Goal: Task Accomplishment & Management: Manage account settings

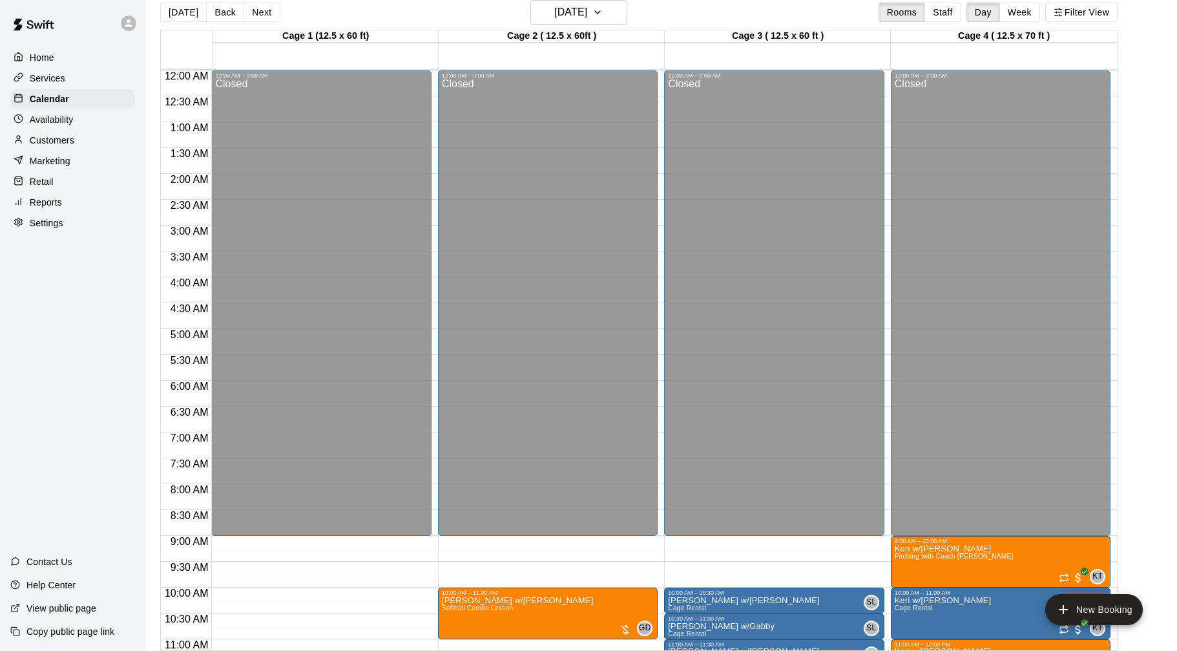
scroll to position [654, 0]
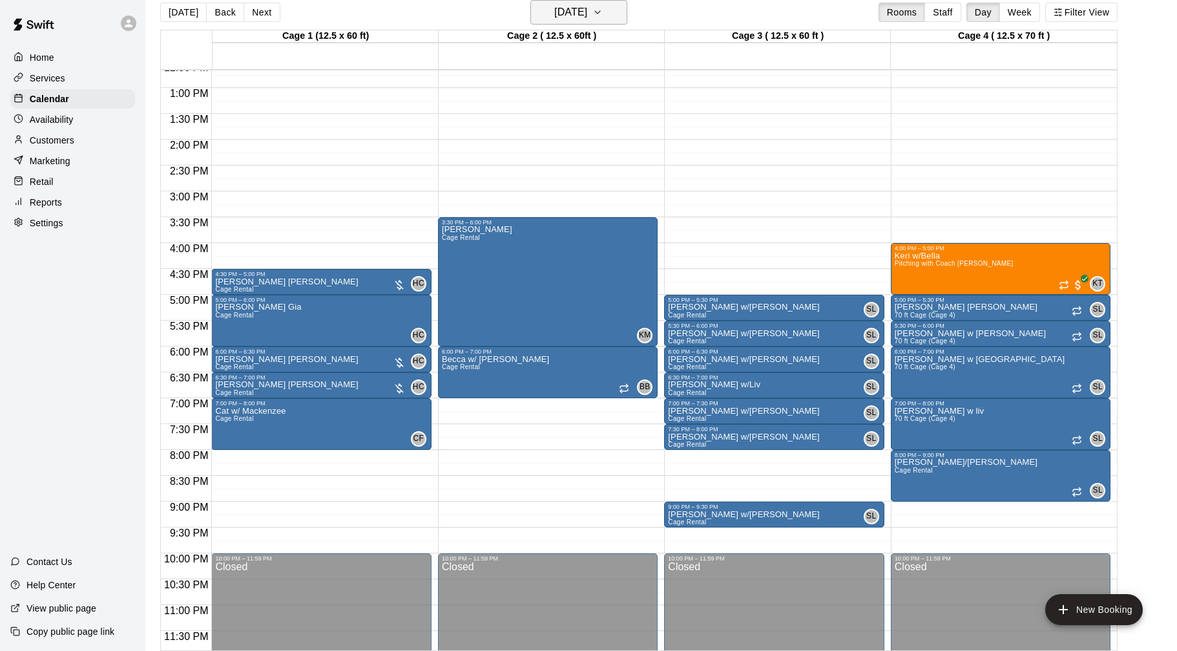
click at [615, 14] on button "[DATE]" at bounding box center [578, 12] width 97 height 25
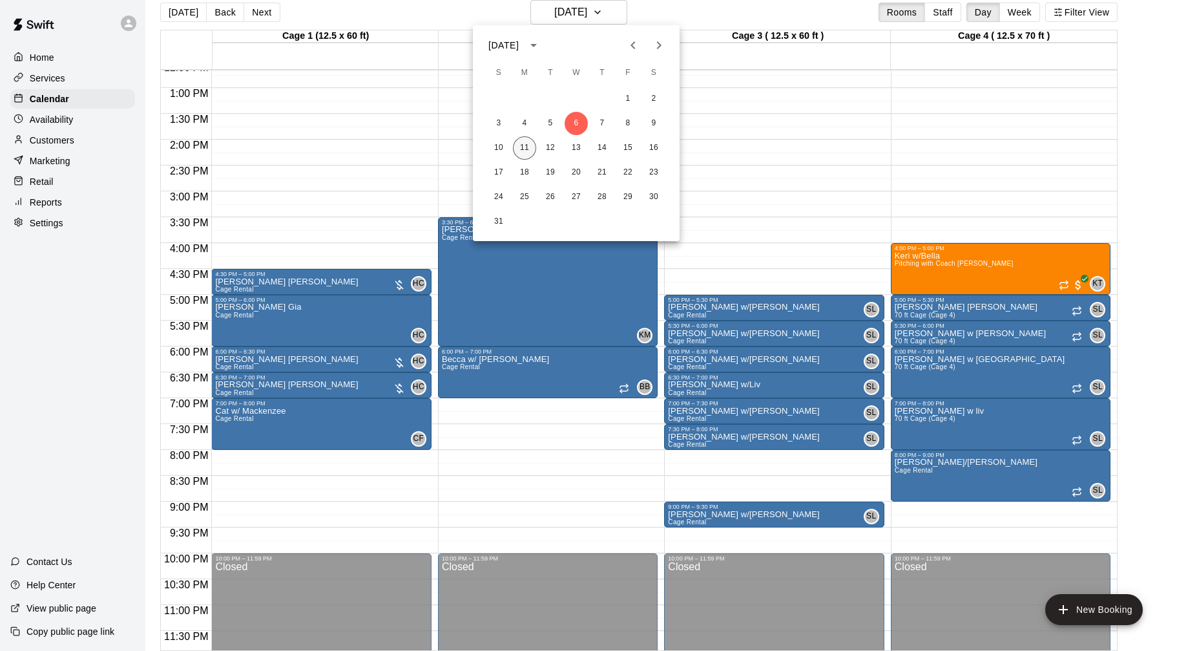
click at [519, 150] on button "11" at bounding box center [524, 147] width 23 height 23
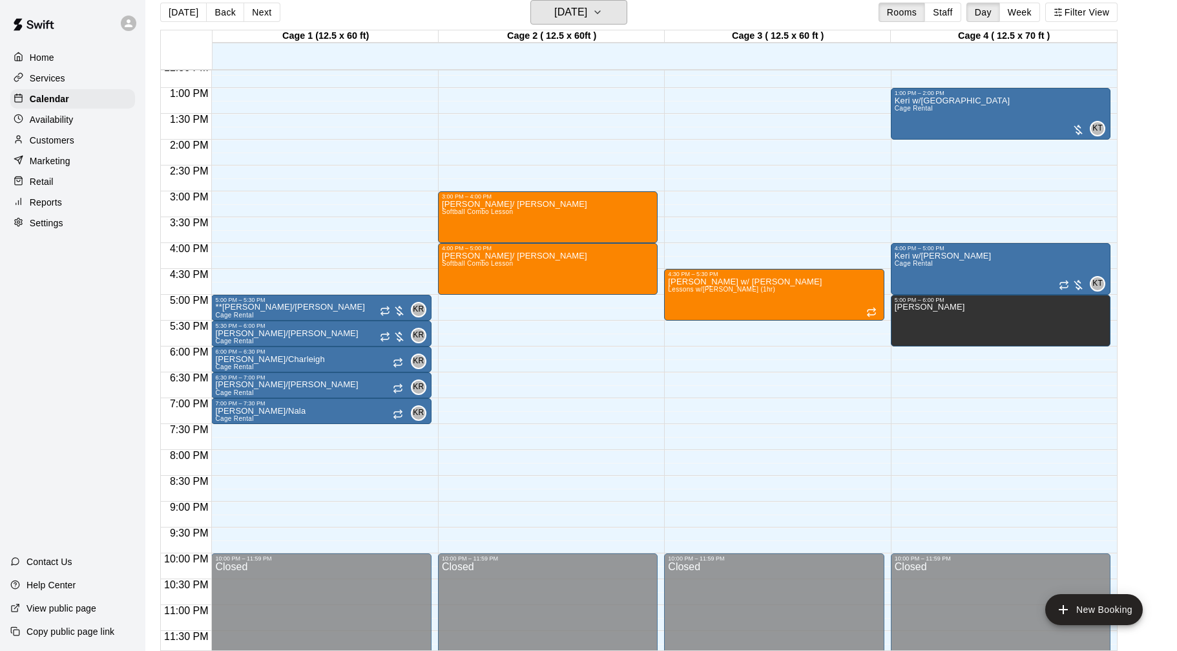
scroll to position [0, 0]
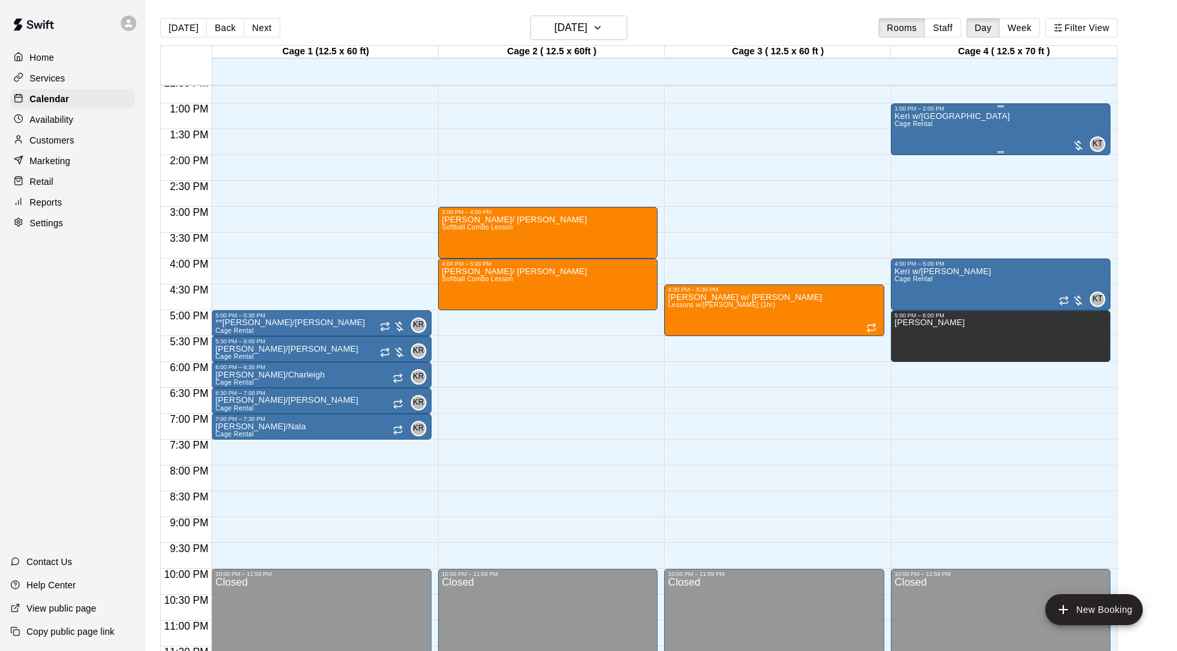
click at [960, 136] on div "Keri w/Cali Cage Rental KT 0" at bounding box center [1001, 437] width 212 height 651
click at [915, 129] on icon "edit" at bounding box center [908, 126] width 16 height 16
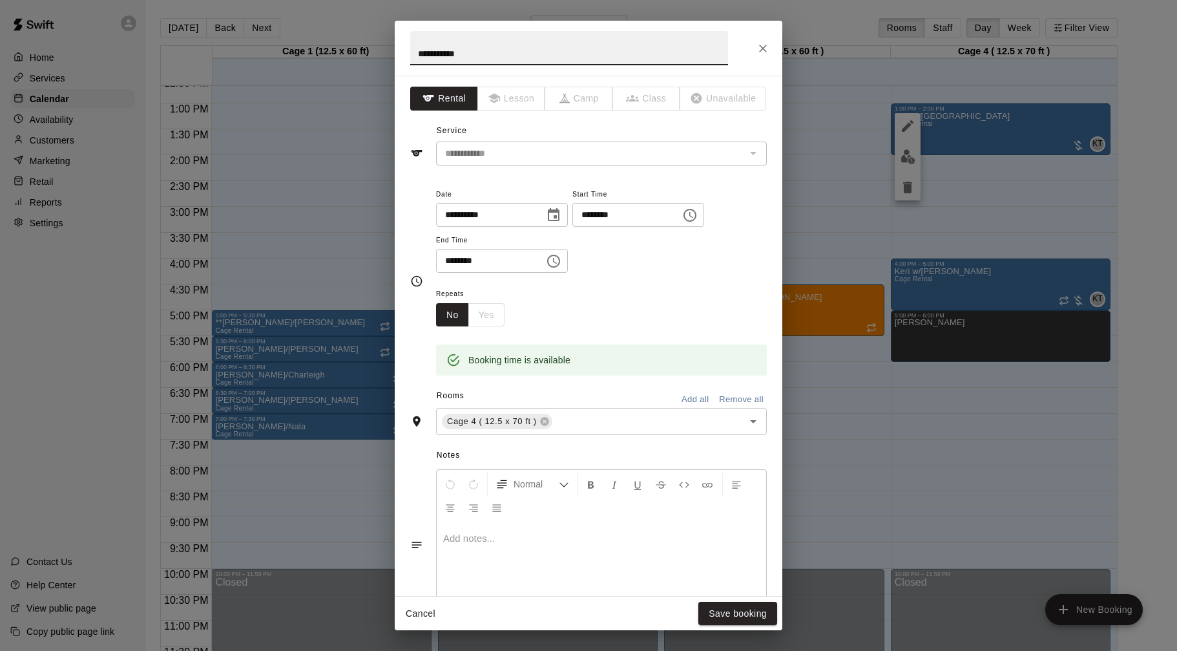
click at [561, 216] on icon "Choose date, selected date is Aug 11, 2025" at bounding box center [554, 215] width 16 height 16
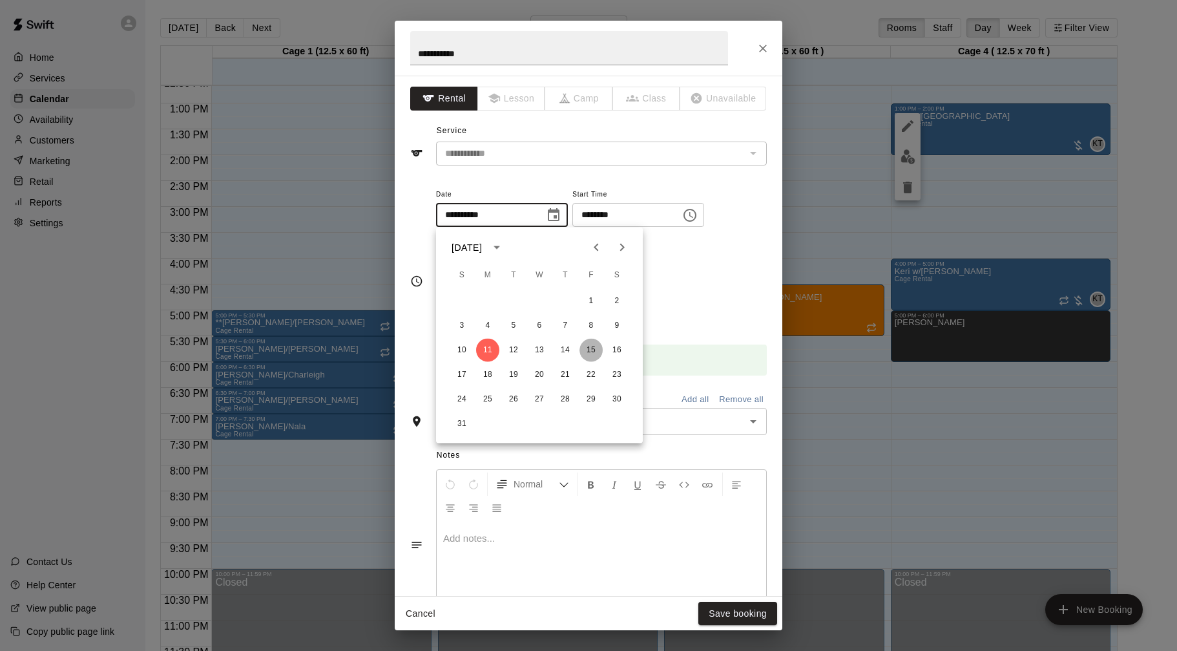
click at [592, 352] on button "15" at bounding box center [590, 350] width 23 height 23
type input "**********"
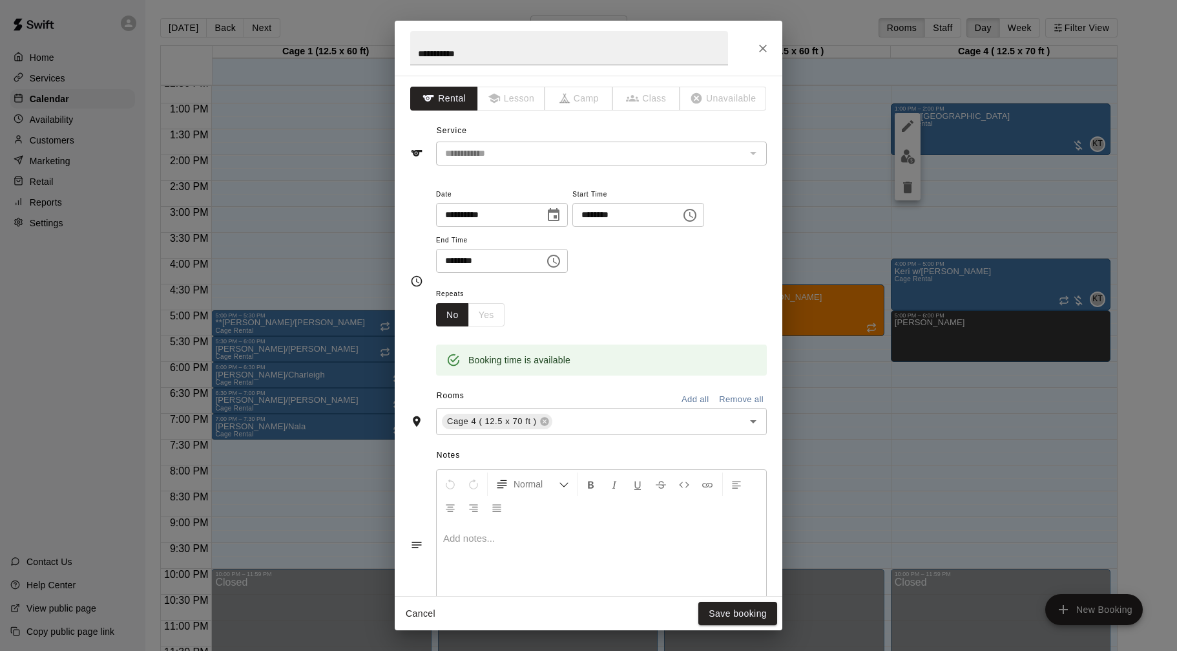
click at [588, 211] on input "********" at bounding box center [621, 215] width 99 height 24
type input "********"
click at [455, 262] on input "********" at bounding box center [485, 261] width 99 height 24
type input "********"
click at [738, 614] on button "Save booking" at bounding box center [737, 613] width 79 height 24
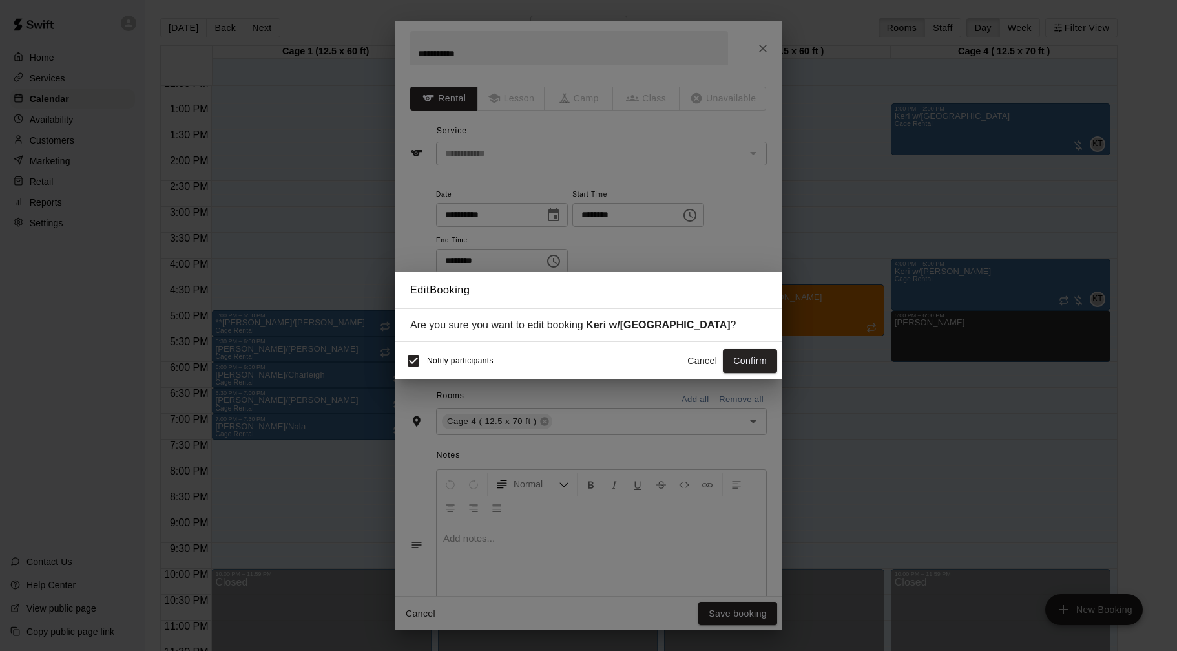
click at [748, 357] on button "Confirm" at bounding box center [750, 361] width 54 height 24
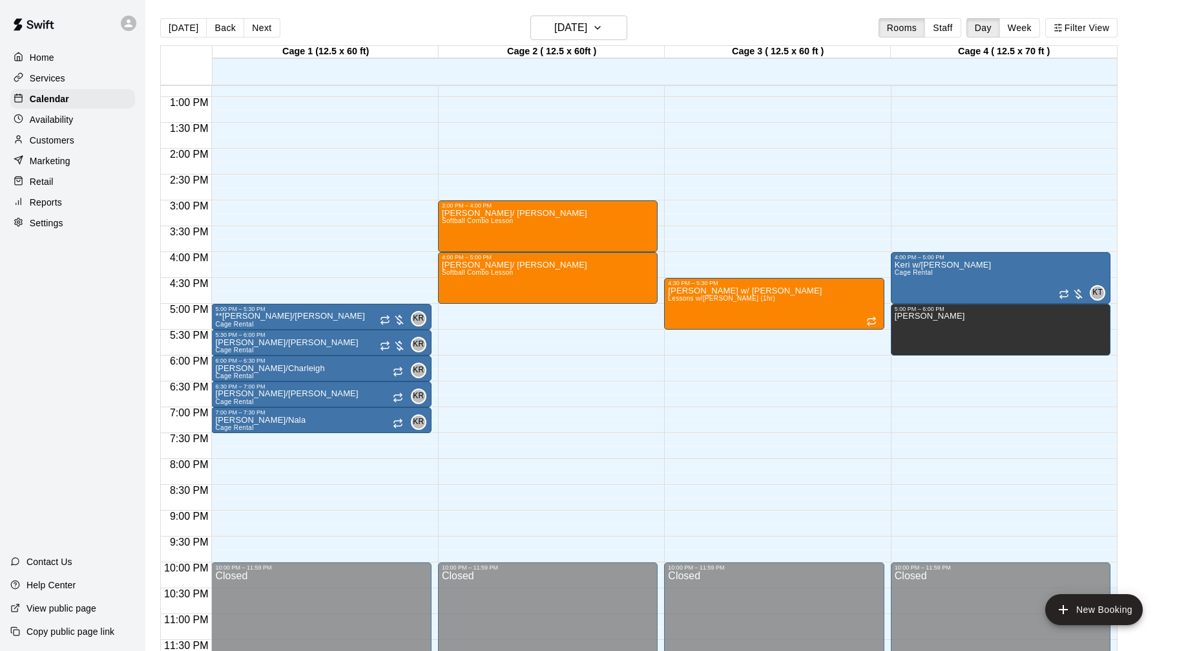
scroll to position [21, 0]
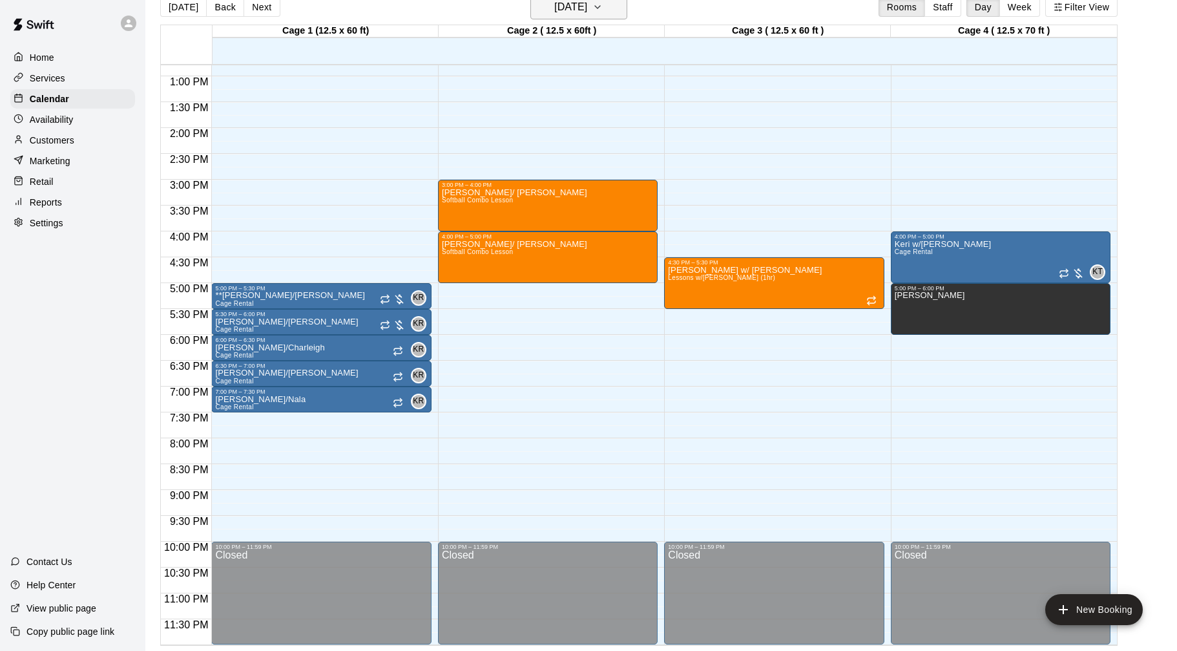
click at [575, 10] on h6 "[DATE]" at bounding box center [570, 7] width 33 height 18
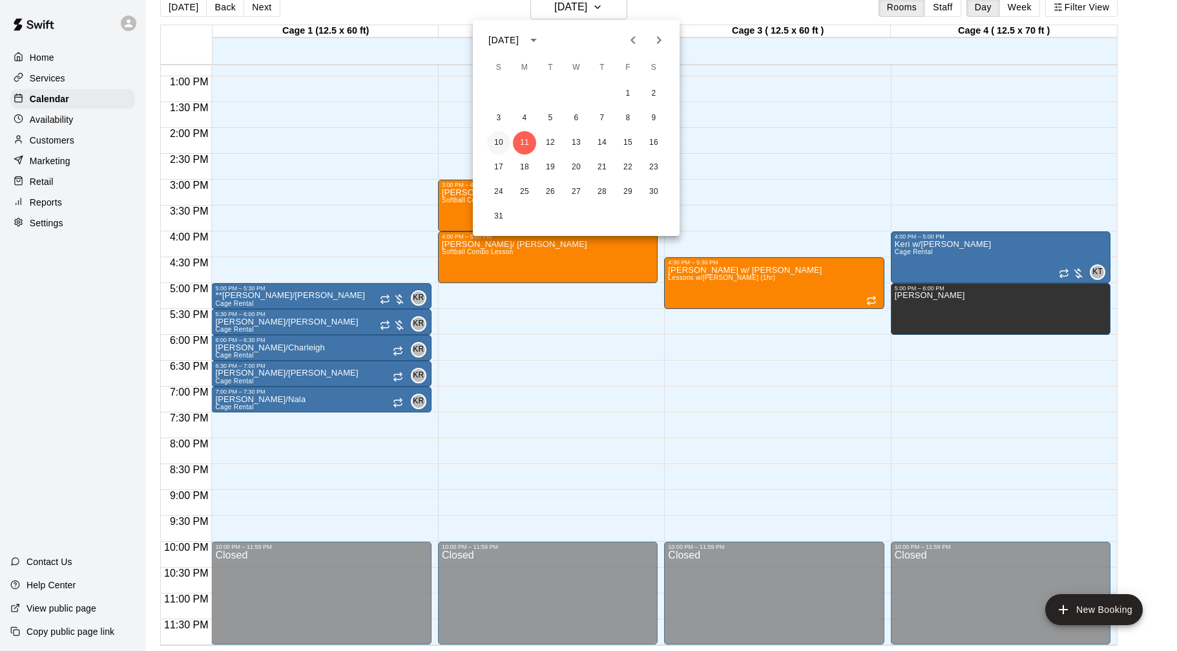
click at [501, 144] on button "10" at bounding box center [498, 142] width 23 height 23
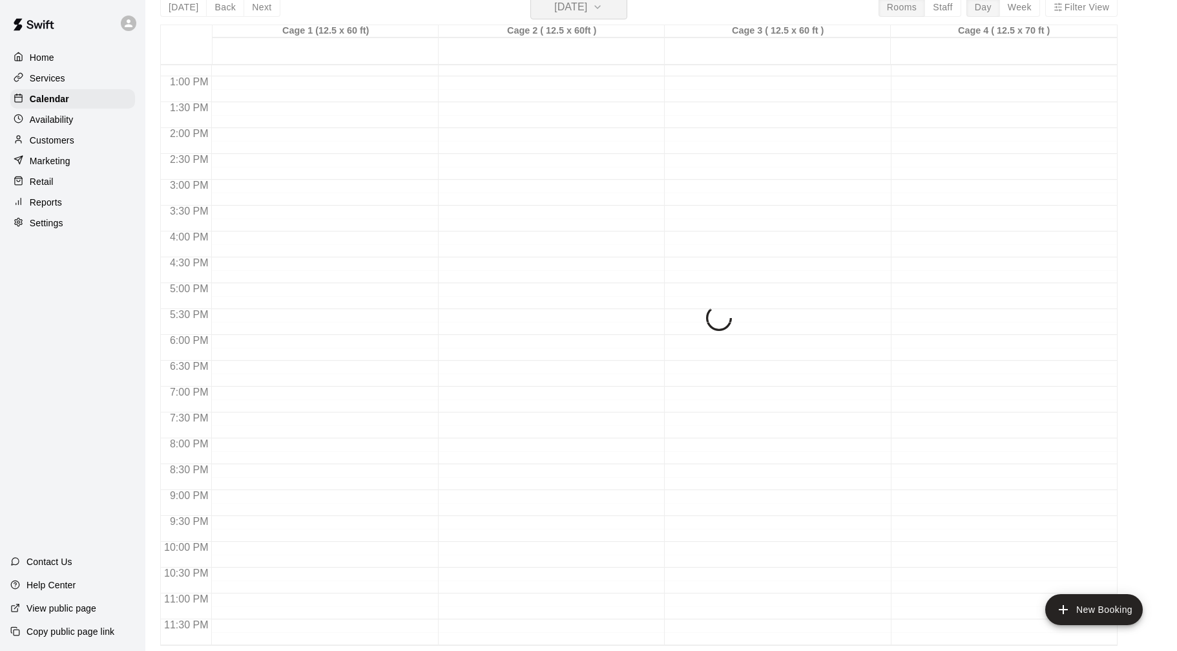
scroll to position [16, 0]
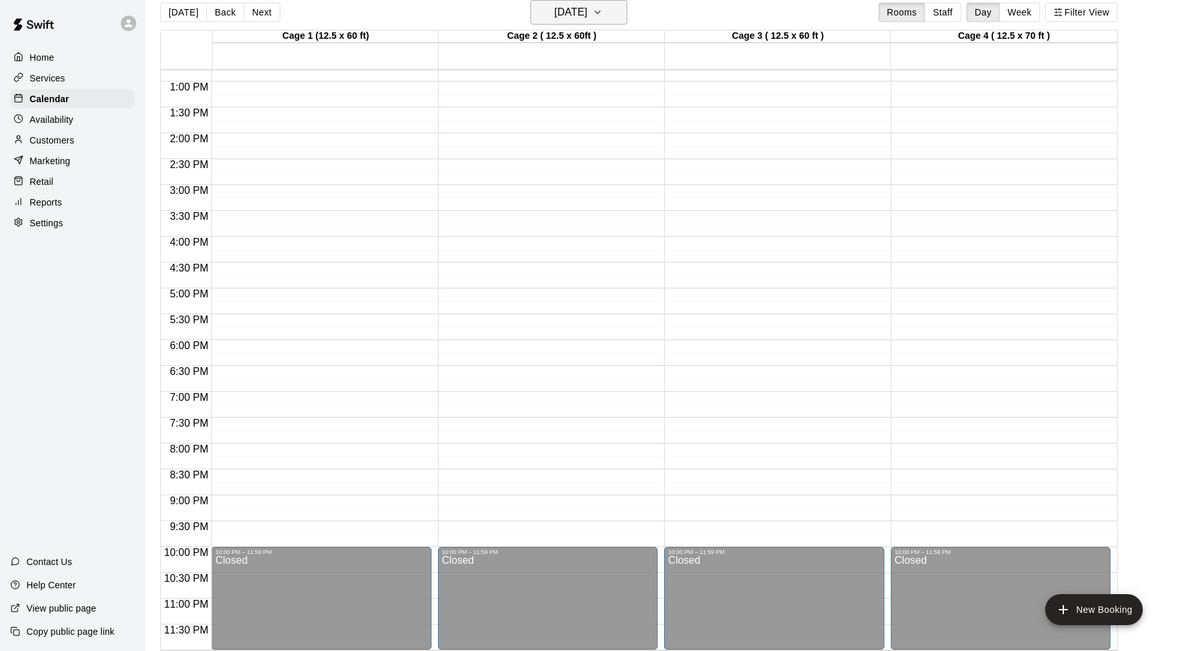
click at [587, 14] on h6 "[DATE]" at bounding box center [570, 12] width 33 height 18
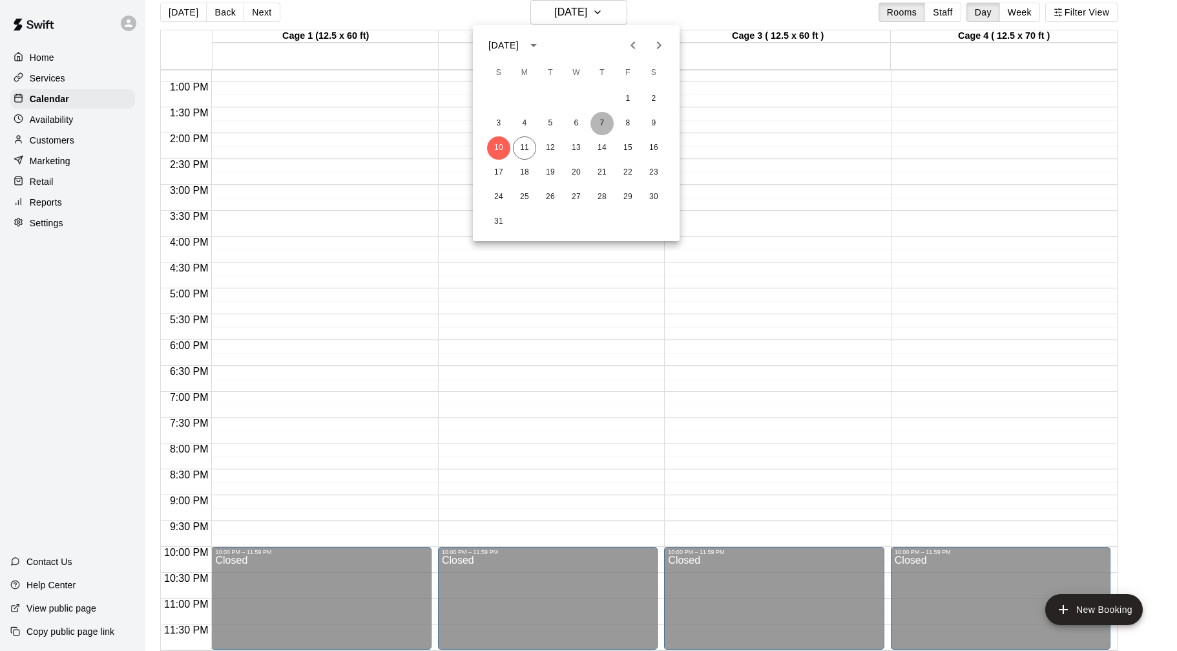
click at [595, 127] on button "7" at bounding box center [601, 123] width 23 height 23
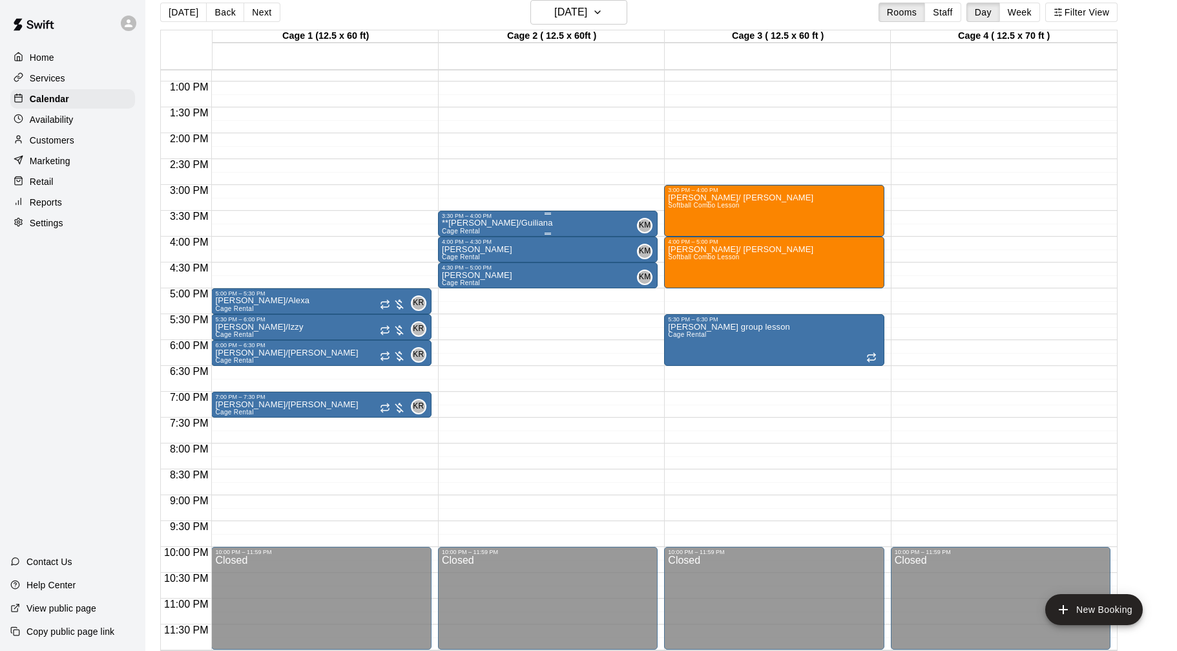
click at [579, 222] on div "**[PERSON_NAME]/[PERSON_NAME] Rental KM 0" at bounding box center [548, 544] width 212 height 651
click at [459, 261] on img "edit" at bounding box center [455, 263] width 15 height 15
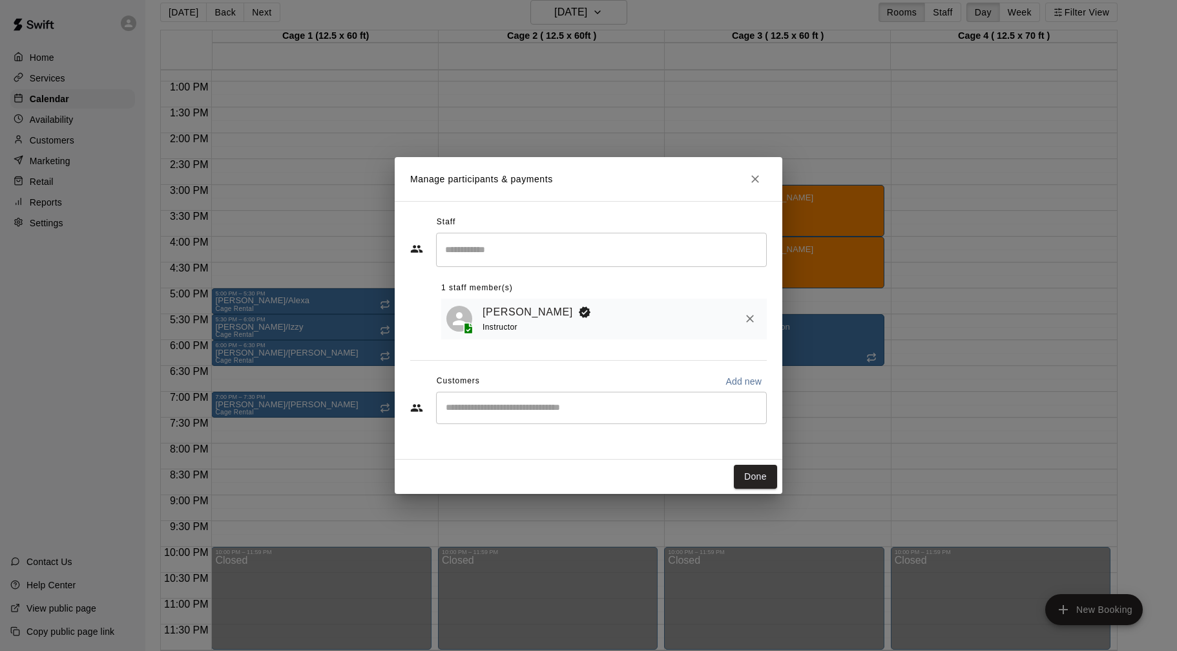
click at [562, 401] on div "​" at bounding box center [601, 407] width 331 height 32
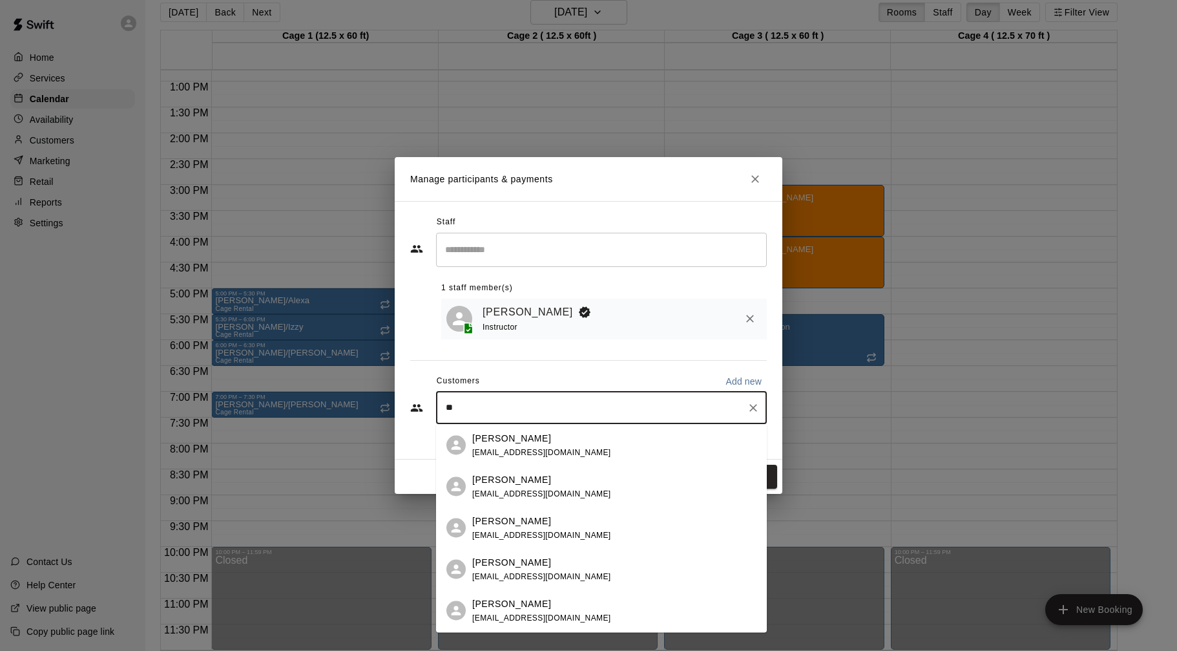
type input "***"
click at [546, 605] on p "[PERSON_NAME]" at bounding box center [511, 603] width 79 height 14
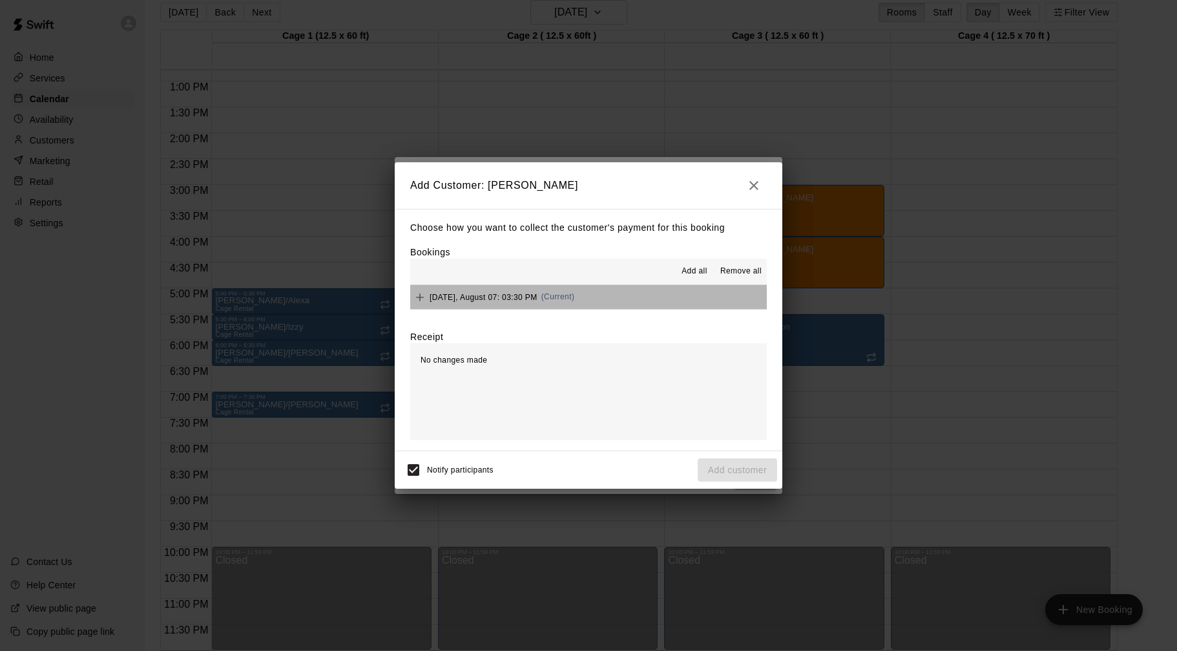
click at [597, 293] on button "[DATE], August 07: 03:30 PM (Current)" at bounding box center [588, 297] width 357 height 24
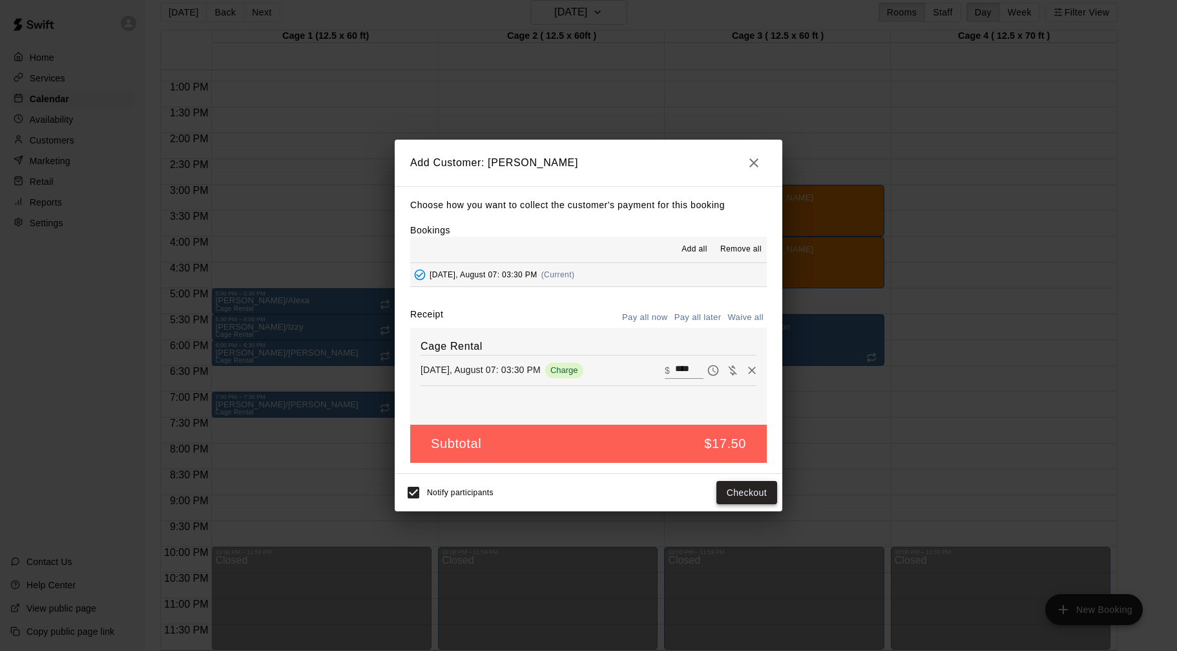
click at [741, 497] on button "Checkout" at bounding box center [746, 493] width 61 height 24
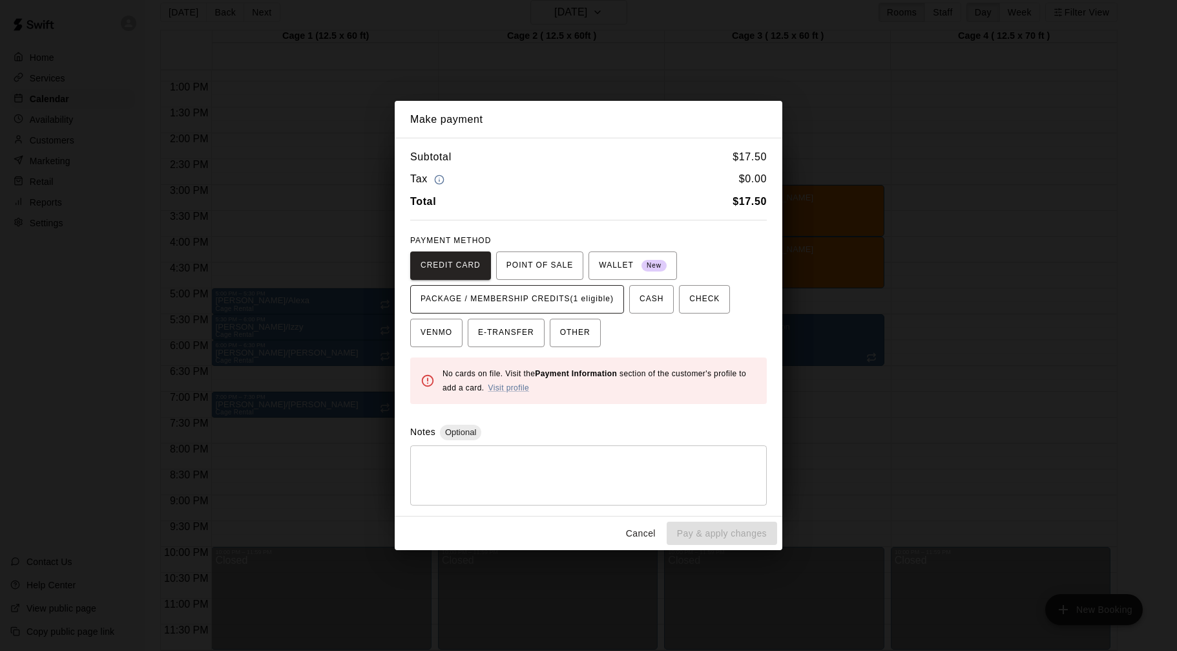
click at [600, 303] on span "PACKAGE / MEMBERSHIP CREDITS (1 eligible)" at bounding box center [517, 299] width 193 height 21
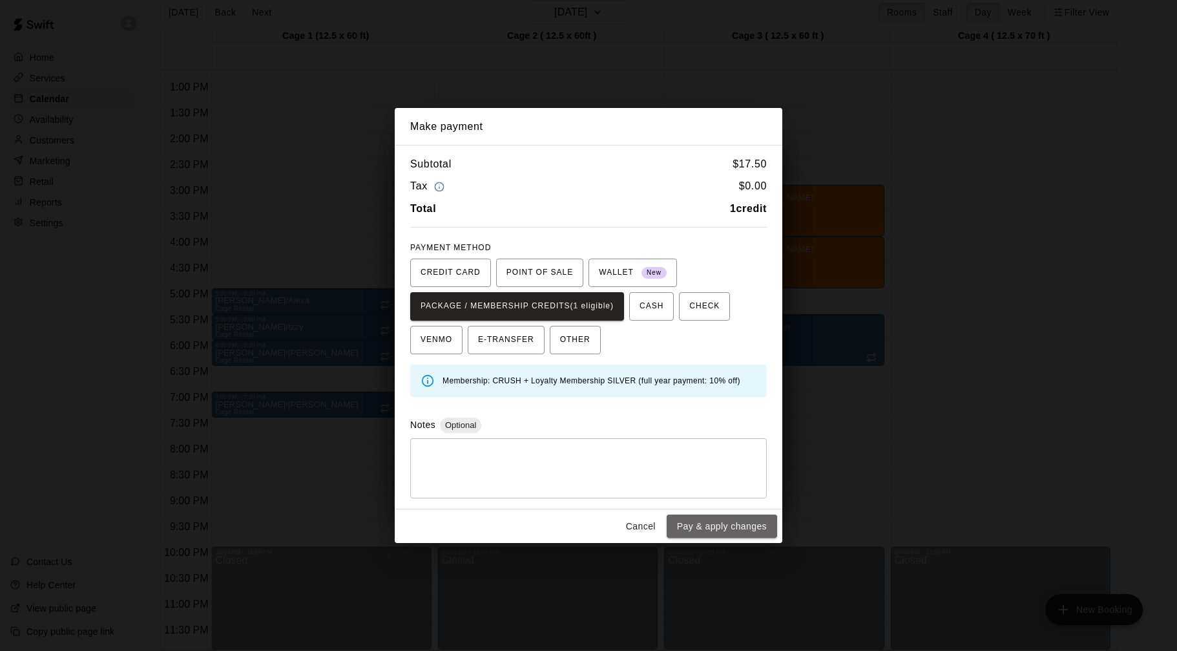
click at [744, 534] on button "Pay & apply changes" at bounding box center [722, 526] width 110 height 24
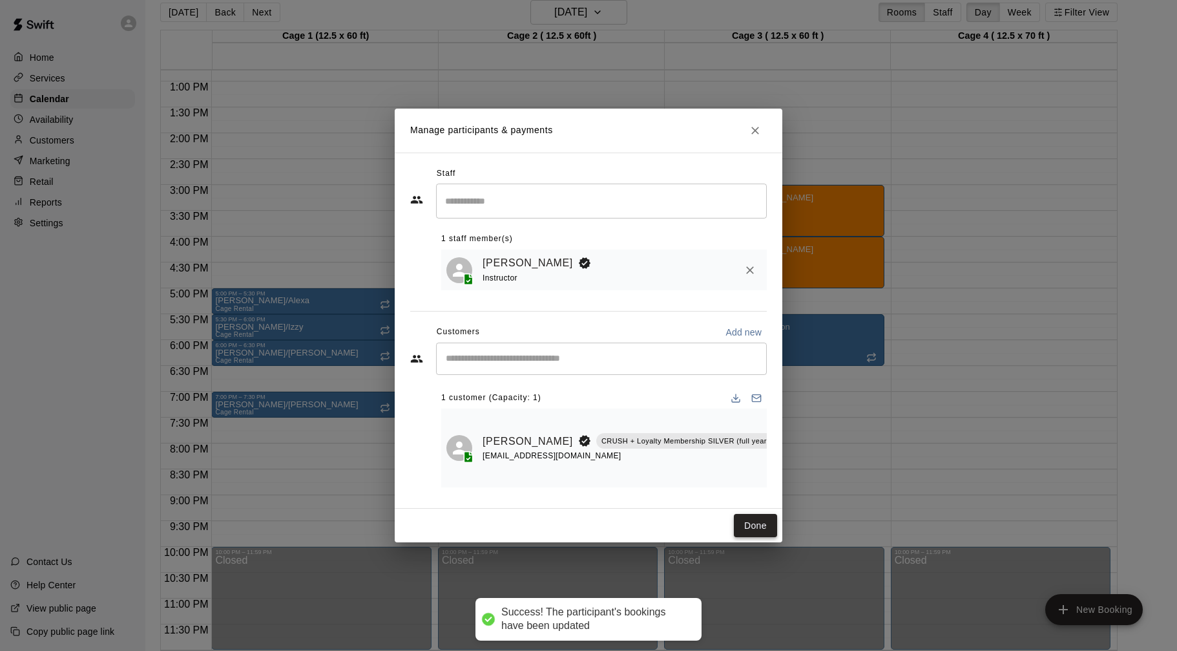
click at [749, 532] on button "Done" at bounding box center [755, 526] width 43 height 24
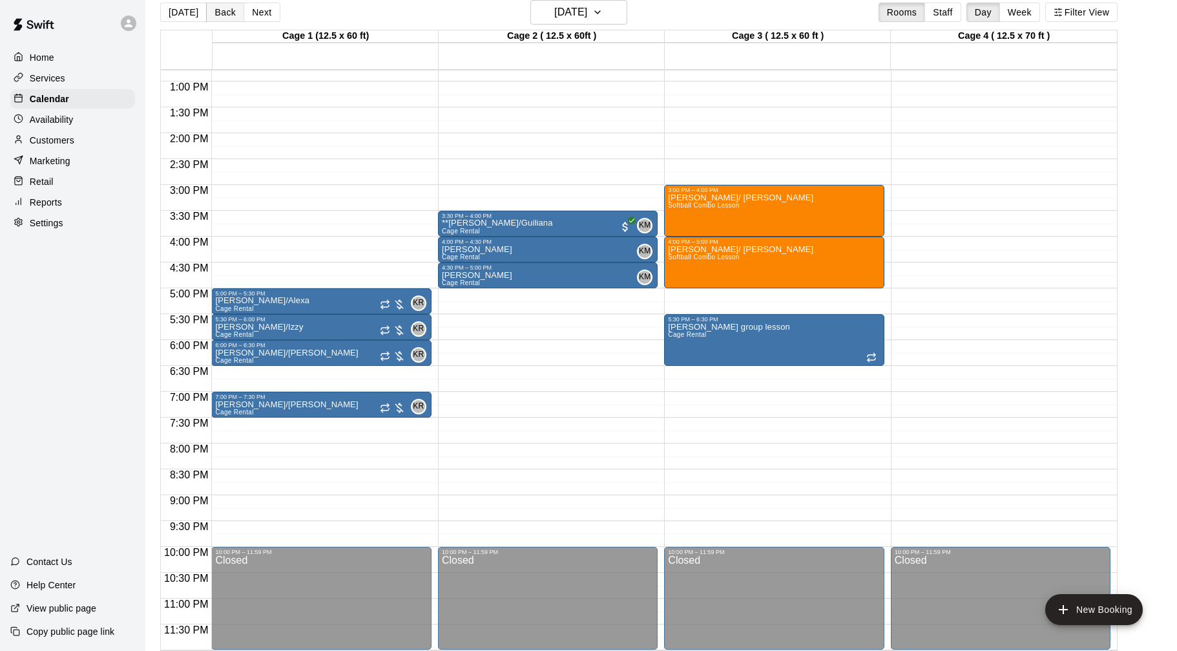
click at [213, 13] on button "Back" at bounding box center [225, 12] width 38 height 19
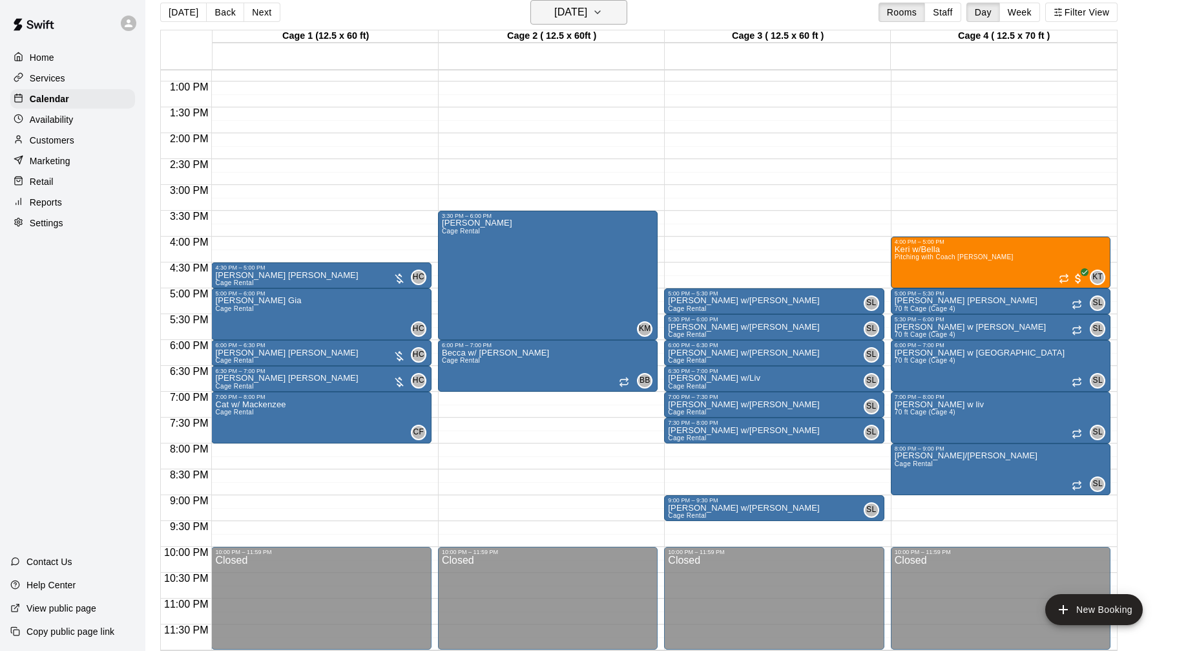
click at [587, 16] on h6 "[DATE]" at bounding box center [570, 12] width 33 height 18
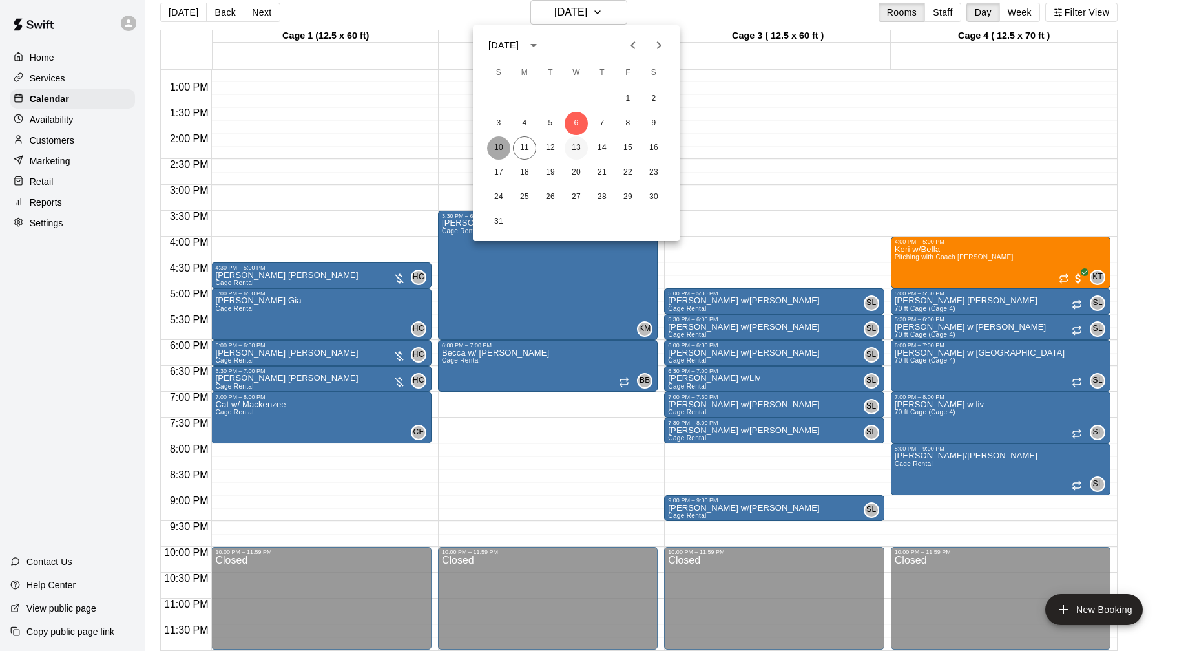
drag, startPoint x: 494, startPoint y: 146, endPoint x: 583, endPoint y: 146, distance: 89.1
click at [494, 146] on button "10" at bounding box center [498, 147] width 23 height 23
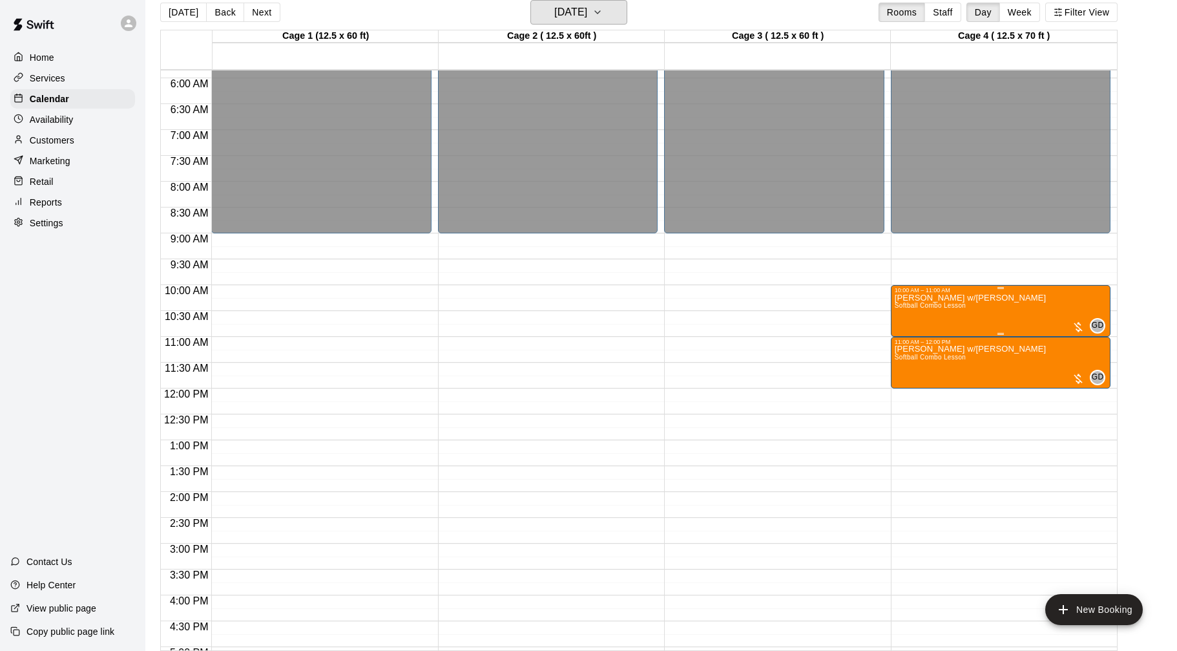
scroll to position [306, 0]
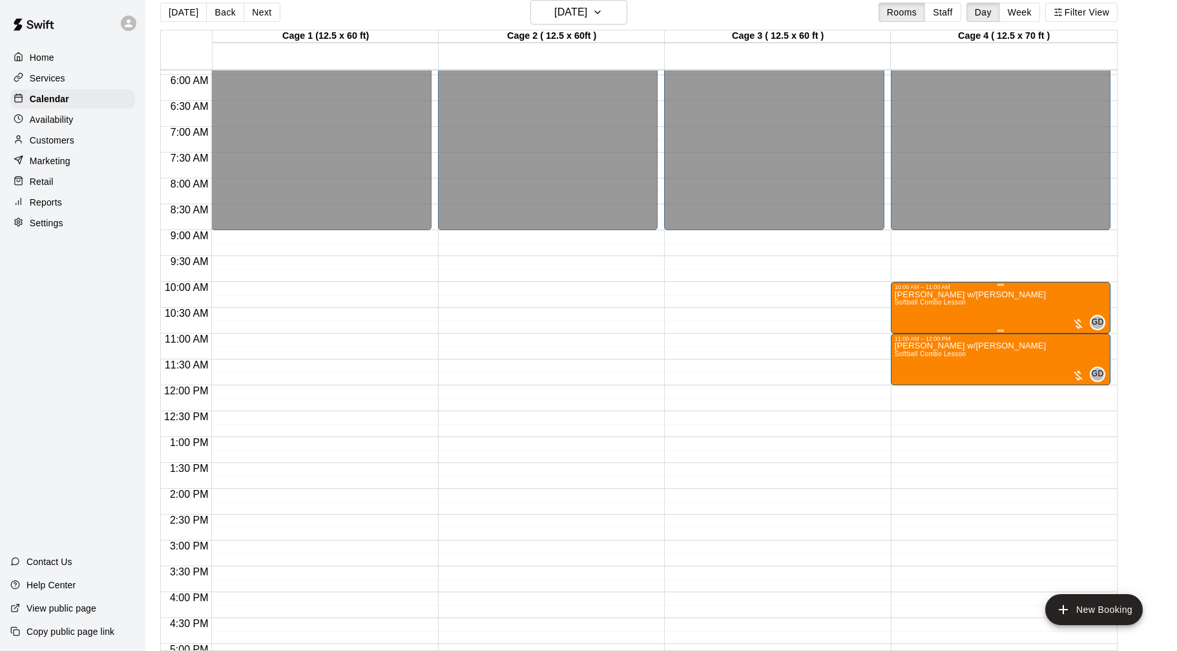
click at [992, 304] on div "[PERSON_NAME] w/[PERSON_NAME] Softball Combo Lesson GD 0" at bounding box center [1001, 615] width 212 height 651
click at [897, 333] on button "edit" at bounding box center [908, 334] width 26 height 25
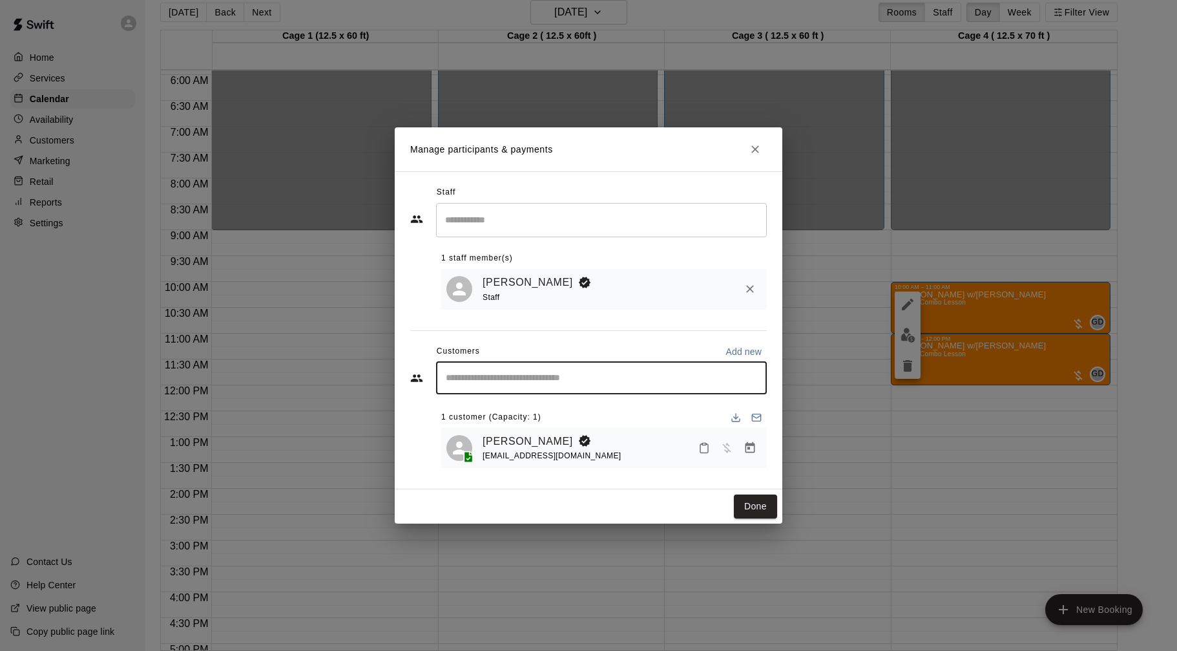
click at [625, 382] on input "Start typing to search customers..." at bounding box center [601, 377] width 319 height 13
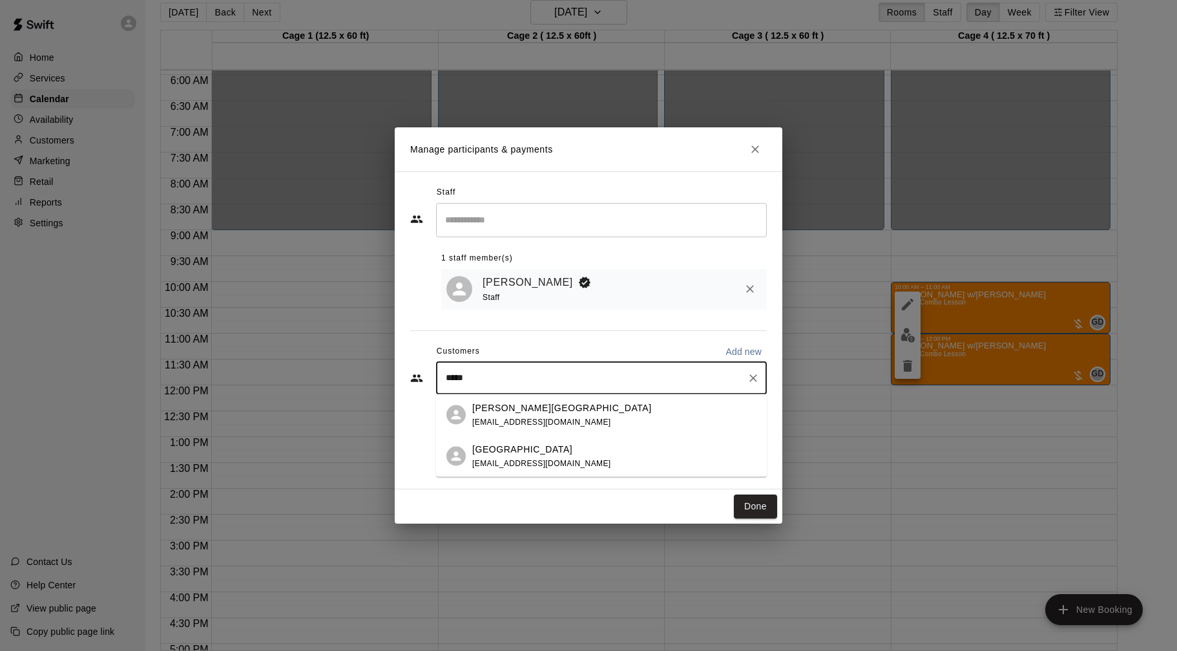
click at [455, 377] on input "*****" at bounding box center [592, 377] width 300 height 13
type input "*****"
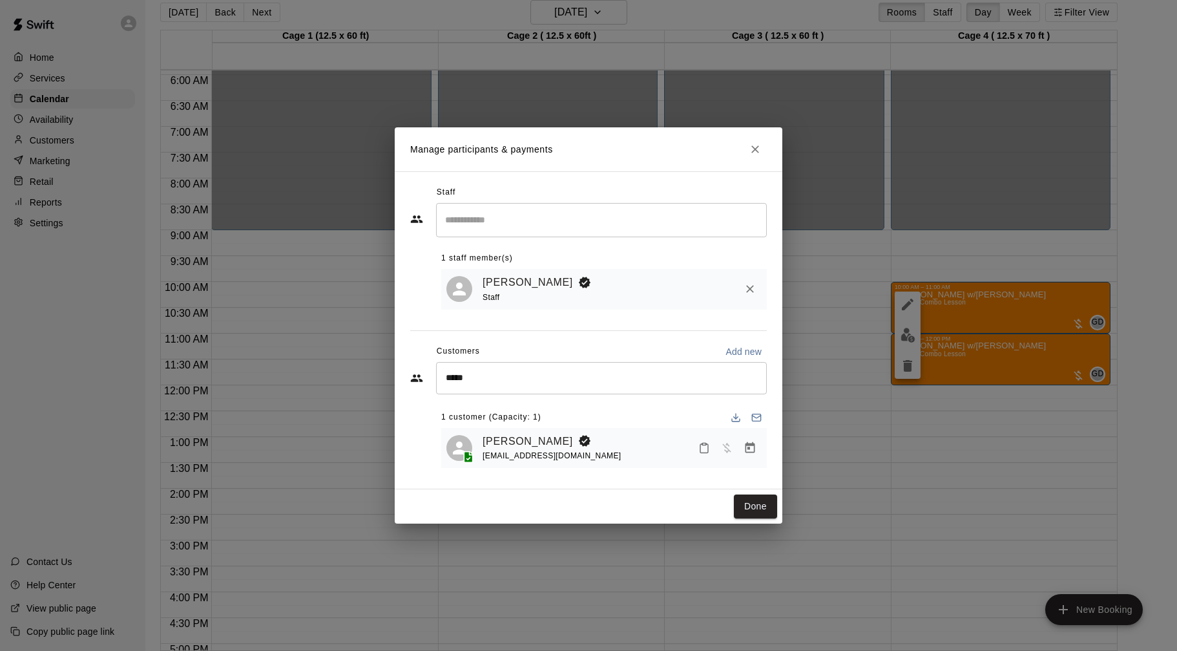
click at [624, 324] on div "Staff ​ 1 staff member(s) [PERSON_NAME] Staff Customers Add new ***** ​ 1 custo…" at bounding box center [588, 330] width 357 height 296
click at [751, 450] on icon "Manage bookings & payment" at bounding box center [750, 447] width 13 height 13
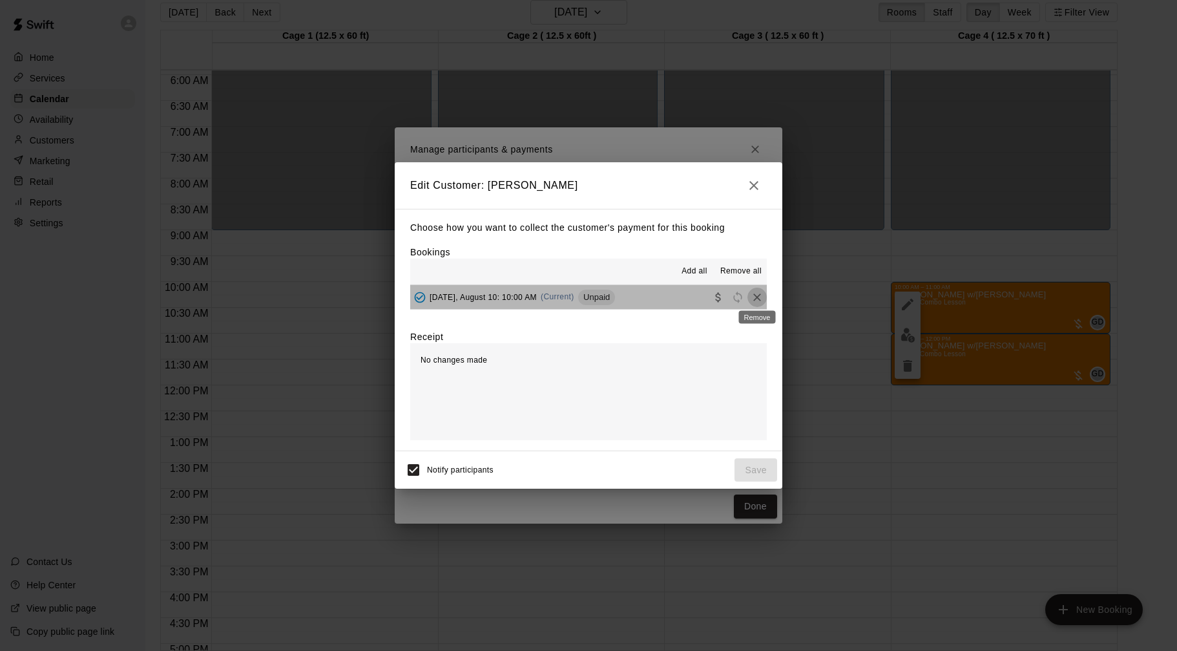
click at [756, 295] on icon "Remove" at bounding box center [757, 297] width 8 height 8
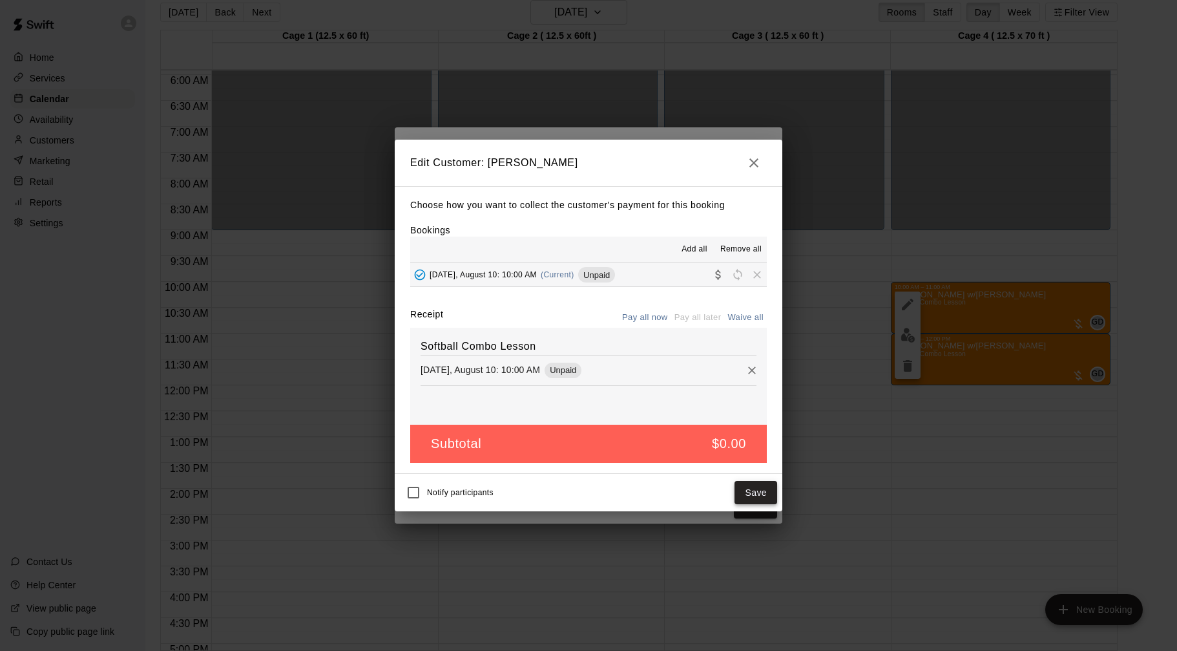
click at [757, 492] on button "Save" at bounding box center [755, 493] width 43 height 24
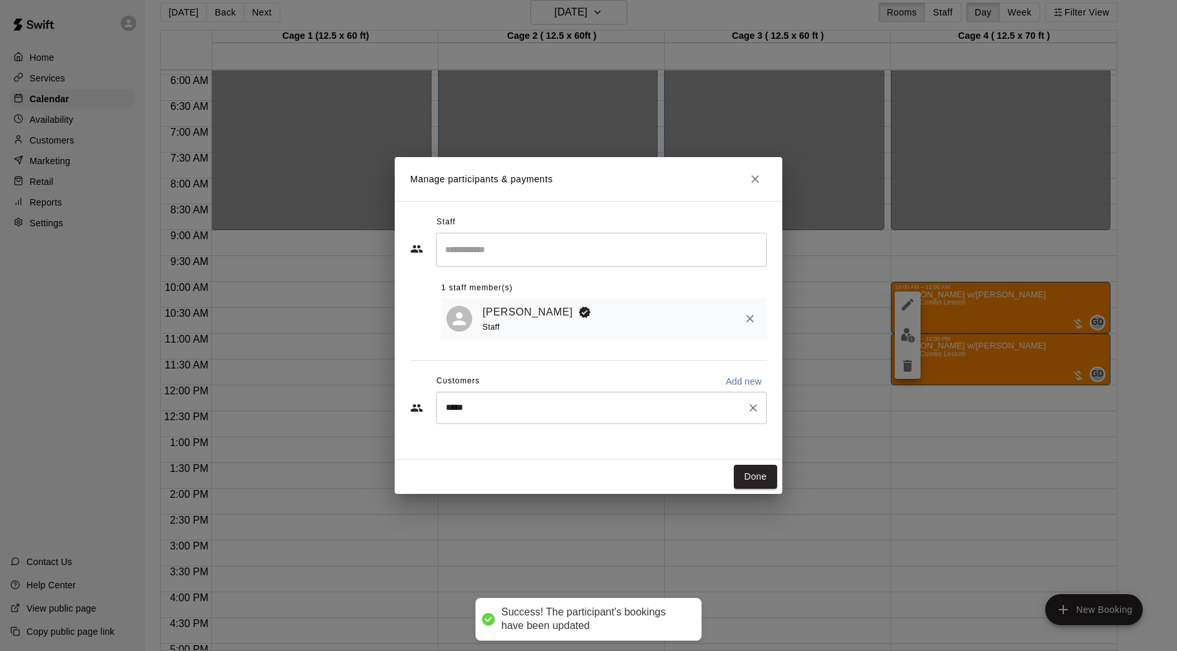
click at [652, 415] on div "***** ​" at bounding box center [601, 407] width 331 height 32
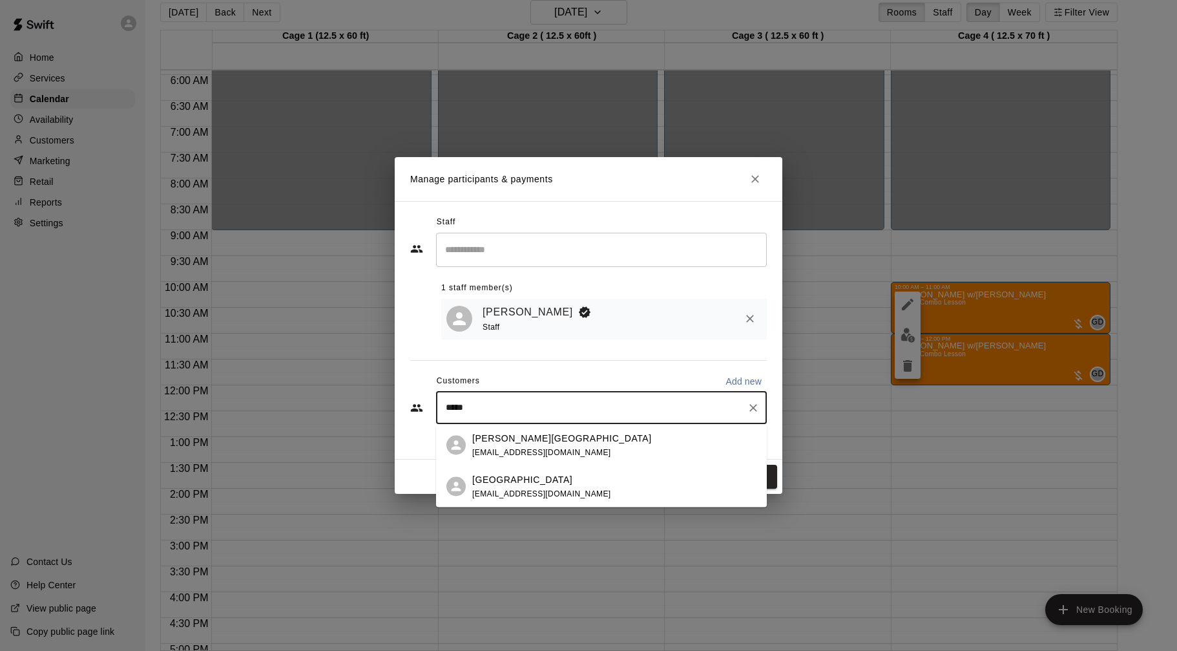
click at [579, 443] on div "[PERSON_NAME] Arena [EMAIL_ADDRESS][DOMAIN_NAME]" at bounding box center [614, 445] width 284 height 28
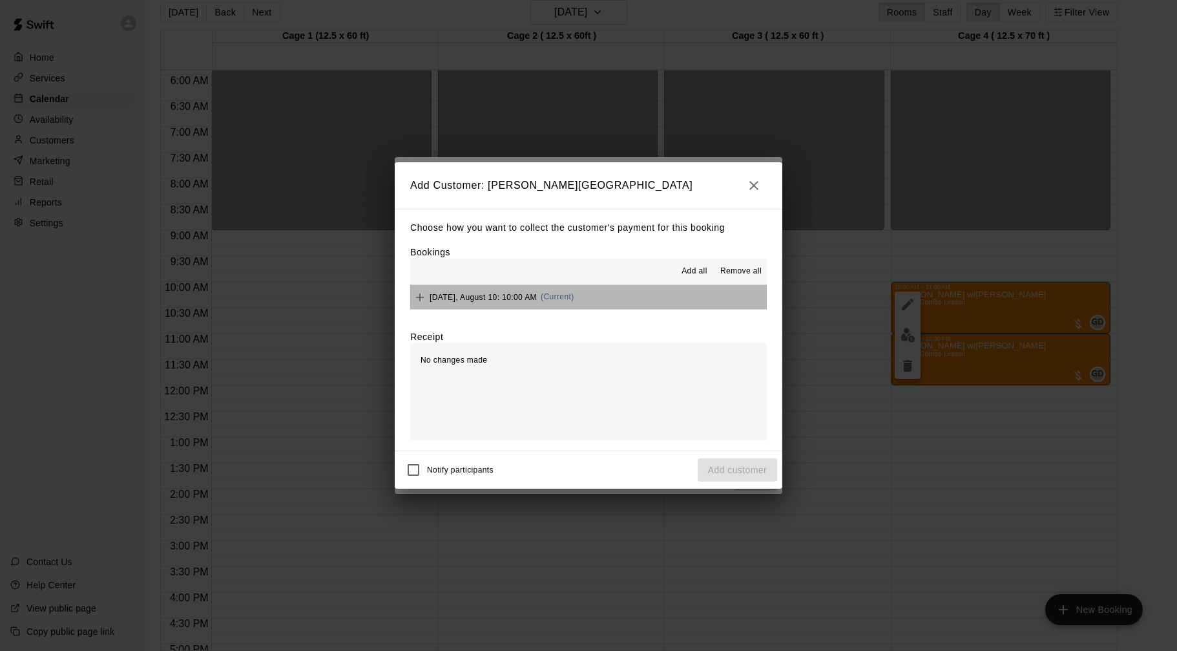
click at [634, 289] on button "[DATE], August 10: 10:00 AM (Current)" at bounding box center [588, 297] width 357 height 24
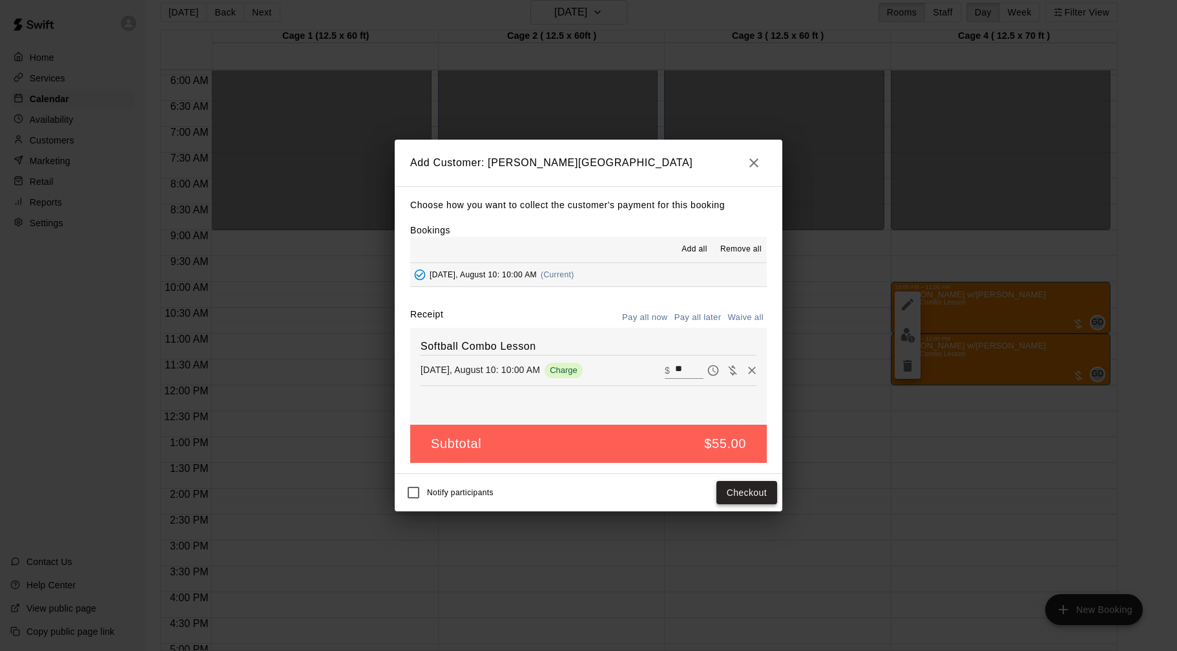
click at [744, 496] on button "Checkout" at bounding box center [746, 493] width 61 height 24
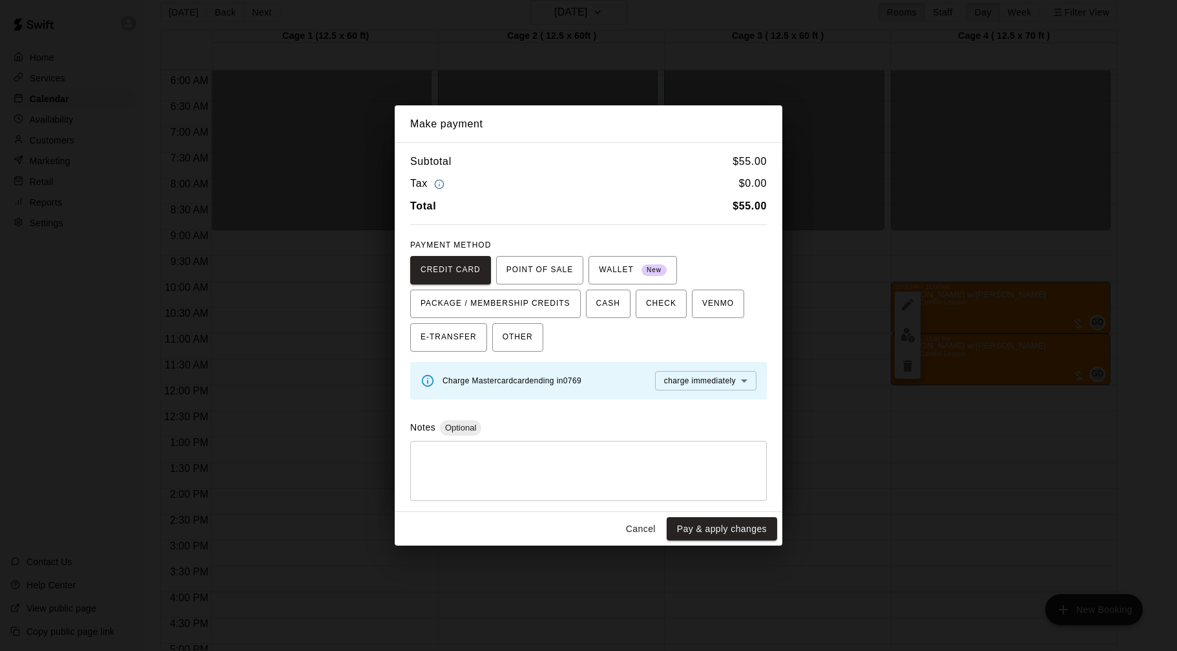
click at [645, 525] on button "Cancel" at bounding box center [640, 529] width 41 height 24
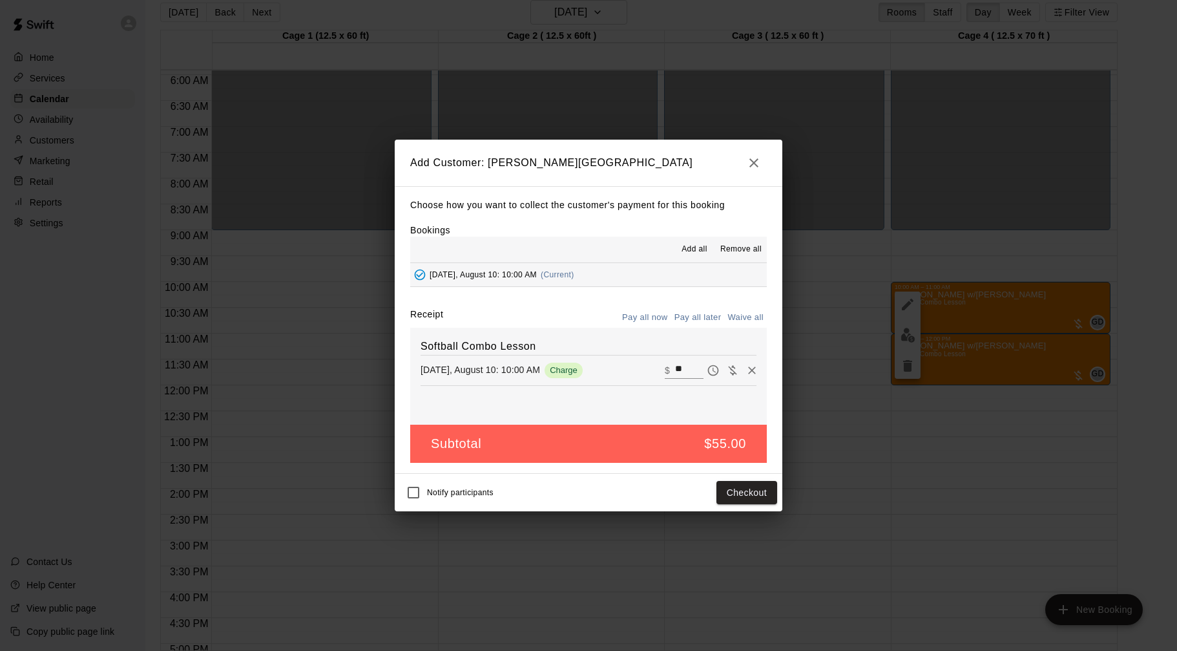
click at [753, 158] on icon "button" at bounding box center [754, 163] width 16 height 16
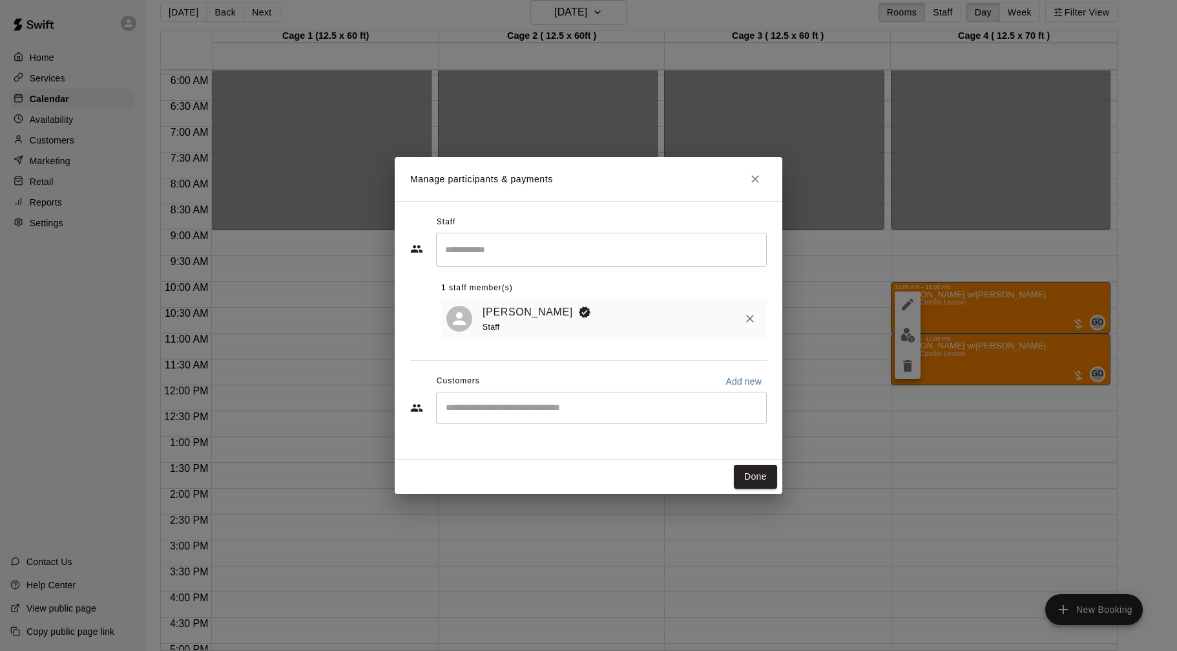
click at [619, 410] on input "Start typing to search customers..." at bounding box center [601, 407] width 319 height 13
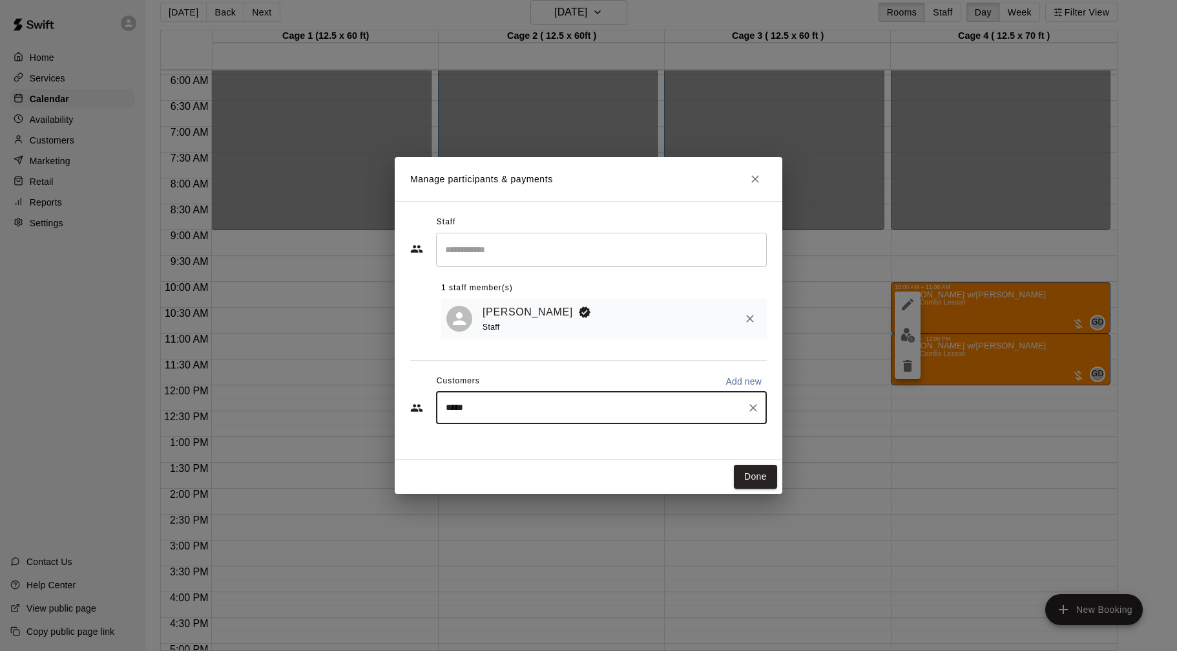
type input "******"
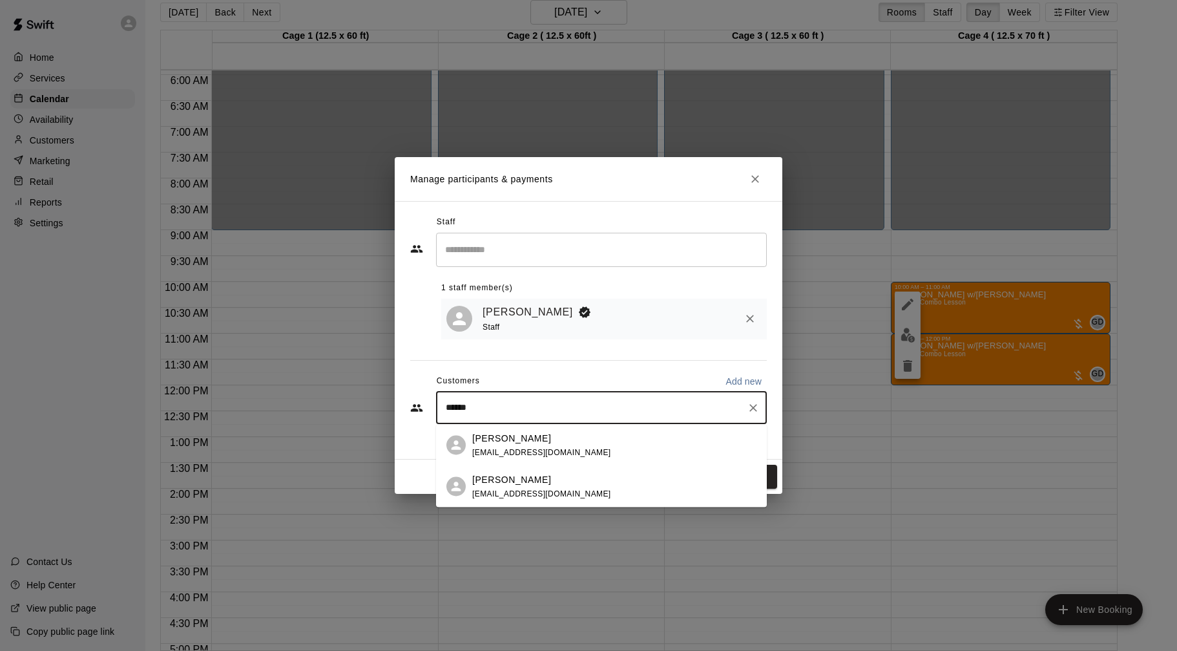
click at [578, 453] on div "[PERSON_NAME] [EMAIL_ADDRESS][DOMAIN_NAME]" at bounding box center [614, 445] width 284 height 28
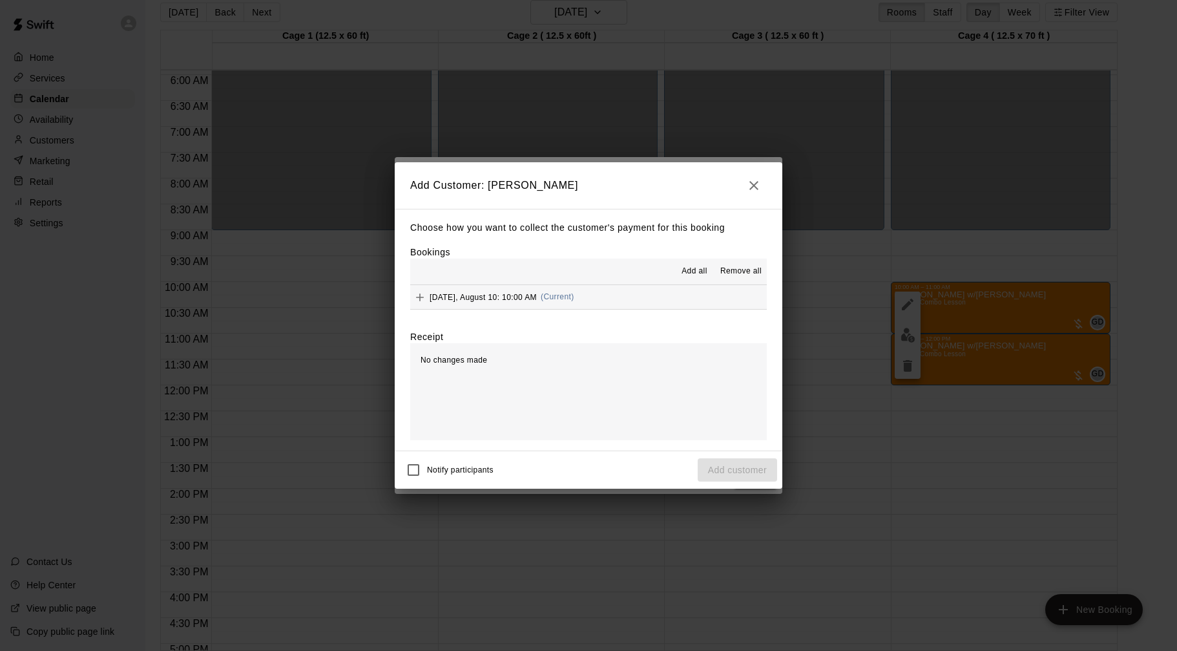
click at [622, 297] on button "[DATE], August 10: 10:00 AM (Current)" at bounding box center [588, 297] width 357 height 24
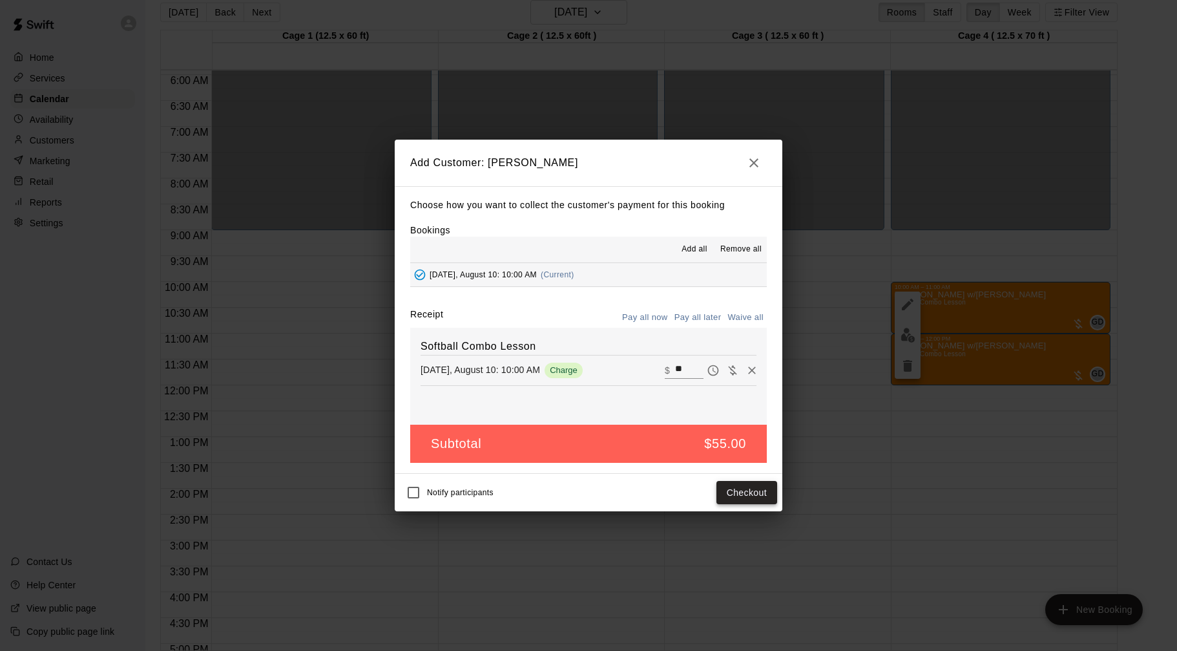
click at [738, 492] on button "Checkout" at bounding box center [746, 493] width 61 height 24
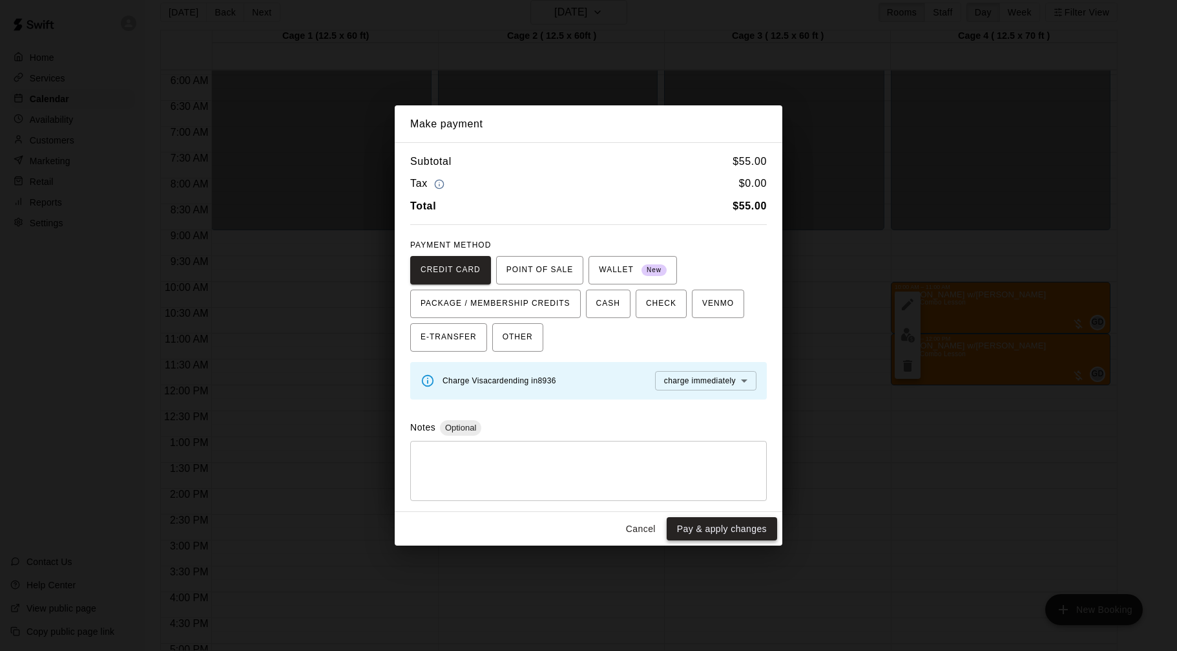
click at [723, 526] on button "Pay & apply changes" at bounding box center [722, 529] width 110 height 24
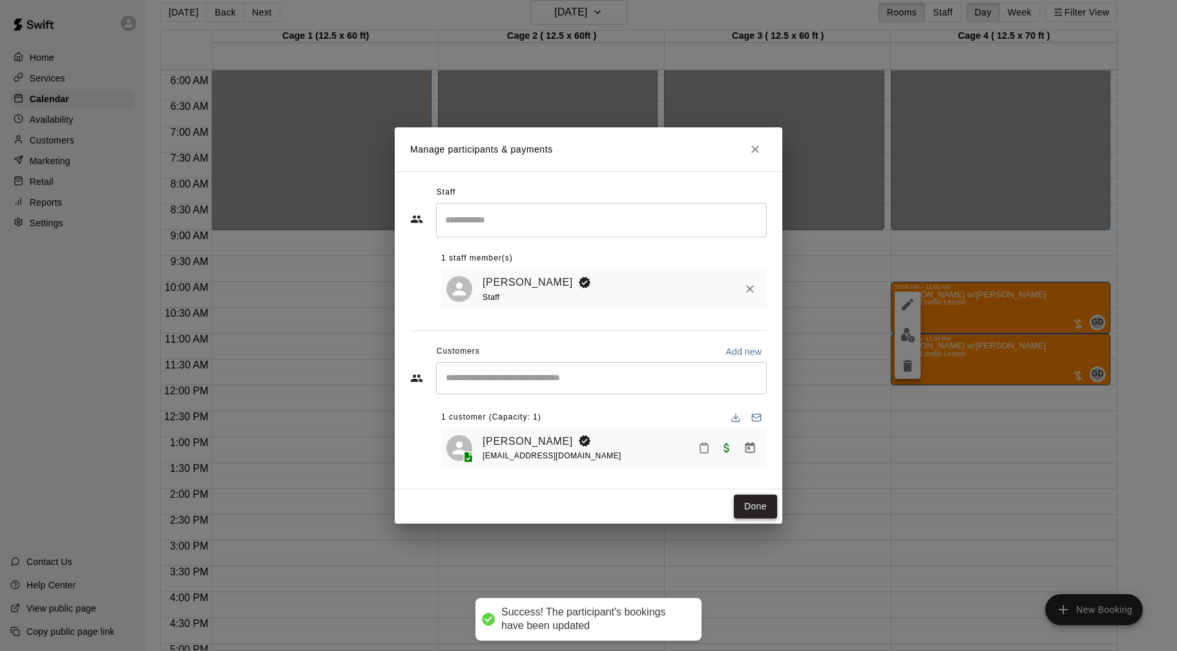
click at [752, 508] on button "Done" at bounding box center [755, 506] width 43 height 24
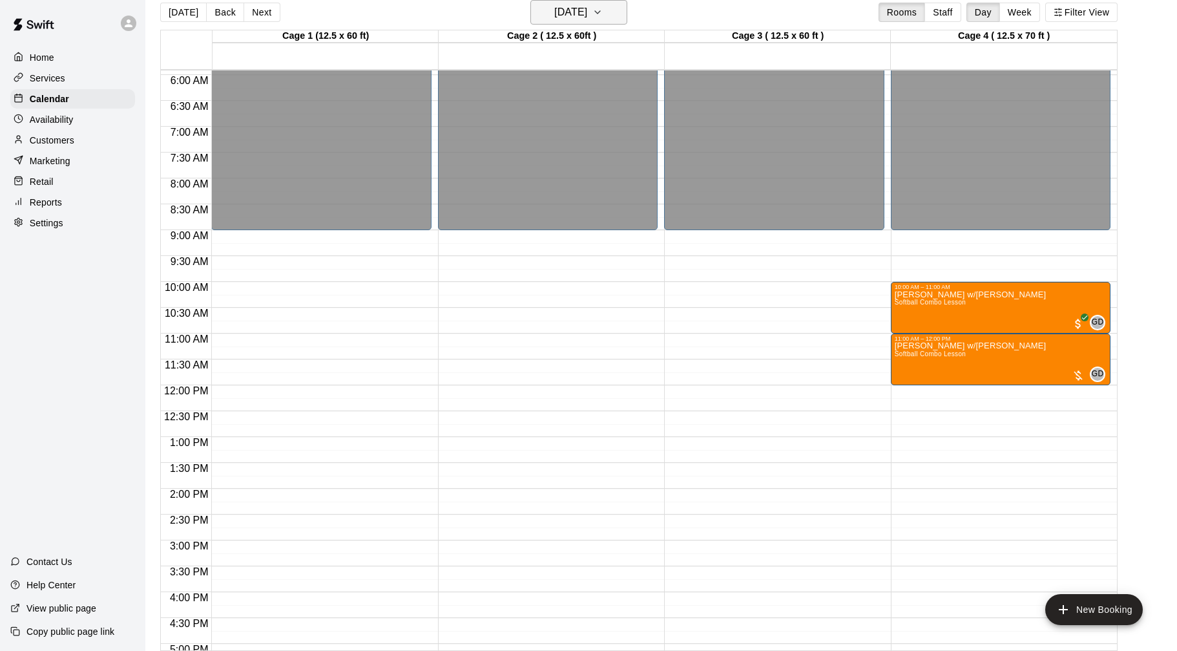
click at [608, 5] on button "[DATE]" at bounding box center [578, 12] width 97 height 25
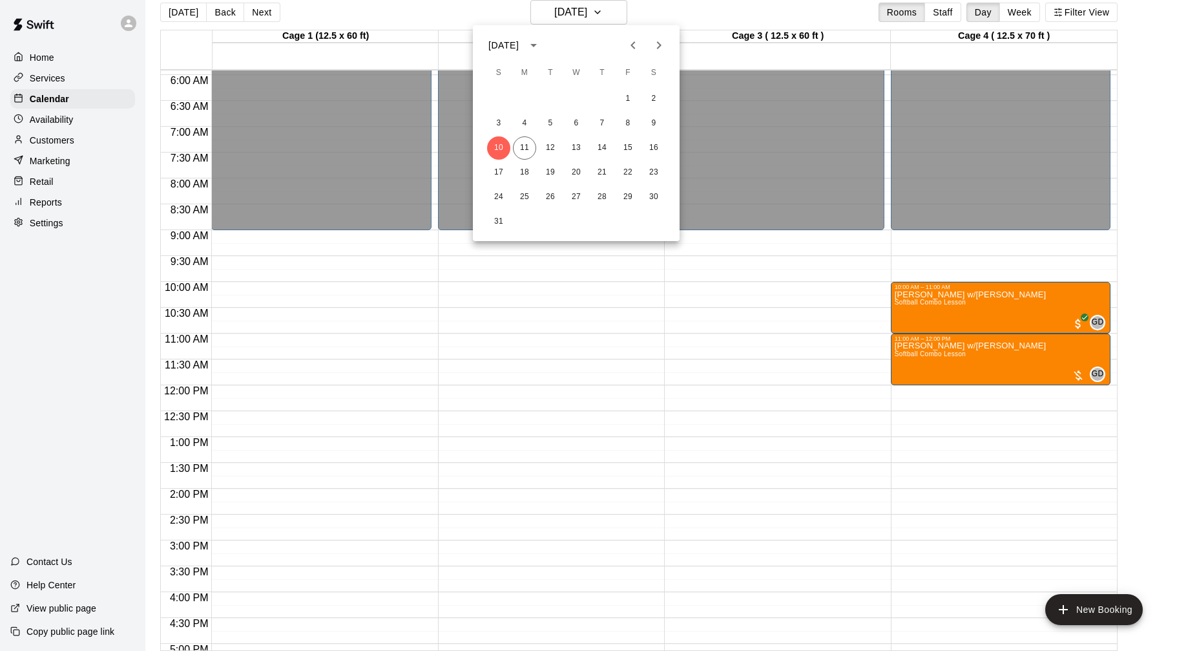
click at [1065, 369] on div at bounding box center [588, 325] width 1177 height 651
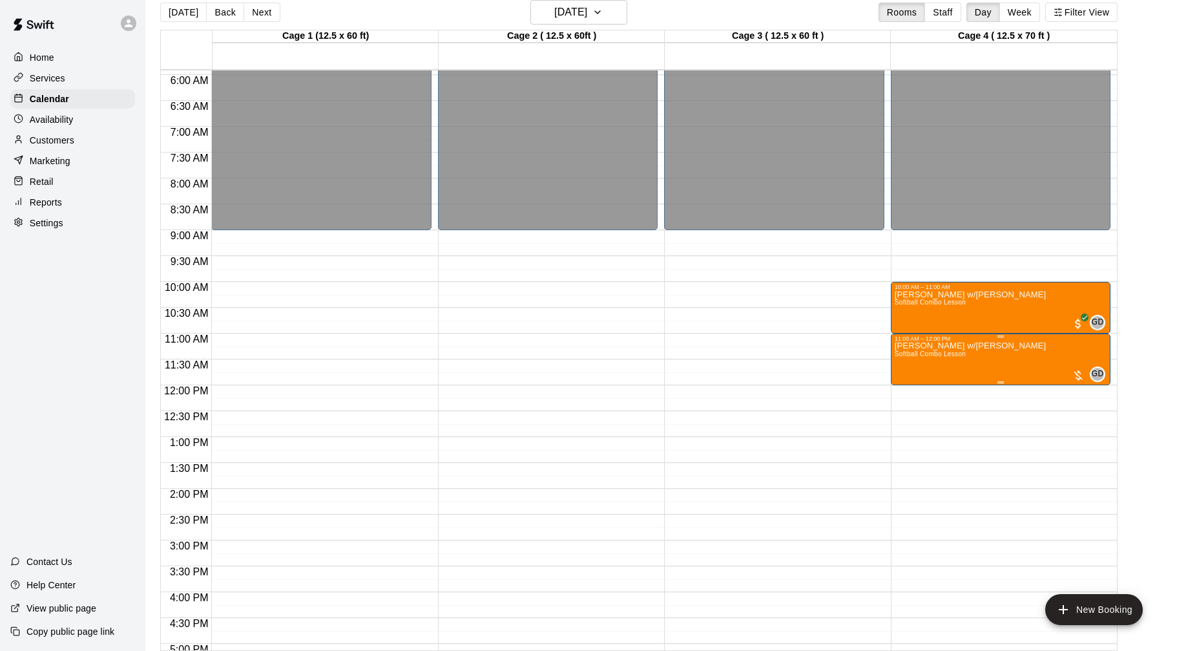
click at [1078, 375] on div at bounding box center [1078, 375] width 13 height 13
click at [1090, 413] on img "edit" at bounding box center [1085, 413] width 15 height 15
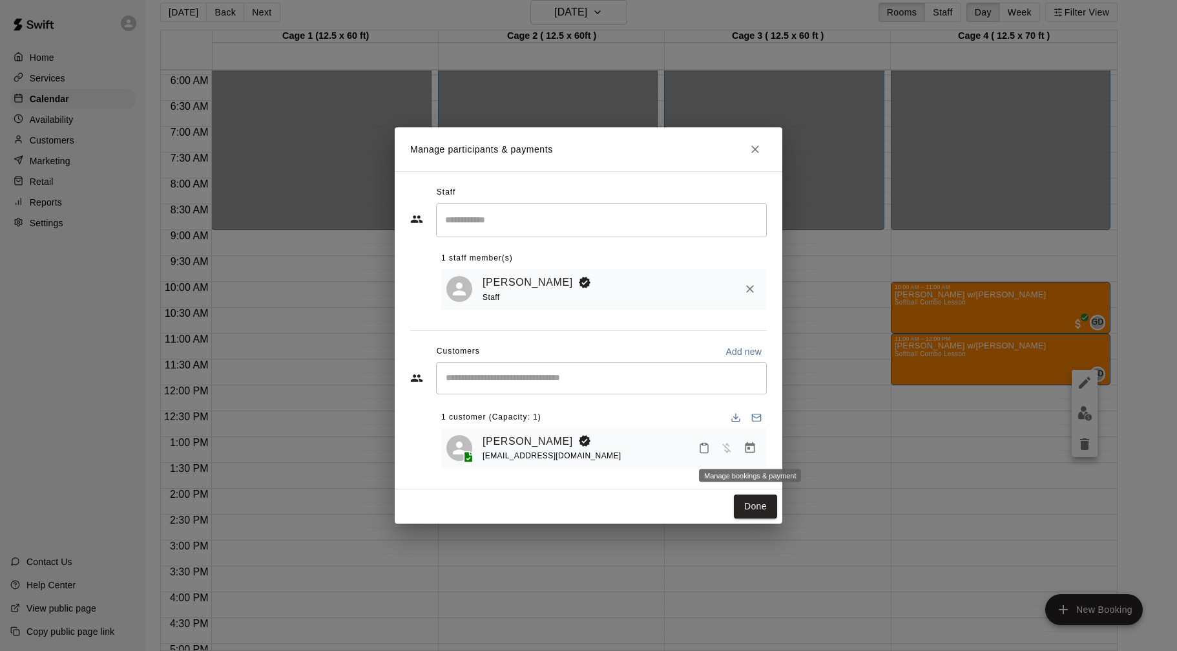
click at [745, 448] on icon "Manage bookings & payment" at bounding box center [750, 447] width 10 height 11
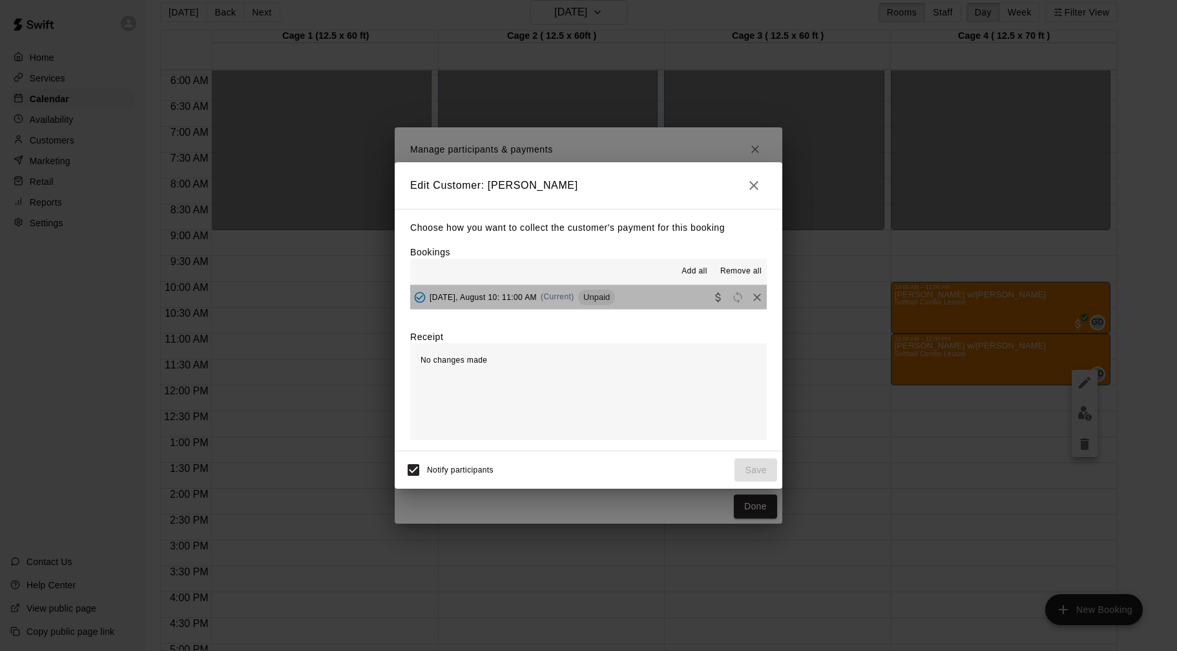
drag, startPoint x: 678, startPoint y: 286, endPoint x: 678, endPoint y: 295, distance: 9.1
click at [678, 286] on button "[DATE], August 10: 11:00 AM (Current) Unpaid" at bounding box center [588, 297] width 357 height 24
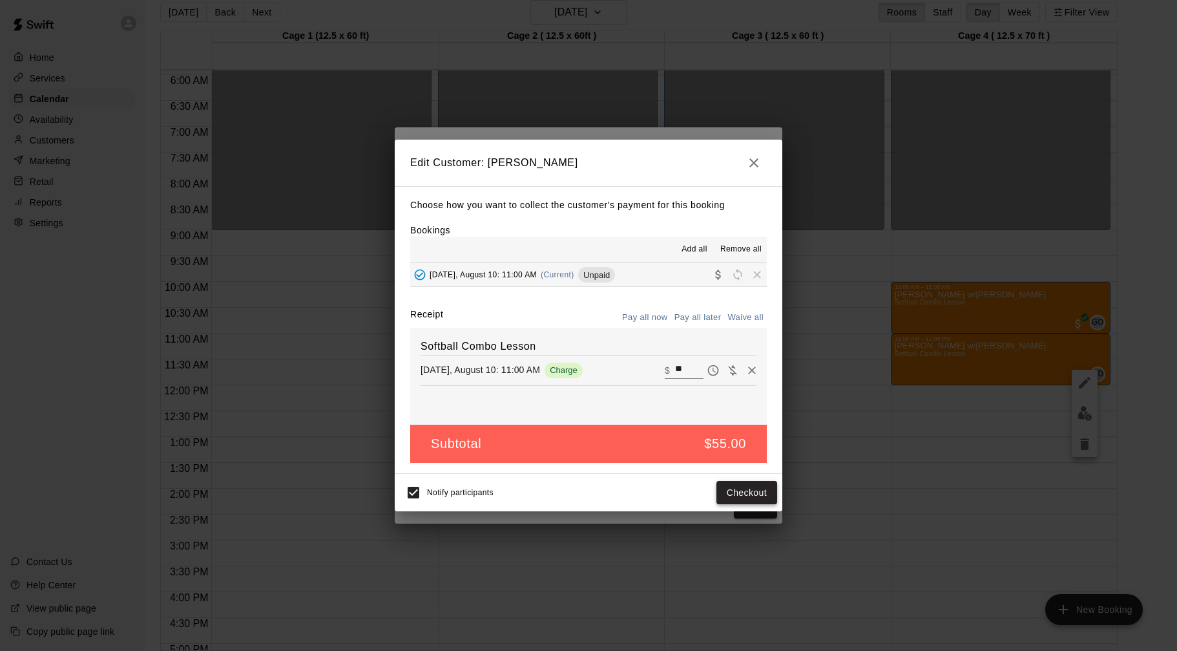
click at [741, 499] on button "Checkout" at bounding box center [746, 493] width 61 height 24
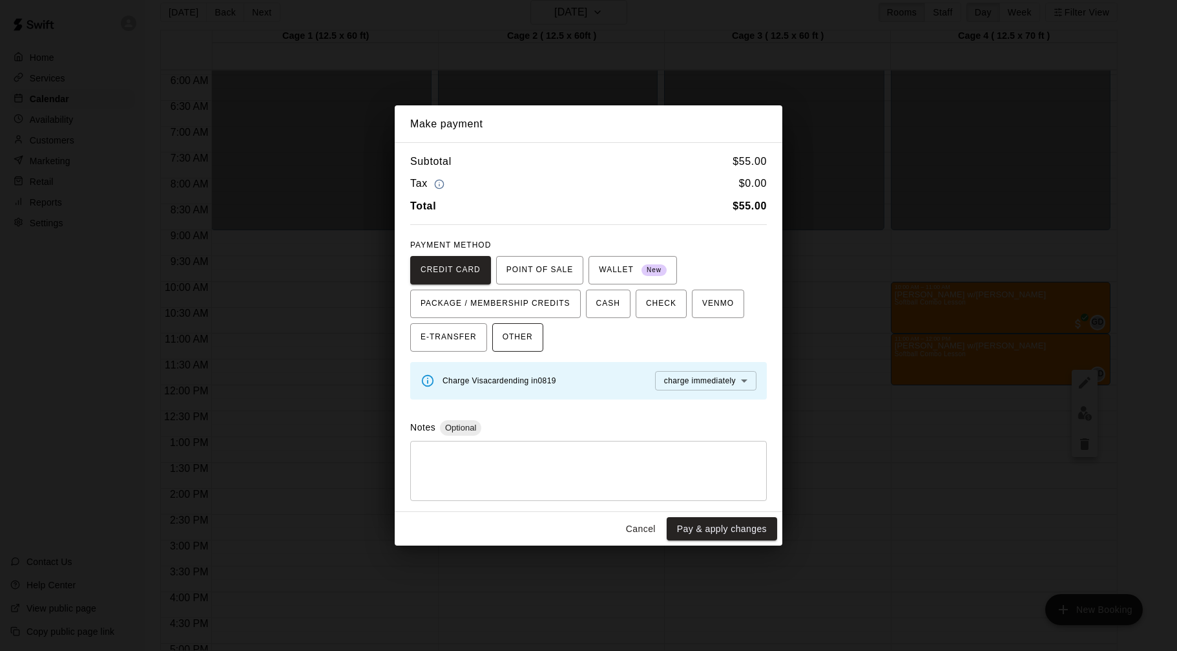
click at [511, 336] on span "OTHER" at bounding box center [518, 337] width 30 height 21
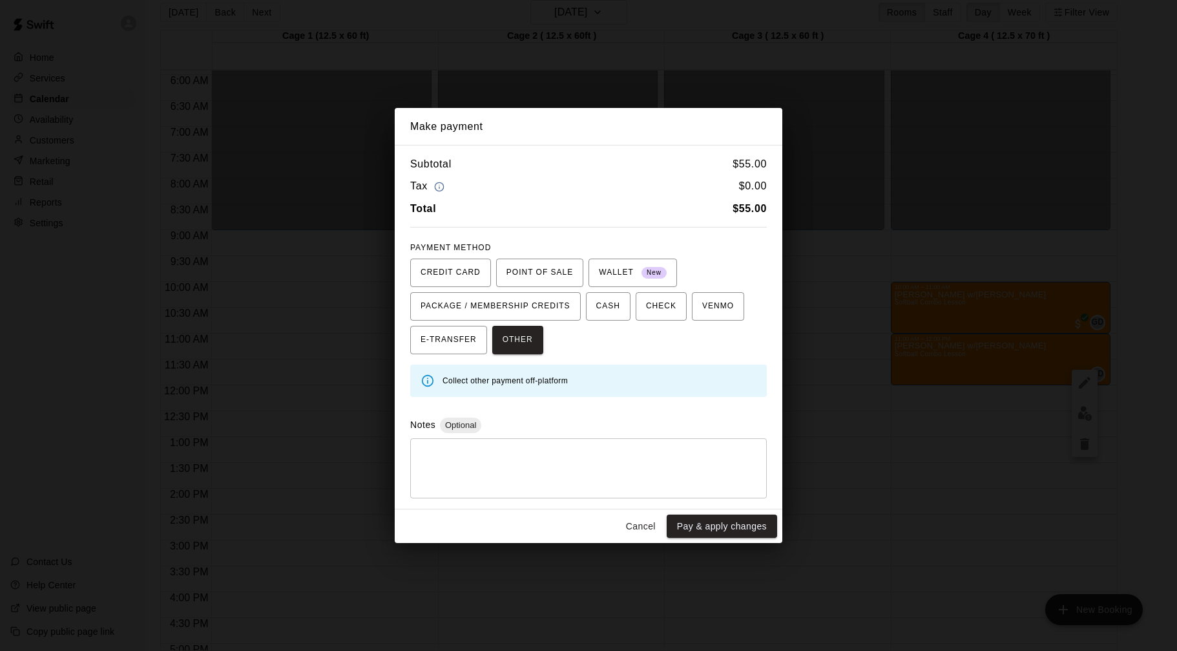
click at [640, 467] on textarea at bounding box center [588, 467] width 339 height 39
type textarea "******"
click at [713, 528] on button "Pay & apply changes" at bounding box center [722, 526] width 110 height 24
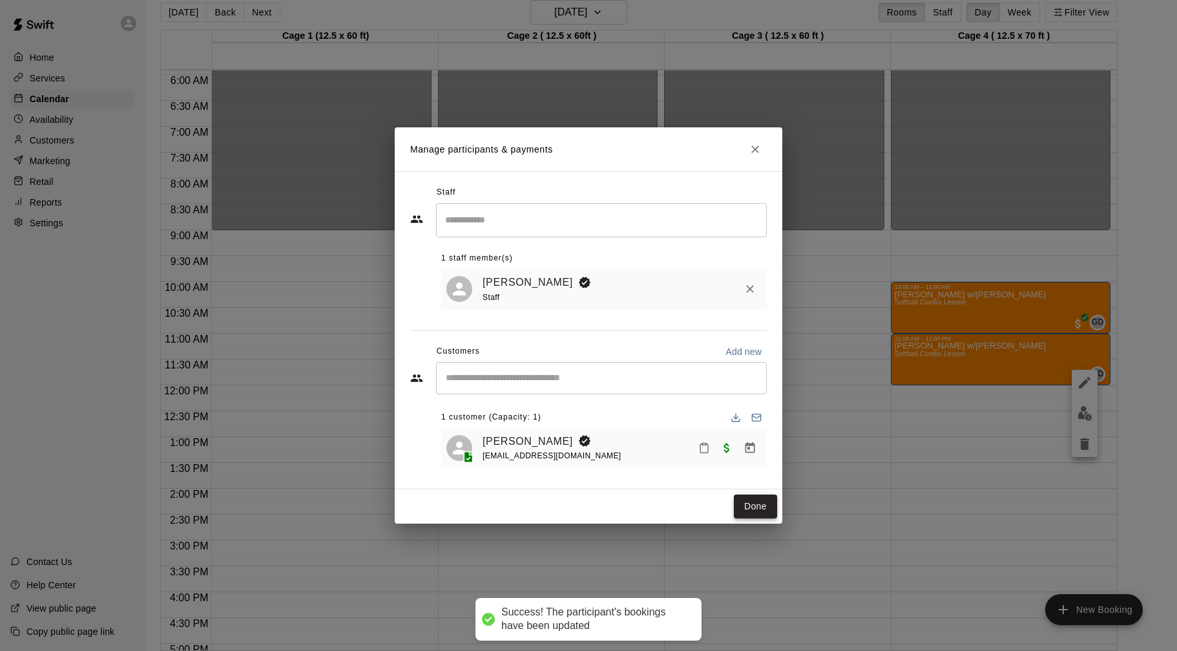
click at [772, 510] on button "Done" at bounding box center [755, 506] width 43 height 24
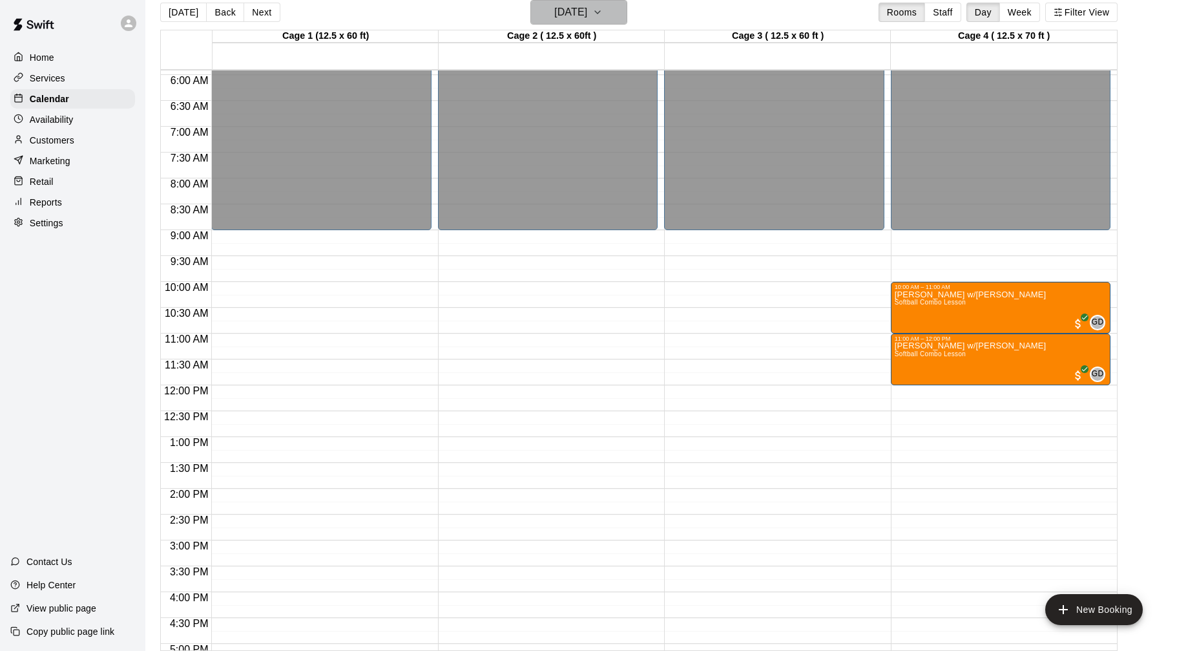
click at [603, 14] on icon "button" at bounding box center [597, 13] width 10 height 16
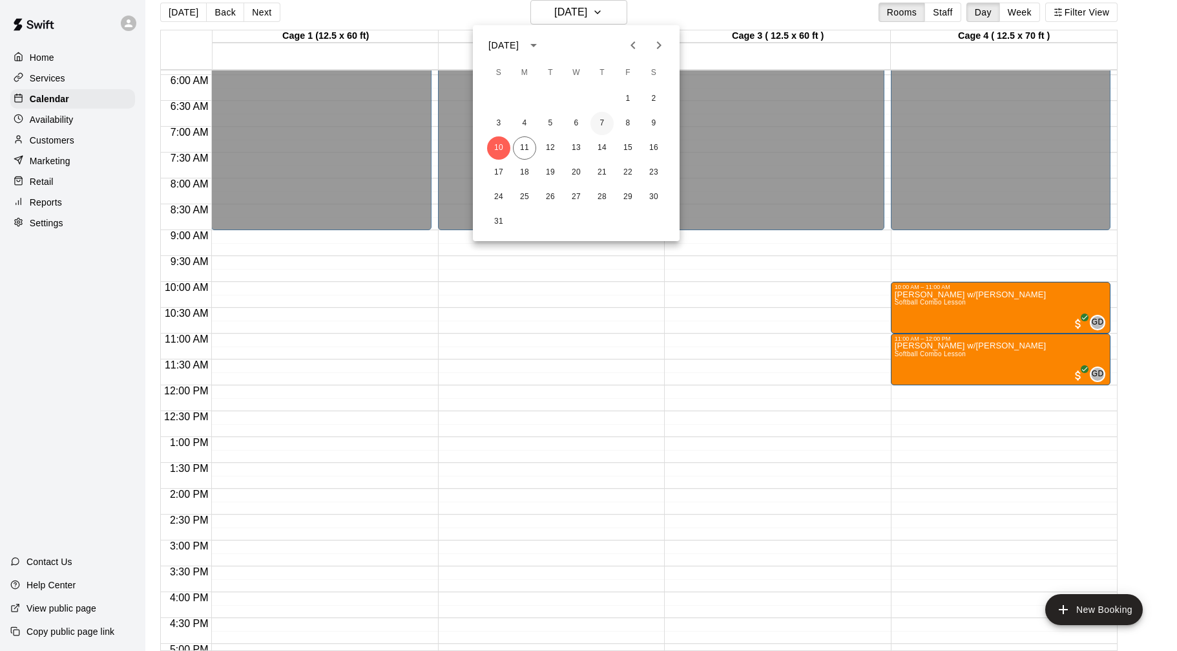
click at [604, 120] on button "7" at bounding box center [601, 123] width 23 height 23
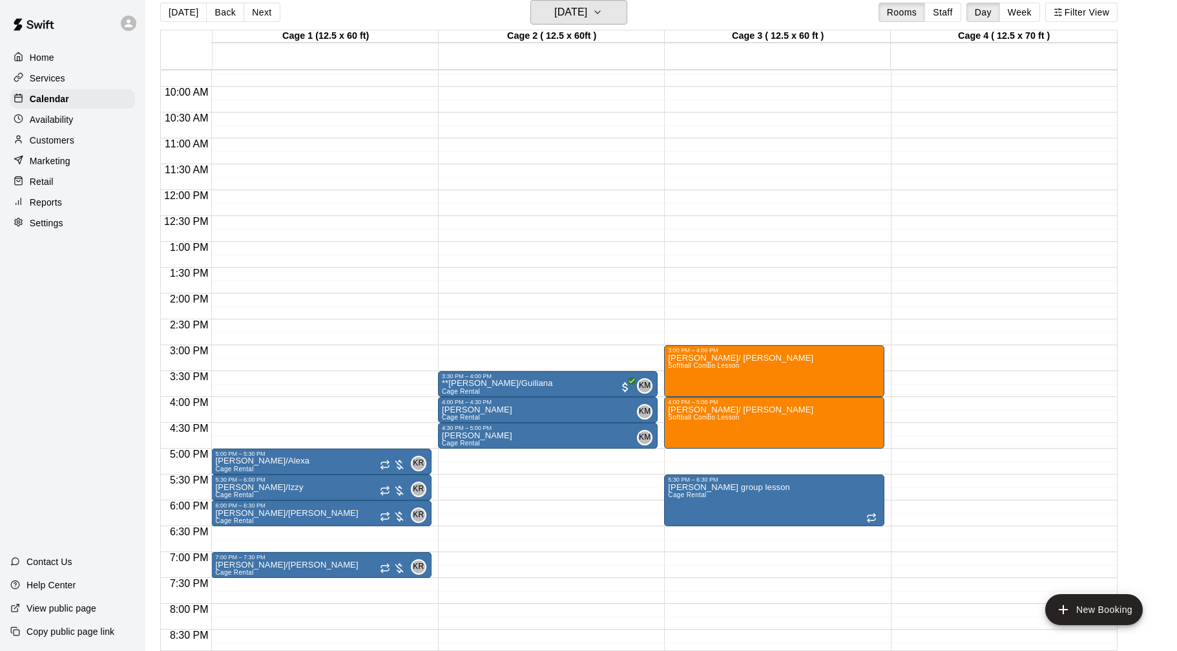
scroll to position [523, 0]
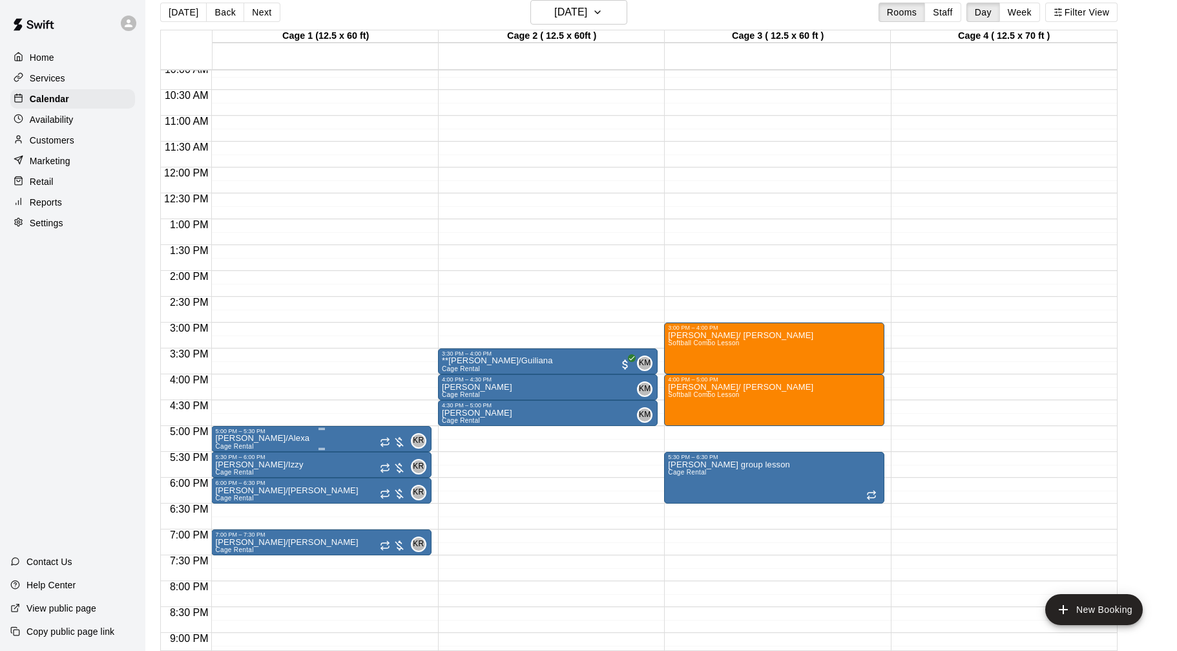
click at [233, 508] on icon "delete" at bounding box center [229, 510] width 16 height 16
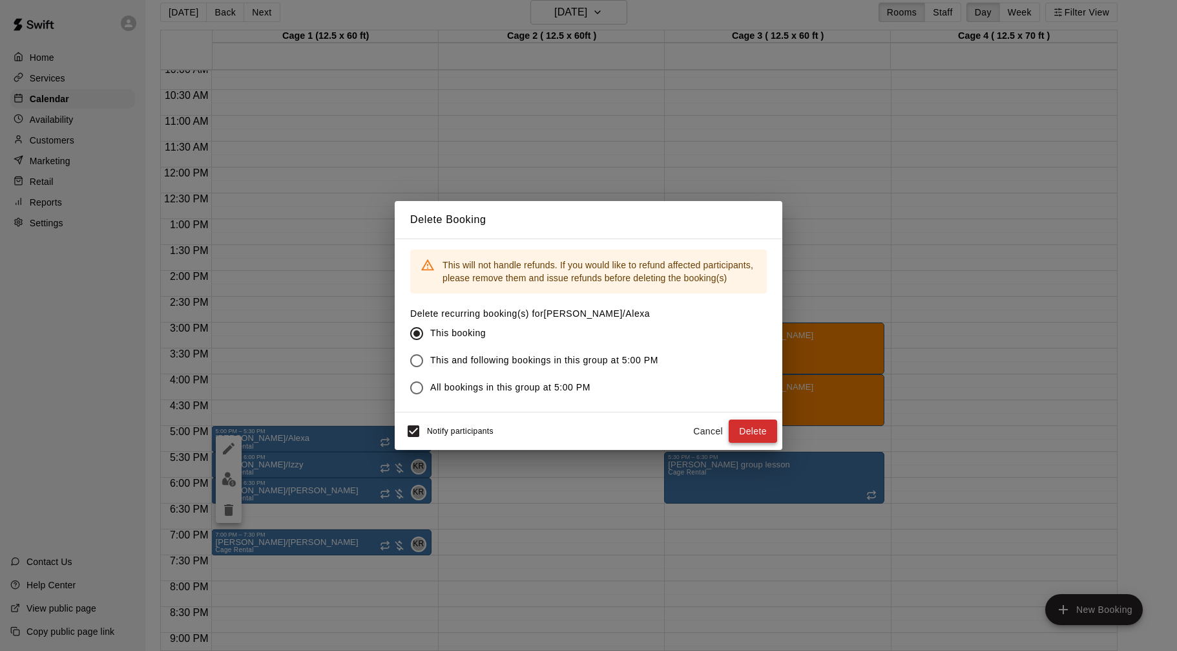
click at [742, 432] on button "Delete" at bounding box center [753, 431] width 48 height 24
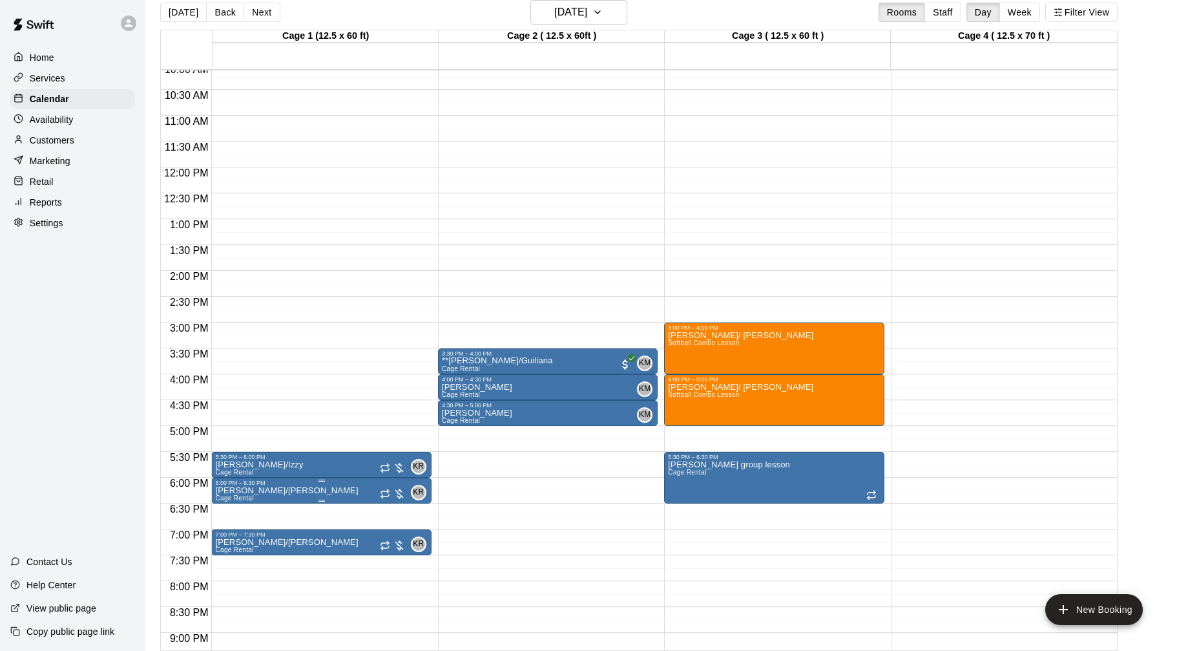
click at [226, 528] on img "edit" at bounding box center [229, 530] width 15 height 15
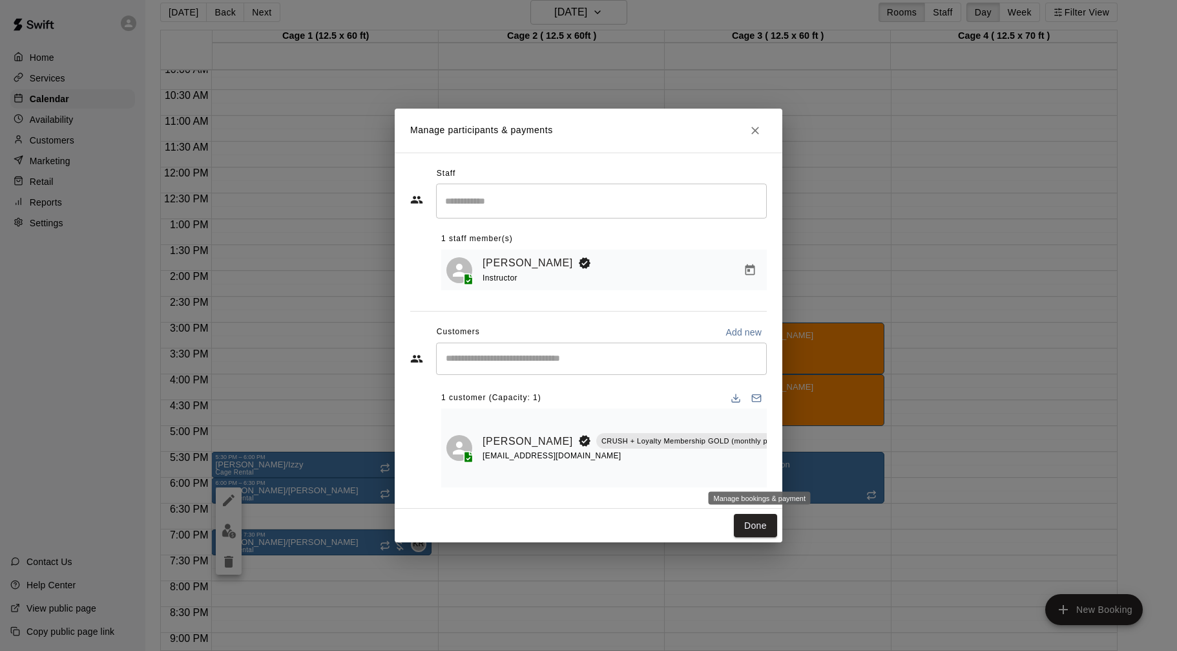
click at [806, 469] on icon "Manage bookings & payment" at bounding box center [812, 470] width 13 height 13
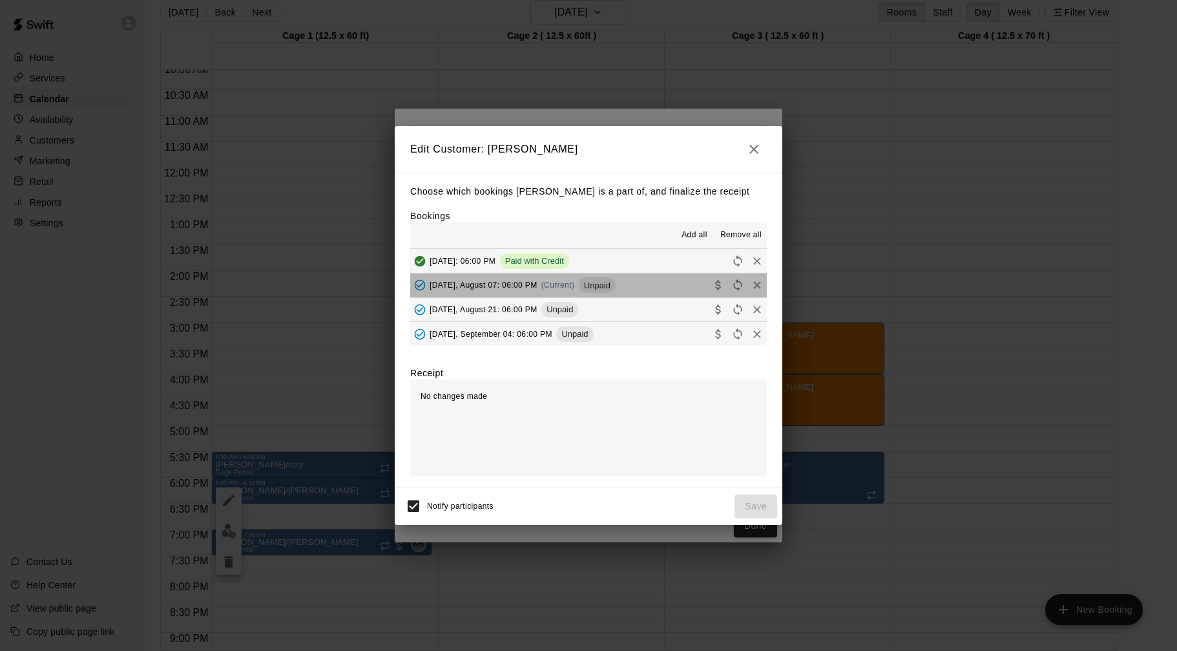
click at [515, 287] on span "[DATE], August 07: 06:00 PM" at bounding box center [484, 284] width 108 height 9
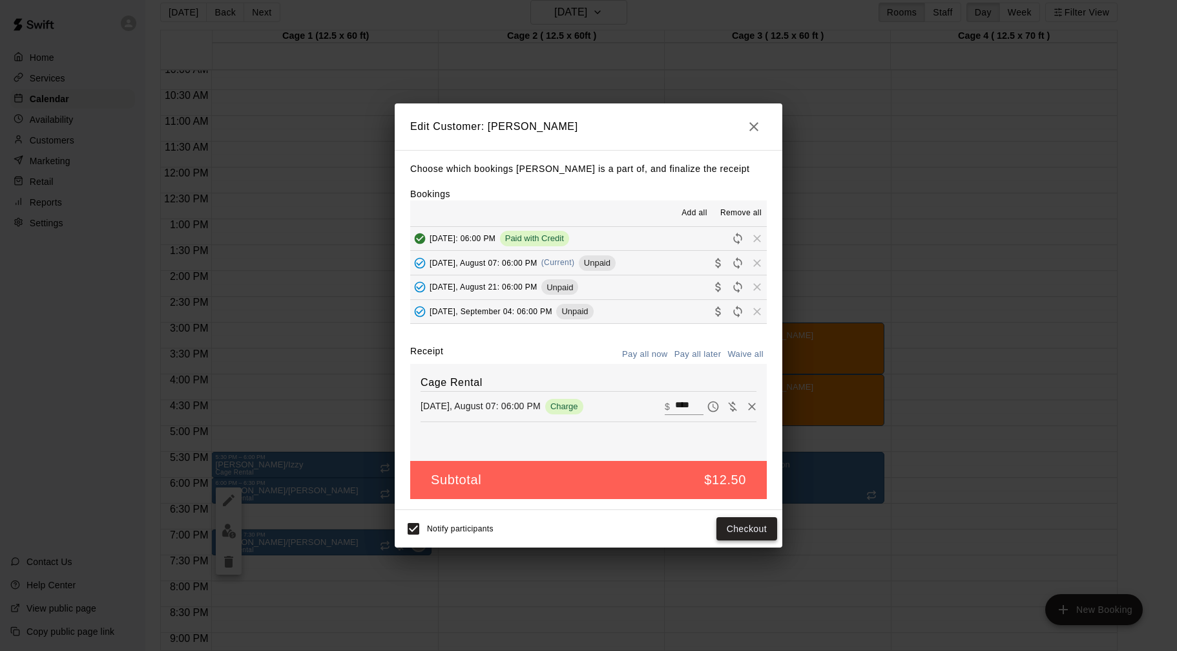
click at [739, 525] on button "Checkout" at bounding box center [746, 529] width 61 height 24
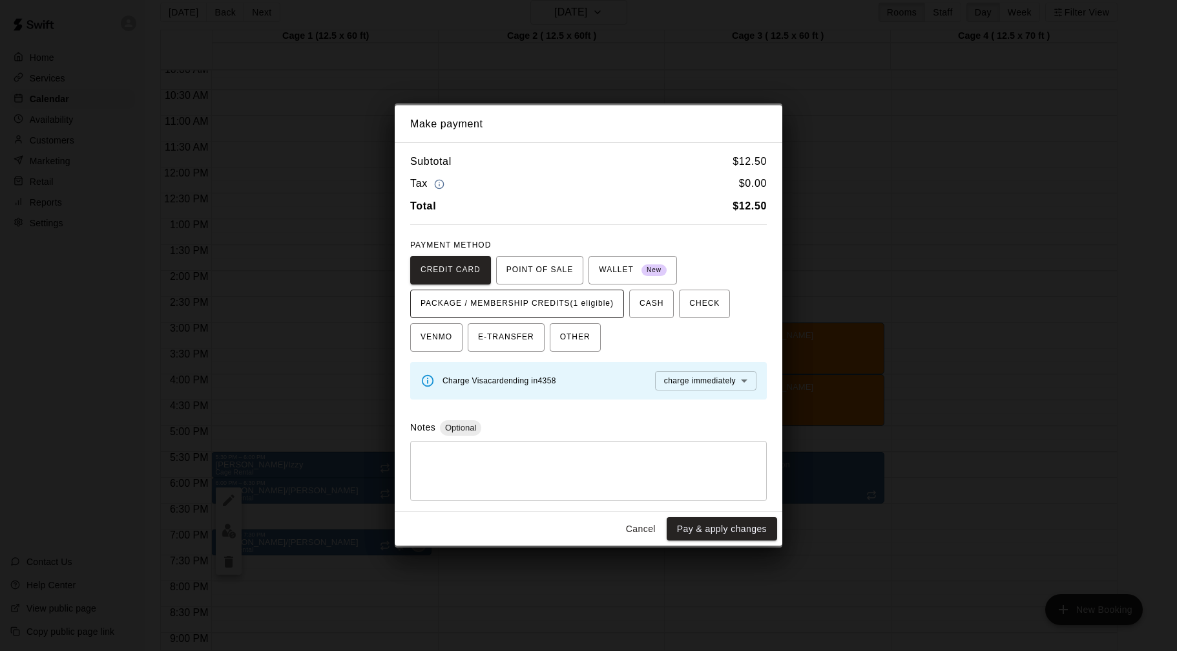
click at [596, 308] on span "PACKAGE / MEMBERSHIP CREDITS (1 eligible)" at bounding box center [517, 303] width 193 height 21
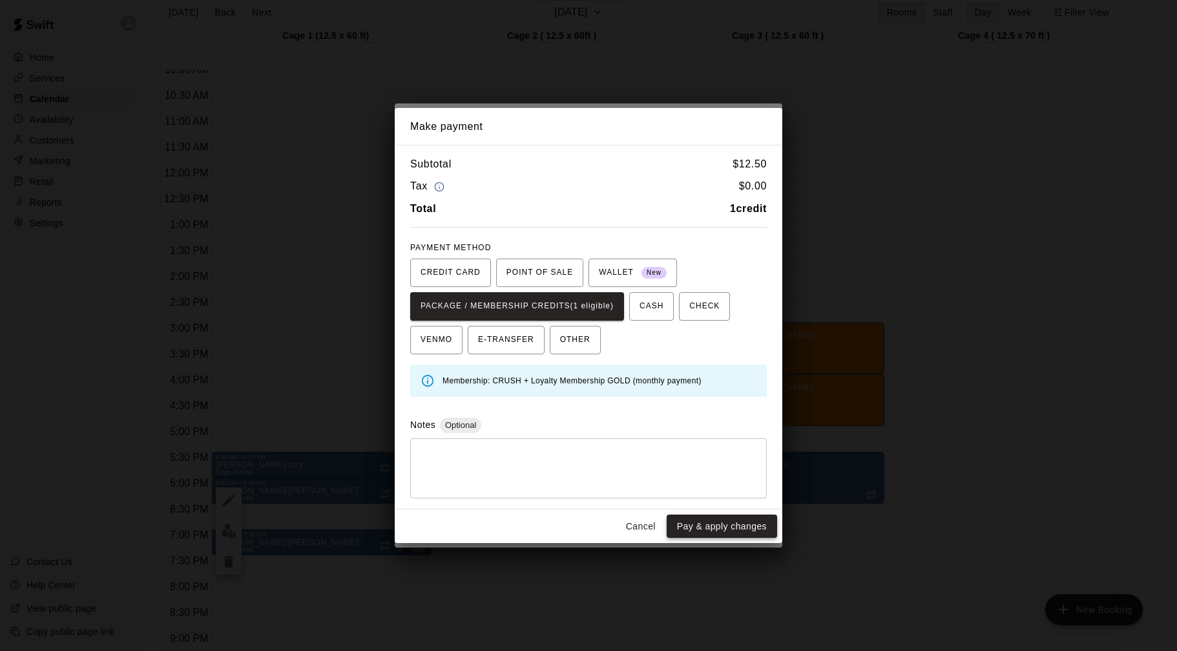
click at [724, 526] on button "Pay & apply changes" at bounding box center [722, 526] width 110 height 24
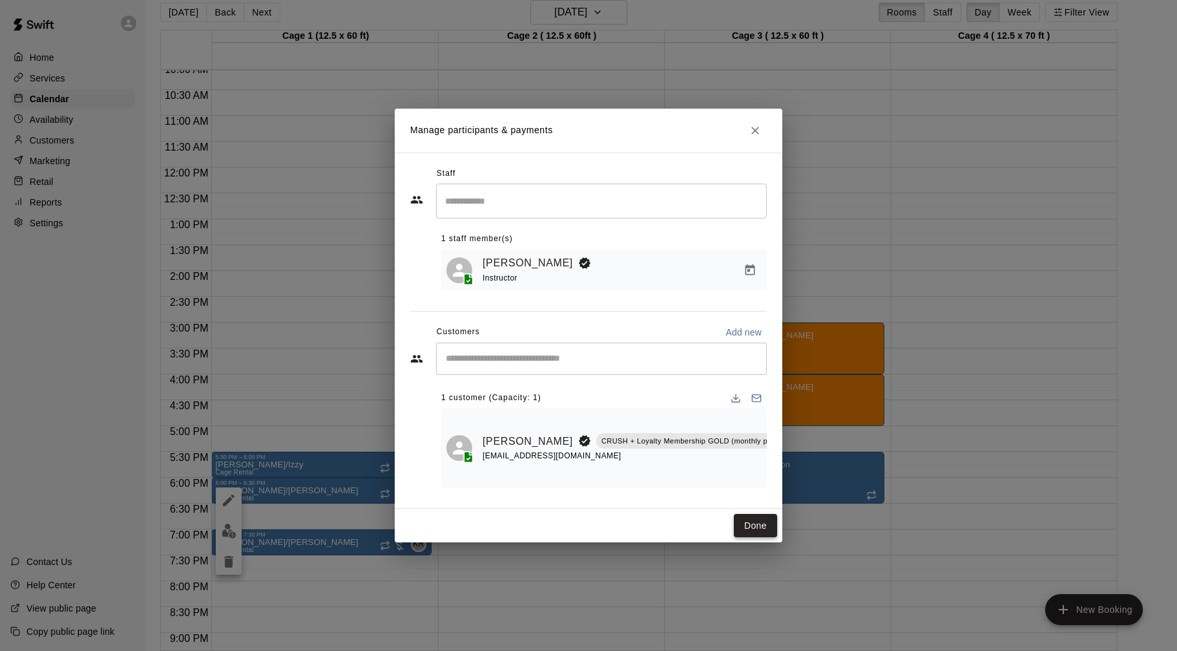
click at [763, 524] on button "Done" at bounding box center [755, 526] width 43 height 24
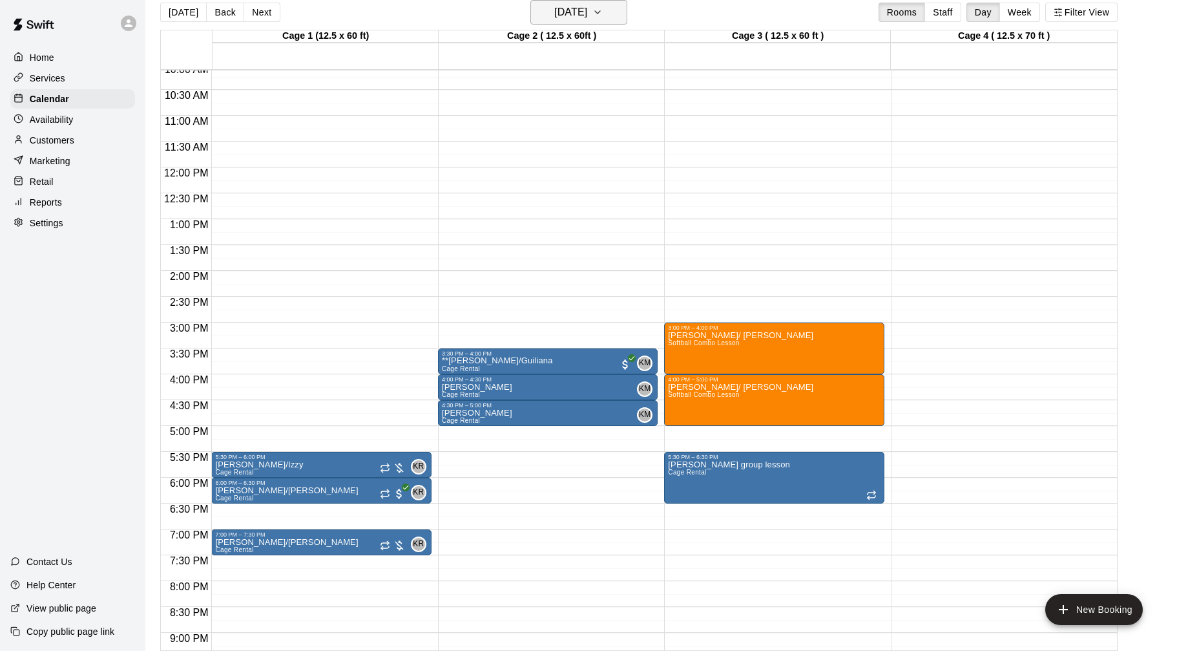
click at [603, 14] on icon "button" at bounding box center [597, 13] width 10 height 16
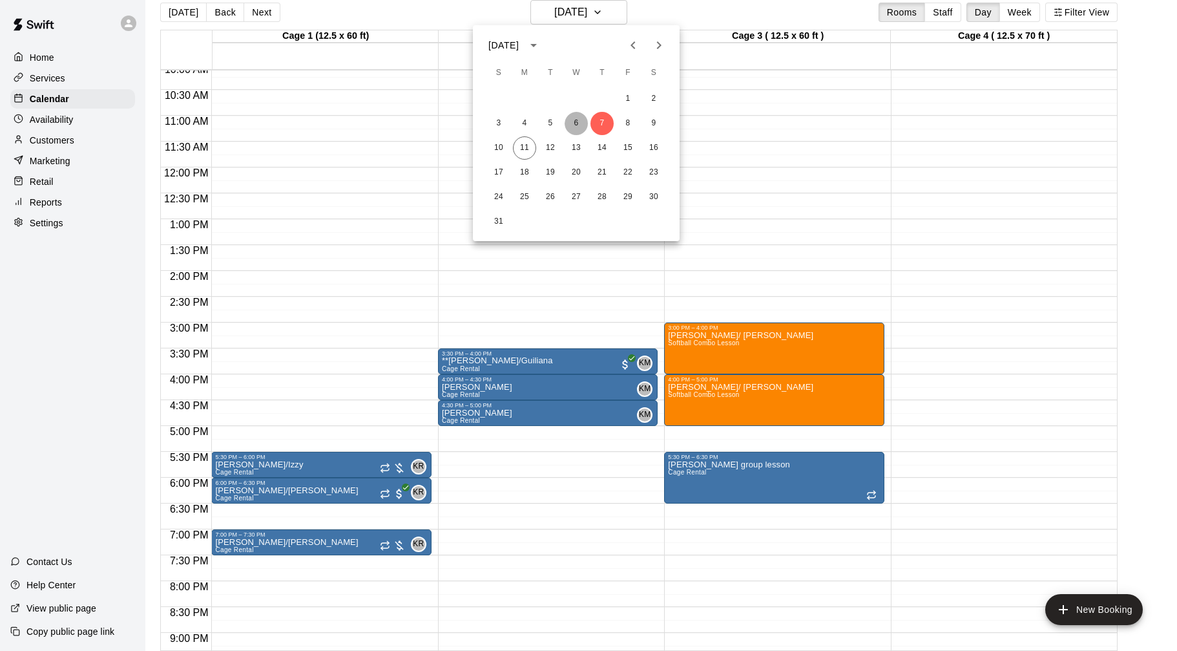
click at [574, 125] on button "6" at bounding box center [576, 123] width 23 height 23
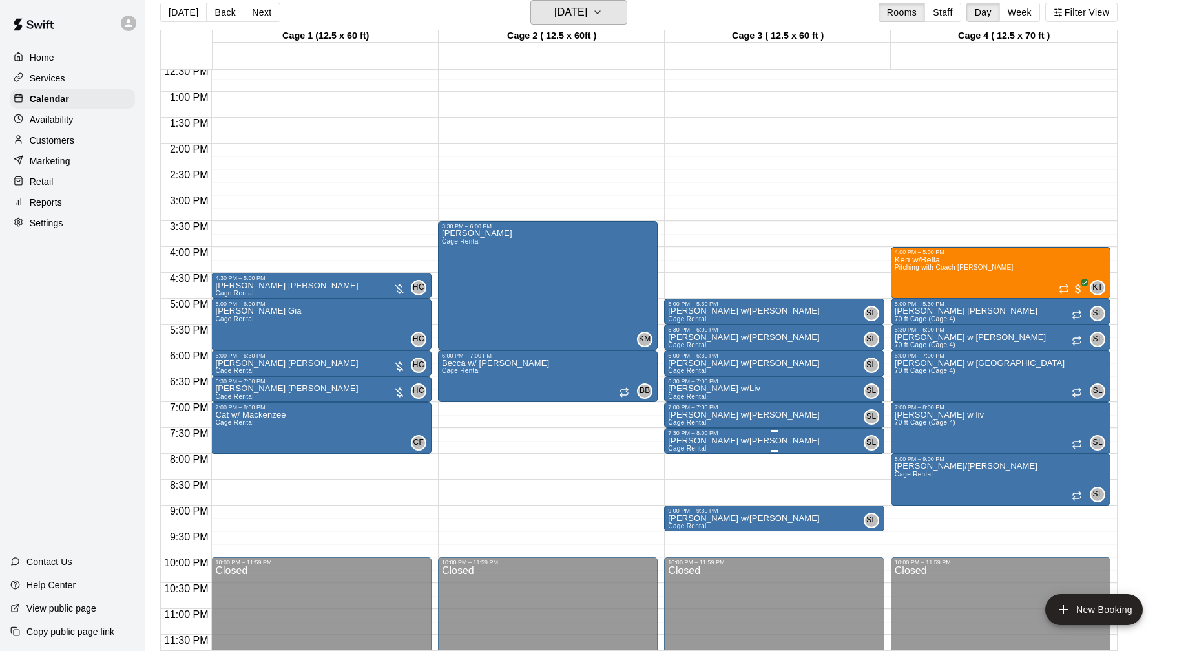
scroll to position [656, 0]
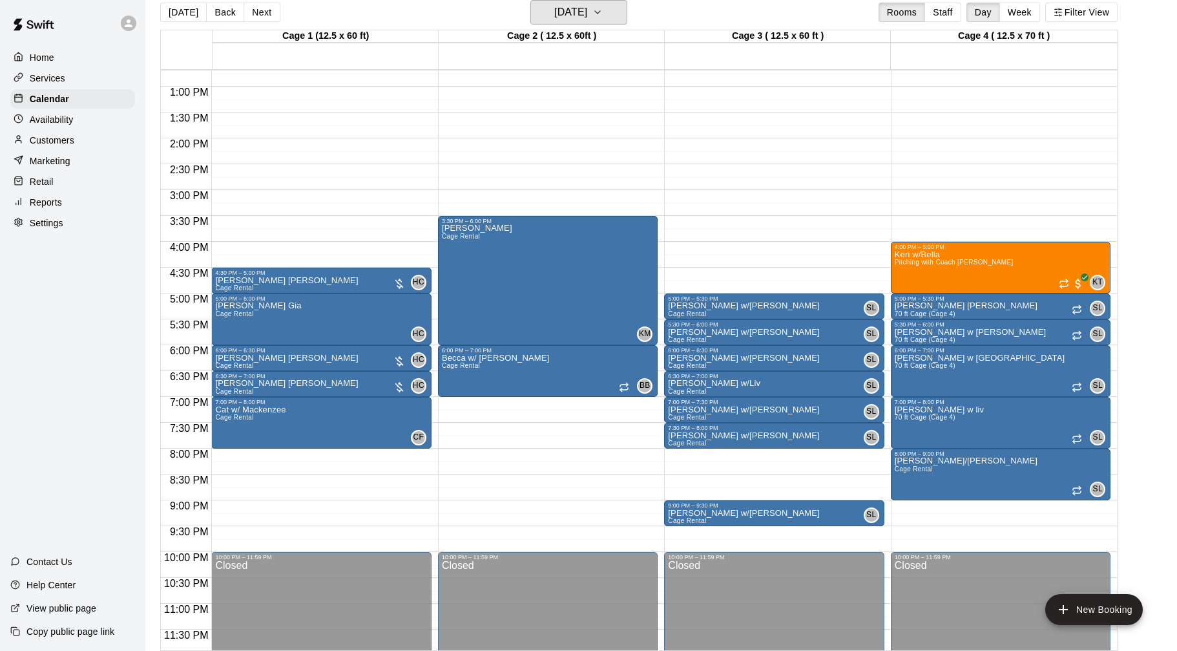
click at [530, 0] on button "[DATE]" at bounding box center [578, 12] width 97 height 25
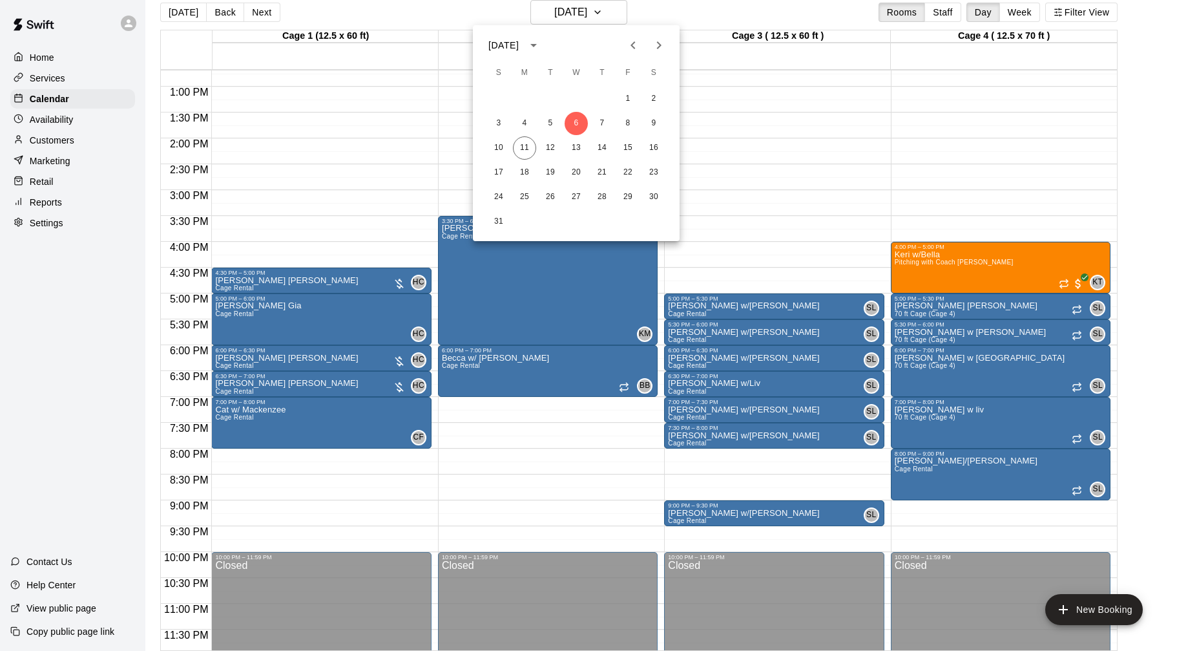
click at [842, 254] on div at bounding box center [588, 325] width 1177 height 651
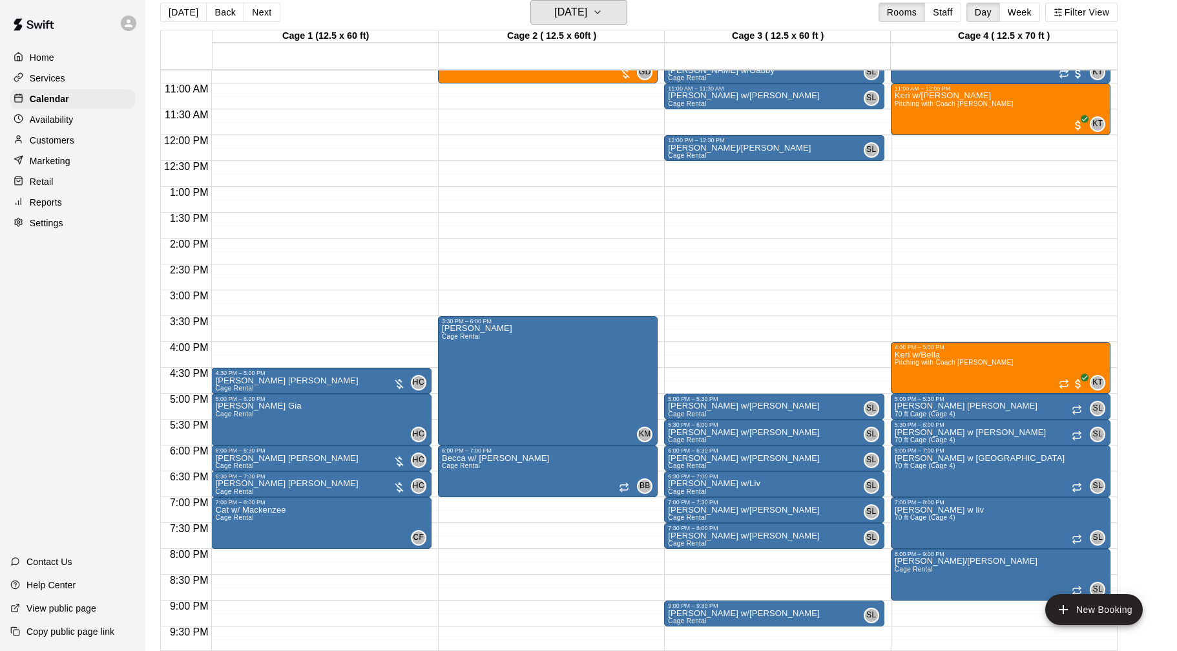
scroll to position [570, 0]
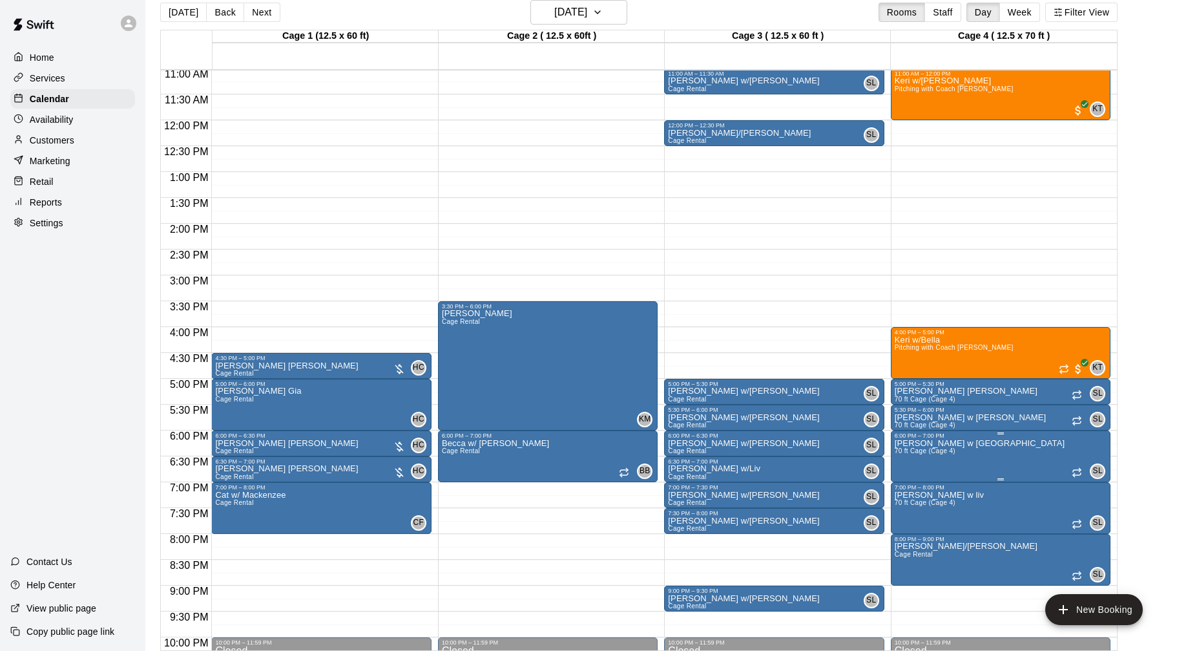
click at [916, 479] on button "edit" at bounding box center [908, 483] width 26 height 25
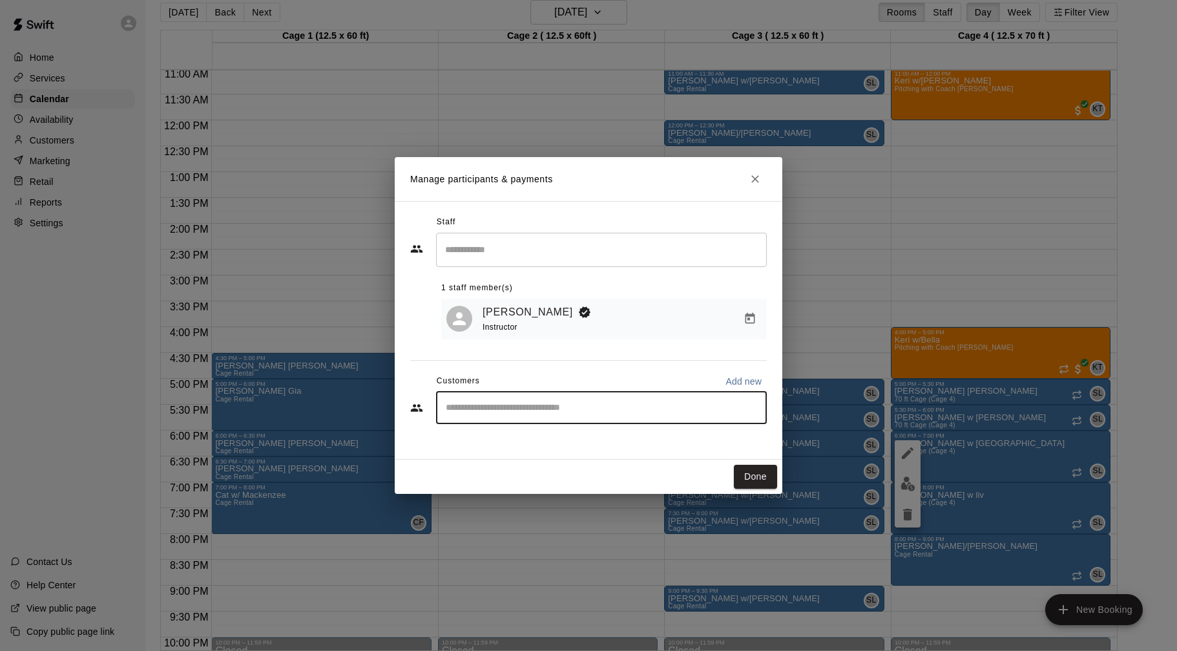
click at [756, 407] on input "Start typing to search customers..." at bounding box center [601, 407] width 319 height 13
type input "********"
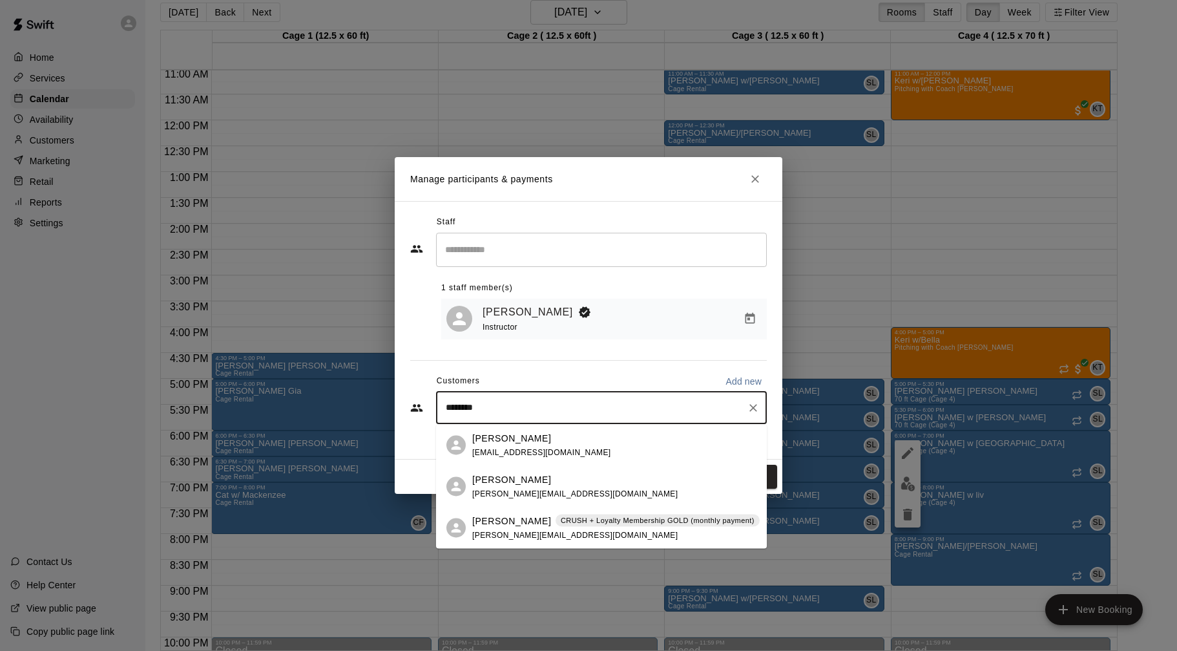
click at [696, 528] on div "[PERSON_NAME] CRUSH + Loyalty Membership GOLD (monthly payment) [PERSON_NAME][E…" at bounding box center [615, 528] width 287 height 28
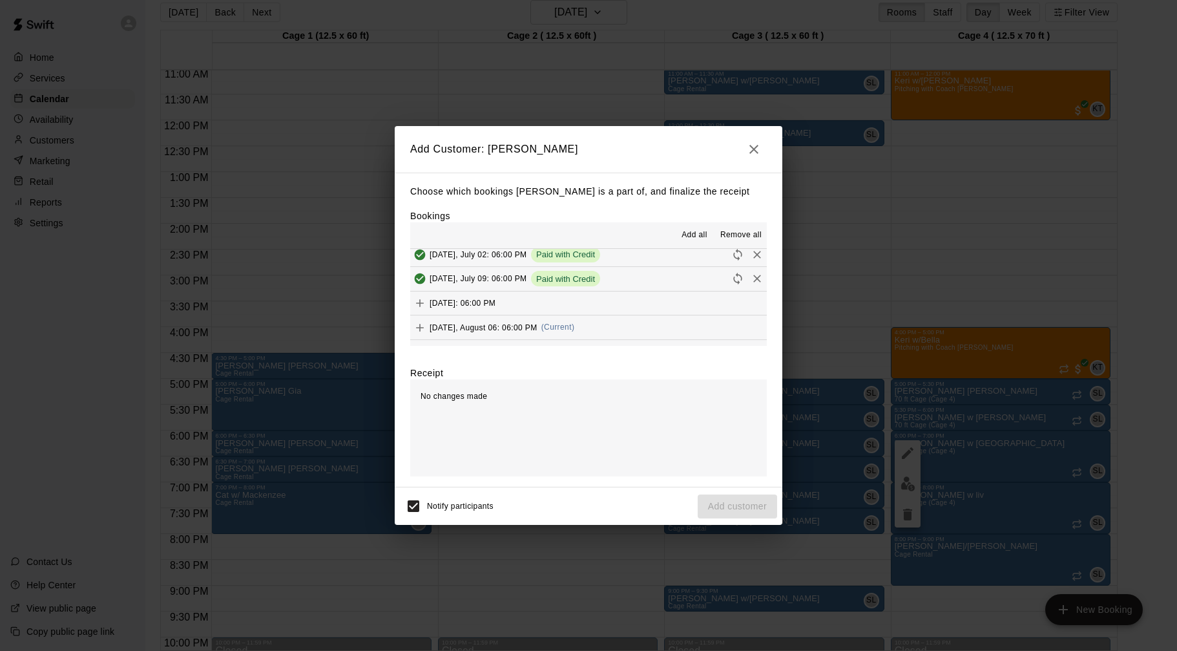
scroll to position [203, 0]
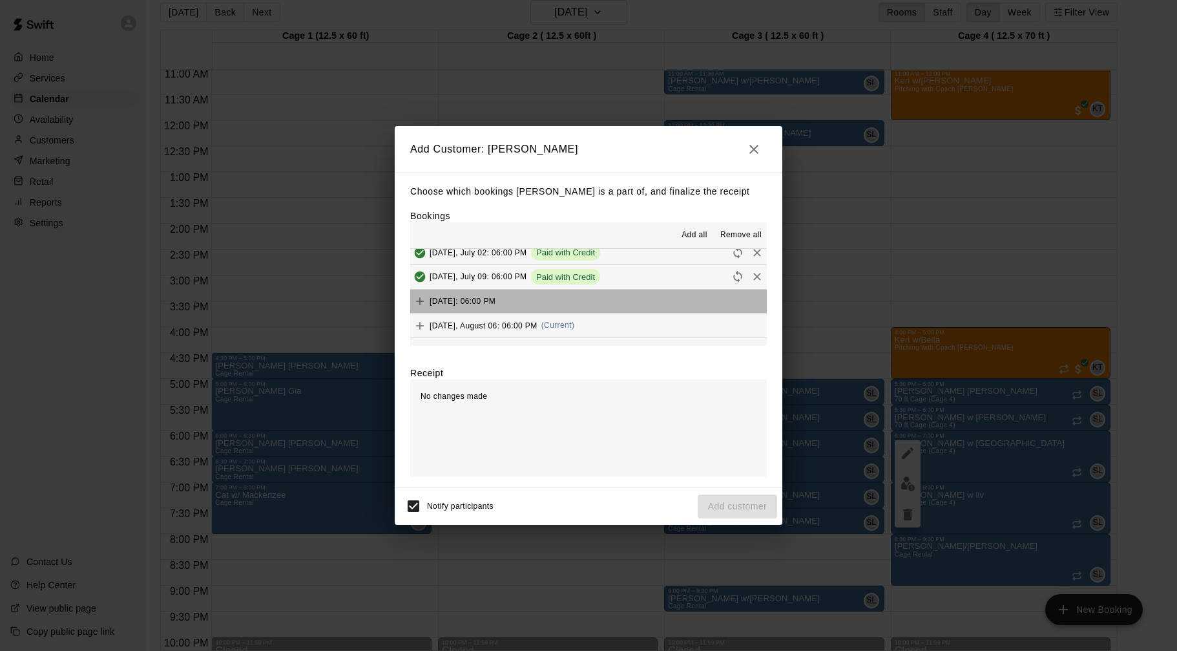
click at [495, 297] on span "[DATE]: 06:00 PM" at bounding box center [463, 301] width 66 height 9
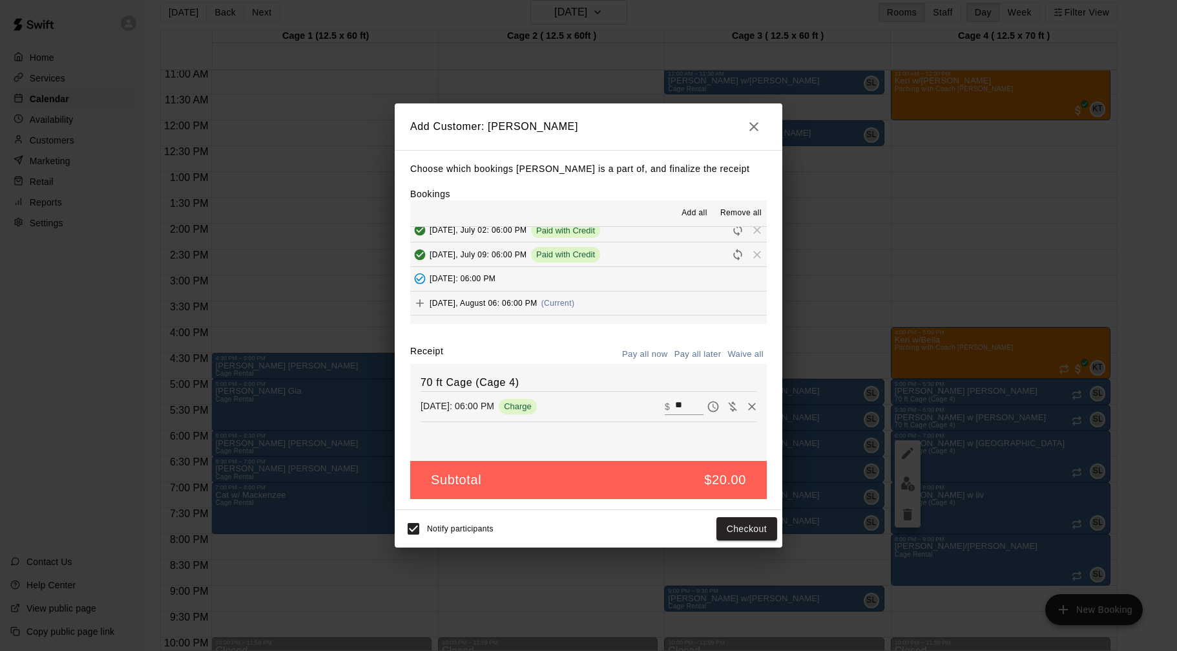
click at [547, 276] on button "[DATE]: 06:00 PM" at bounding box center [588, 279] width 357 height 24
click at [505, 305] on span "[DATE], August 06: 06:00 PM" at bounding box center [484, 302] width 108 height 9
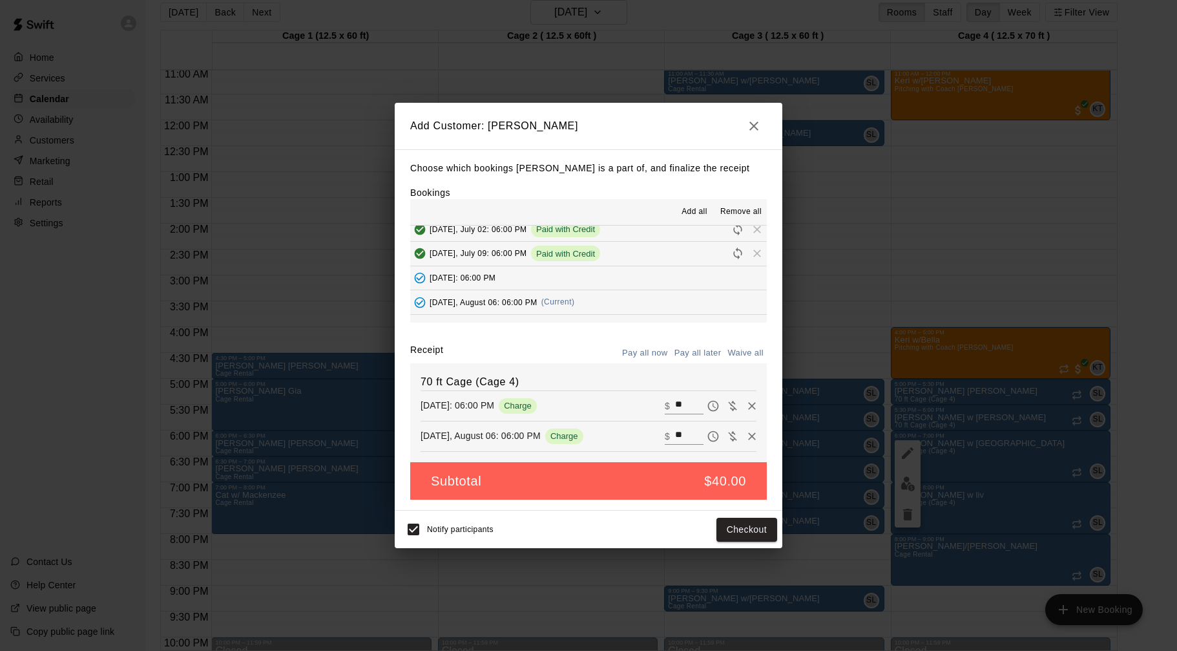
click at [421, 276] on icon "Added - Collect Payment" at bounding box center [420, 278] width 11 height 11
click at [751, 404] on icon "Remove" at bounding box center [752, 406] width 8 height 8
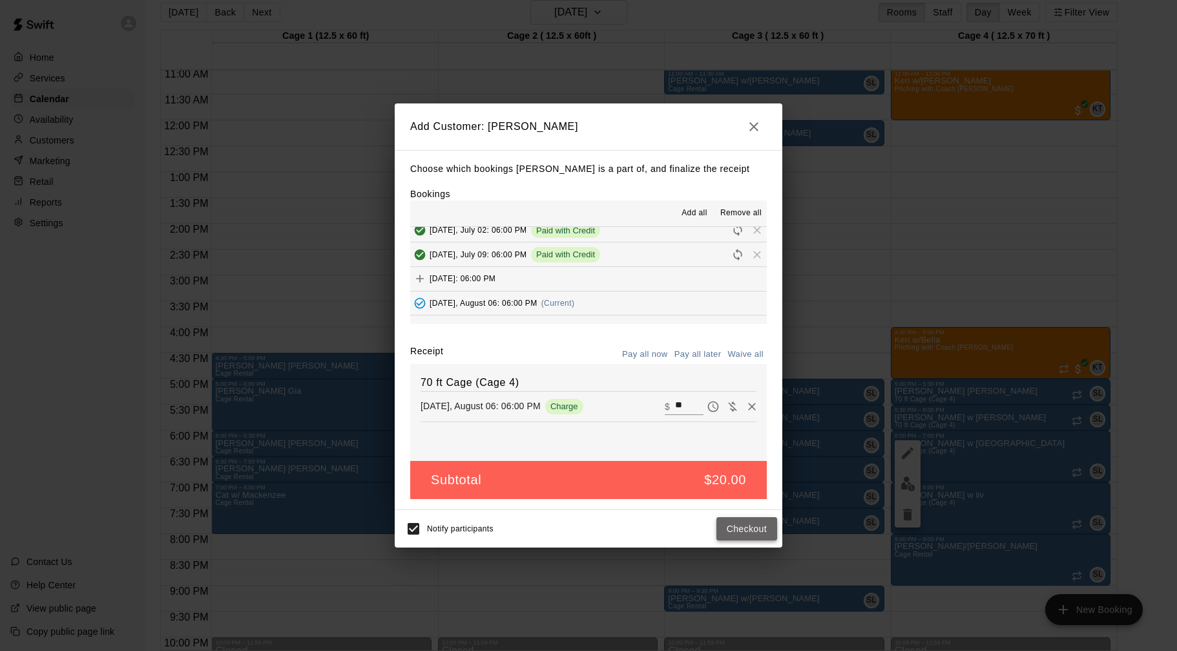
click at [768, 526] on button "Checkout" at bounding box center [746, 529] width 61 height 24
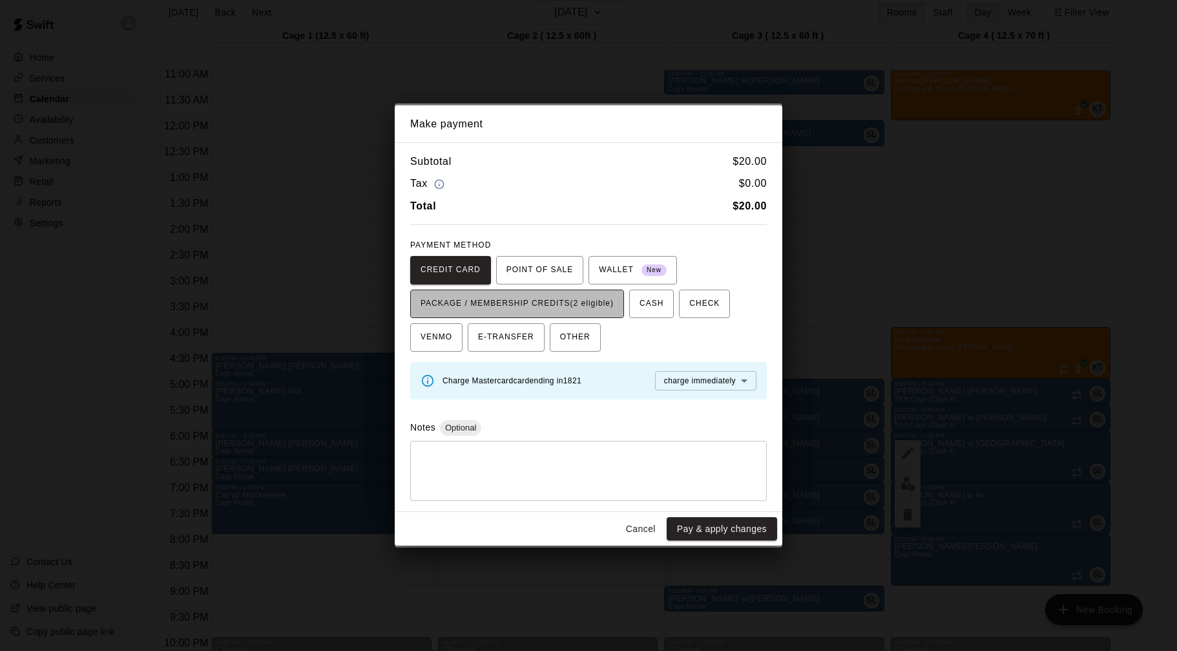
click at [600, 304] on span "PACKAGE / MEMBERSHIP CREDITS (2 eligible)" at bounding box center [517, 303] width 193 height 21
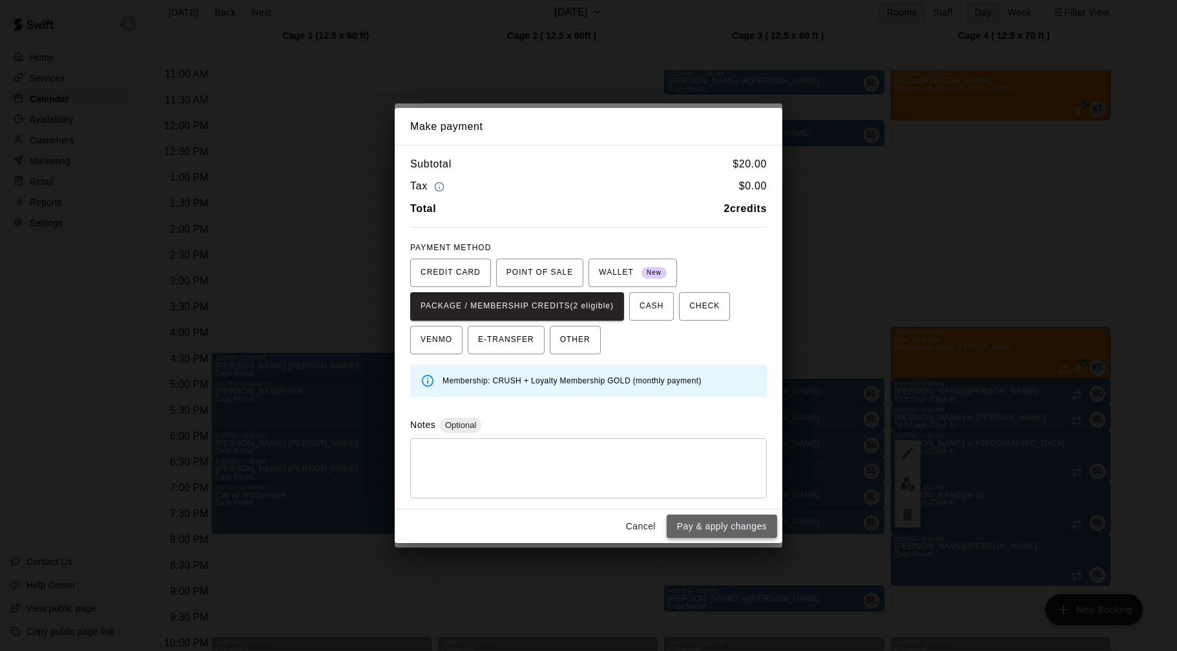
click at [720, 525] on button "Pay & apply changes" at bounding box center [722, 526] width 110 height 24
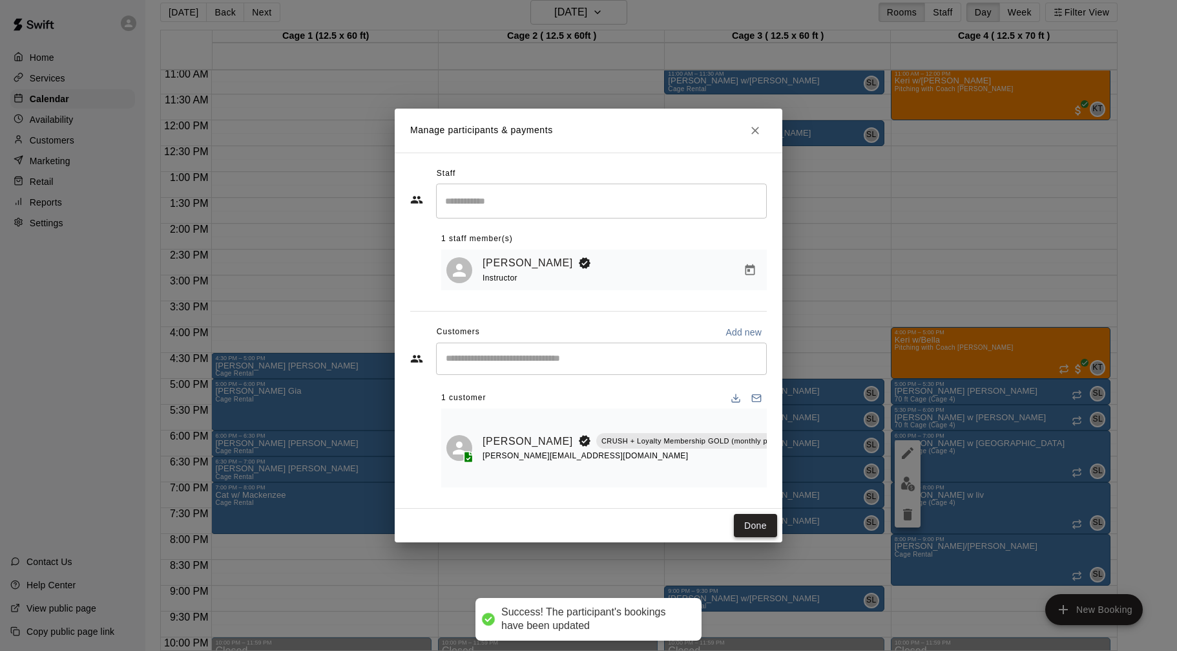
click at [750, 524] on button "Done" at bounding box center [755, 526] width 43 height 24
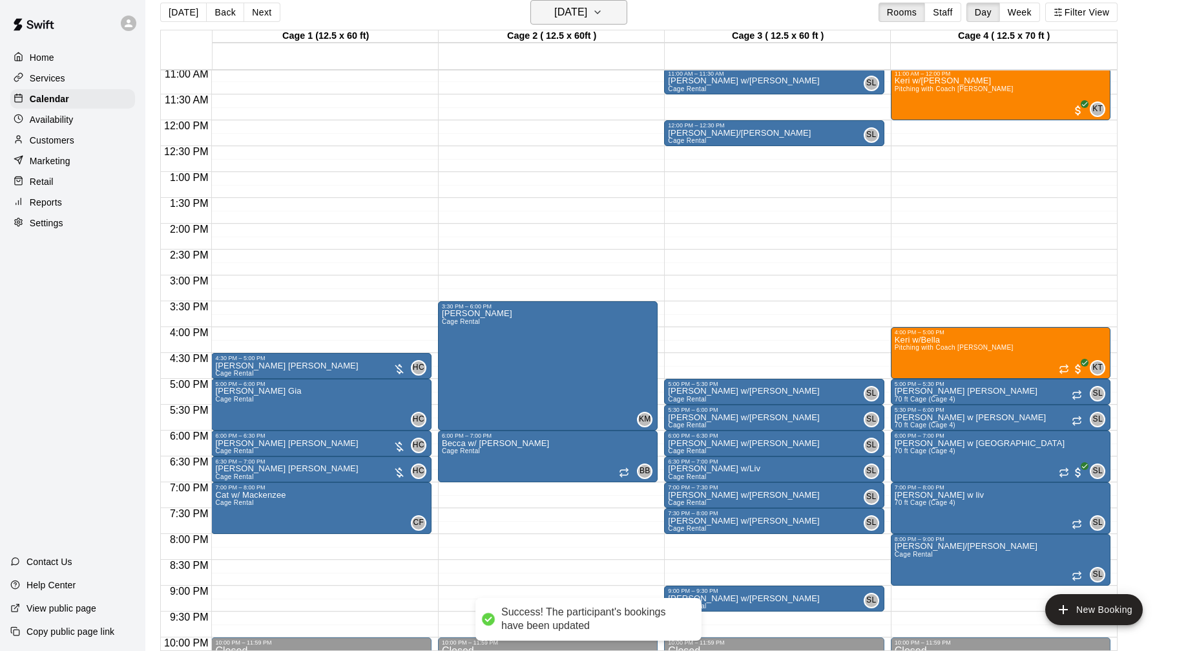
click at [587, 10] on h6 "[DATE]" at bounding box center [570, 12] width 33 height 18
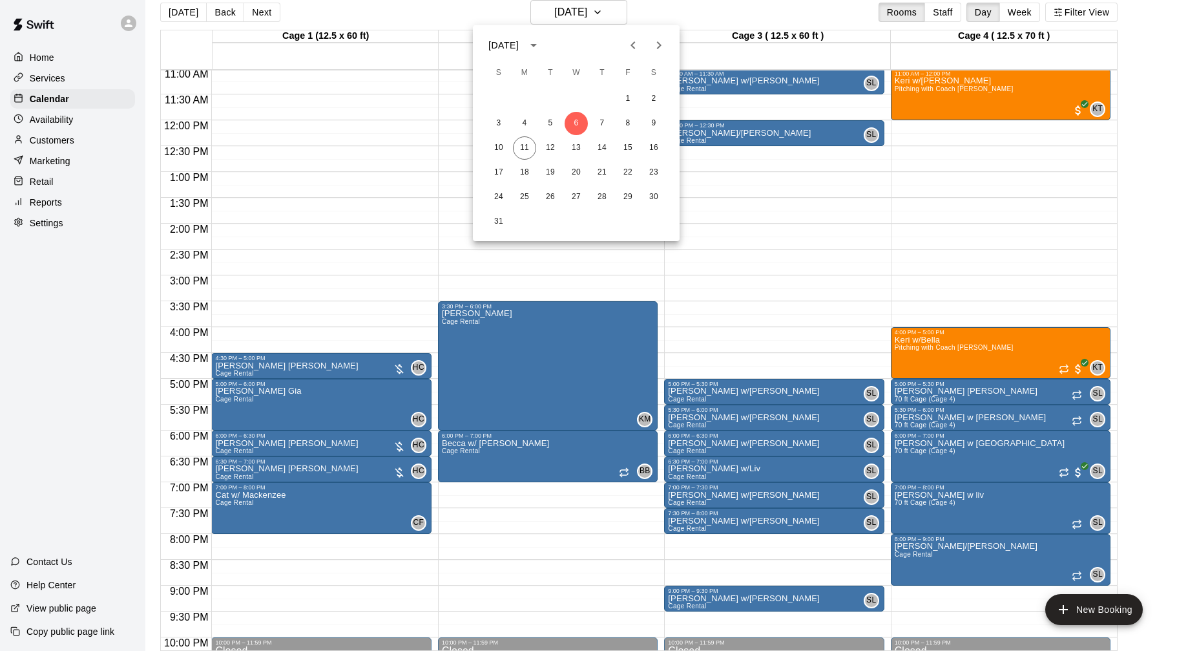
click at [634, 44] on icon "Previous month" at bounding box center [633, 45] width 16 height 16
click at [578, 194] on button "30" at bounding box center [576, 196] width 23 height 23
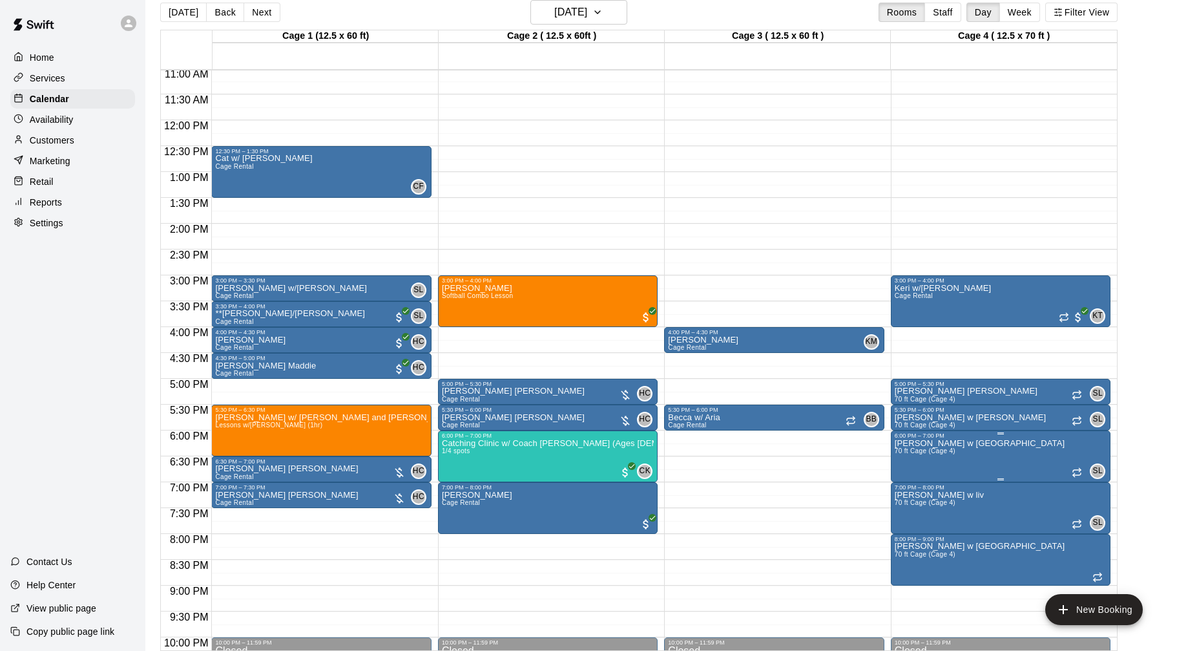
click at [906, 486] on img "edit" at bounding box center [908, 483] width 15 height 15
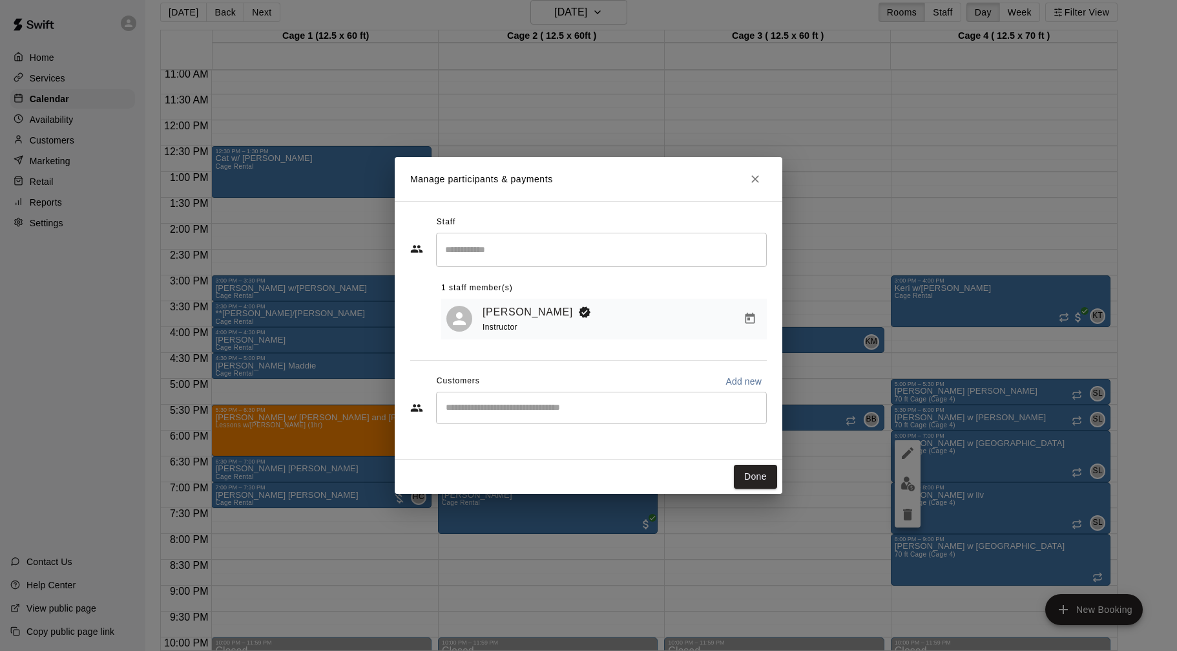
click at [667, 395] on div "​" at bounding box center [601, 407] width 331 height 32
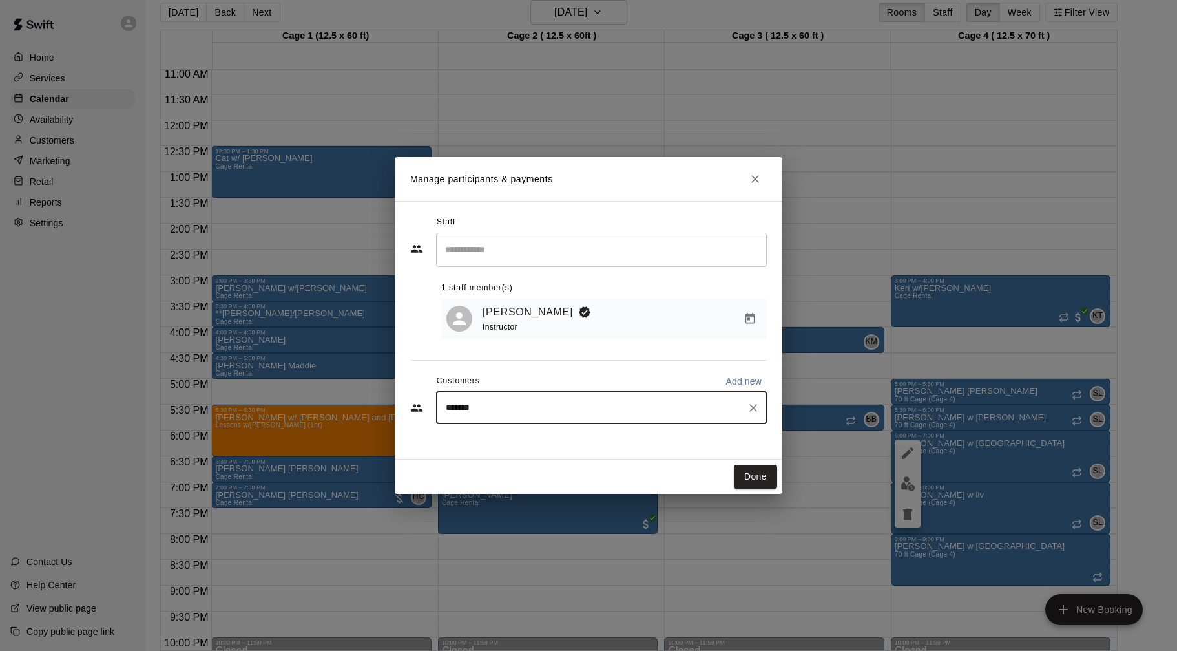
type input "********"
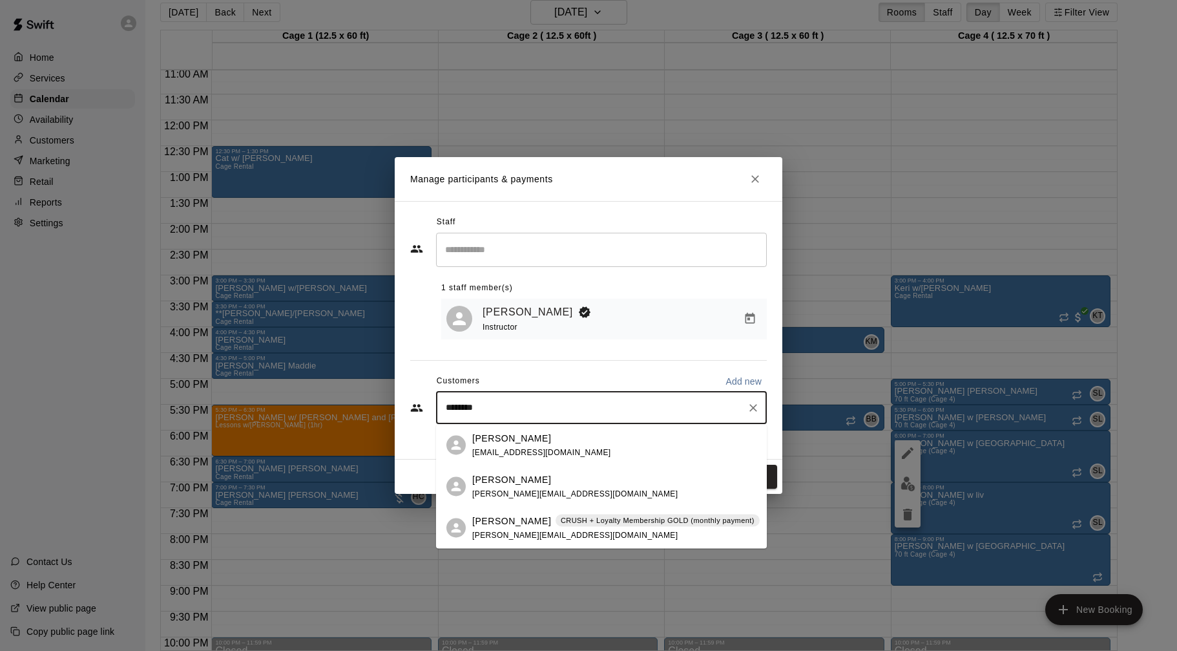
click at [671, 523] on p "CRUSH + Loyalty Membership GOLD (monthly payment)" at bounding box center [658, 520] width 194 height 11
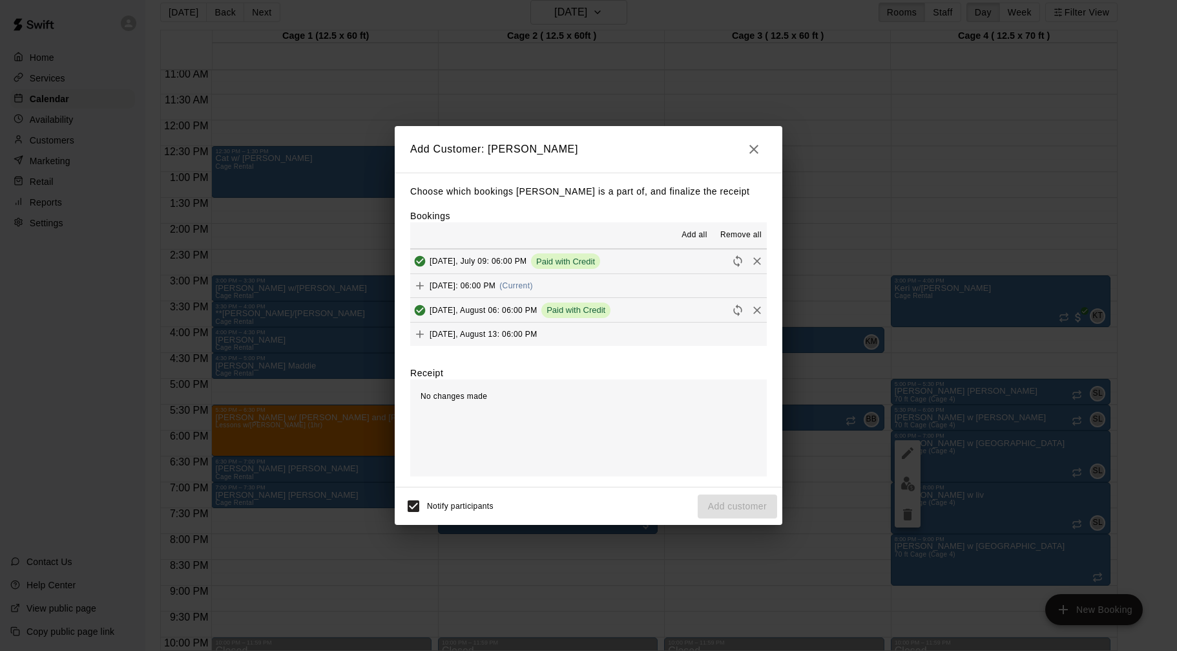
scroll to position [196, 0]
click at [533, 309] on span "(Current)" at bounding box center [516, 308] width 34 height 9
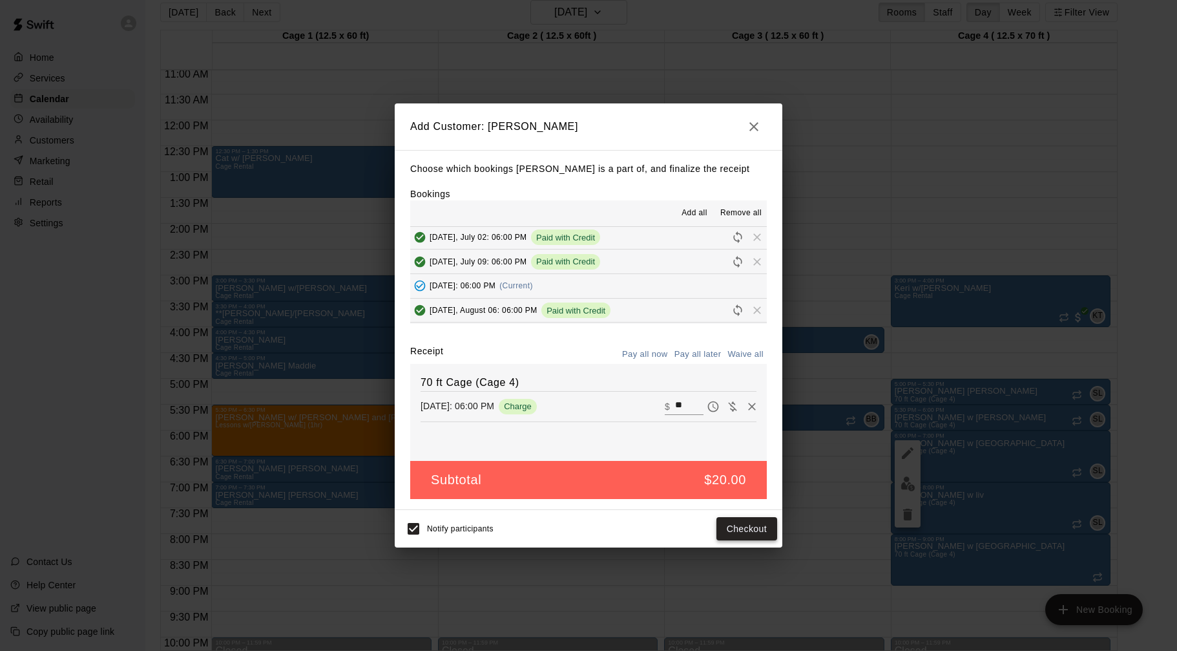
click at [740, 526] on button "Checkout" at bounding box center [746, 529] width 61 height 24
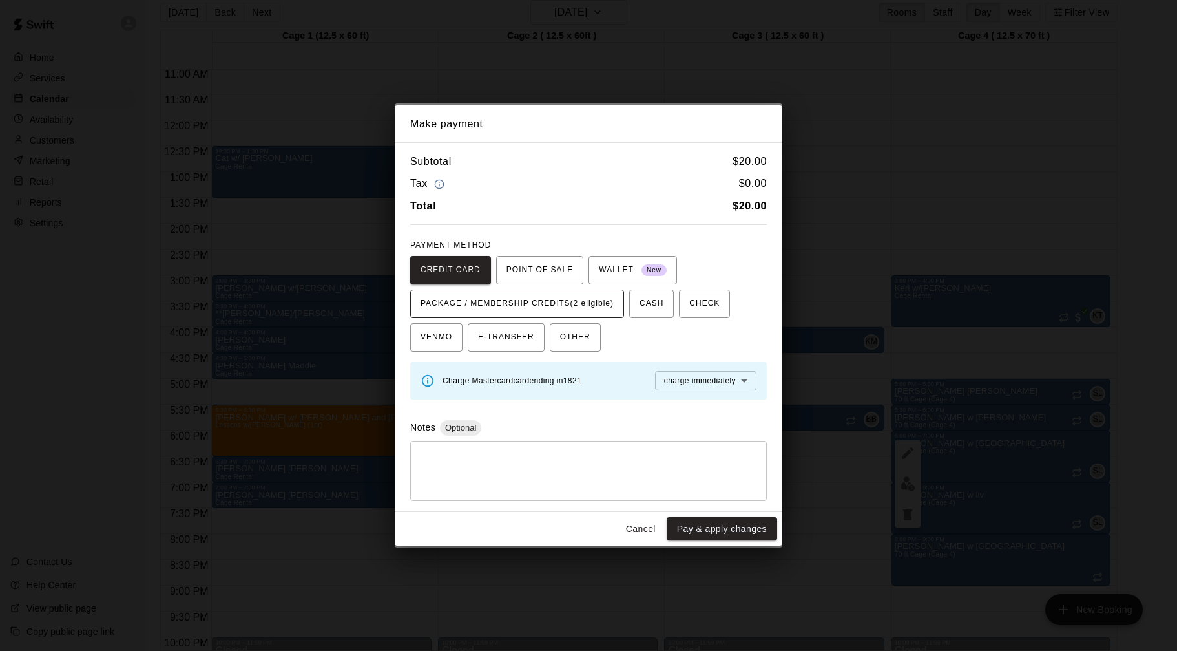
click at [609, 307] on span "PACKAGE / MEMBERSHIP CREDITS (2 eligible)" at bounding box center [517, 303] width 193 height 21
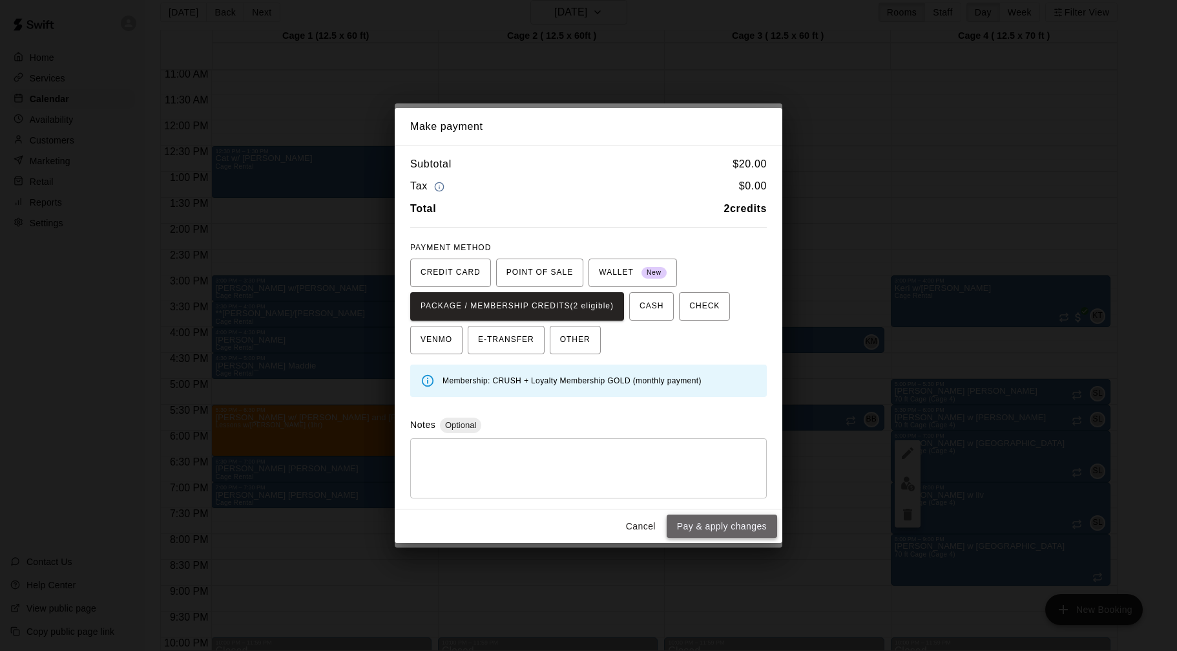
click at [696, 534] on button "Pay & apply changes" at bounding box center [722, 526] width 110 height 24
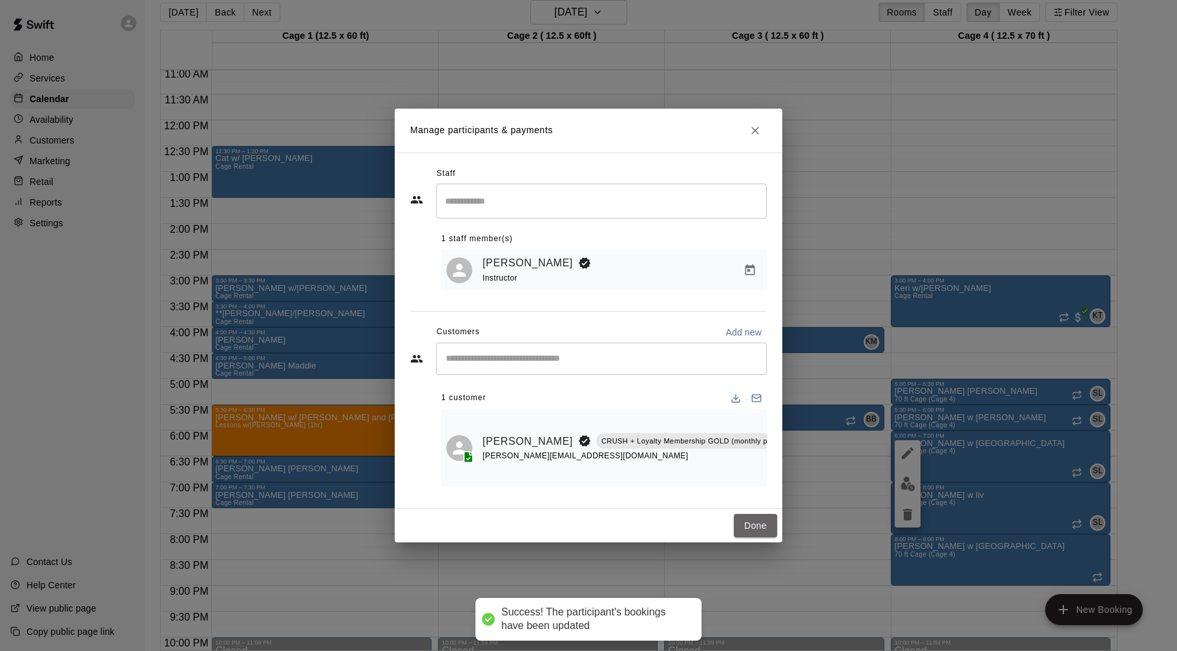
drag, startPoint x: 754, startPoint y: 522, endPoint x: 776, endPoint y: 482, distance: 45.7
click at [754, 522] on button "Done" at bounding box center [755, 526] width 43 height 24
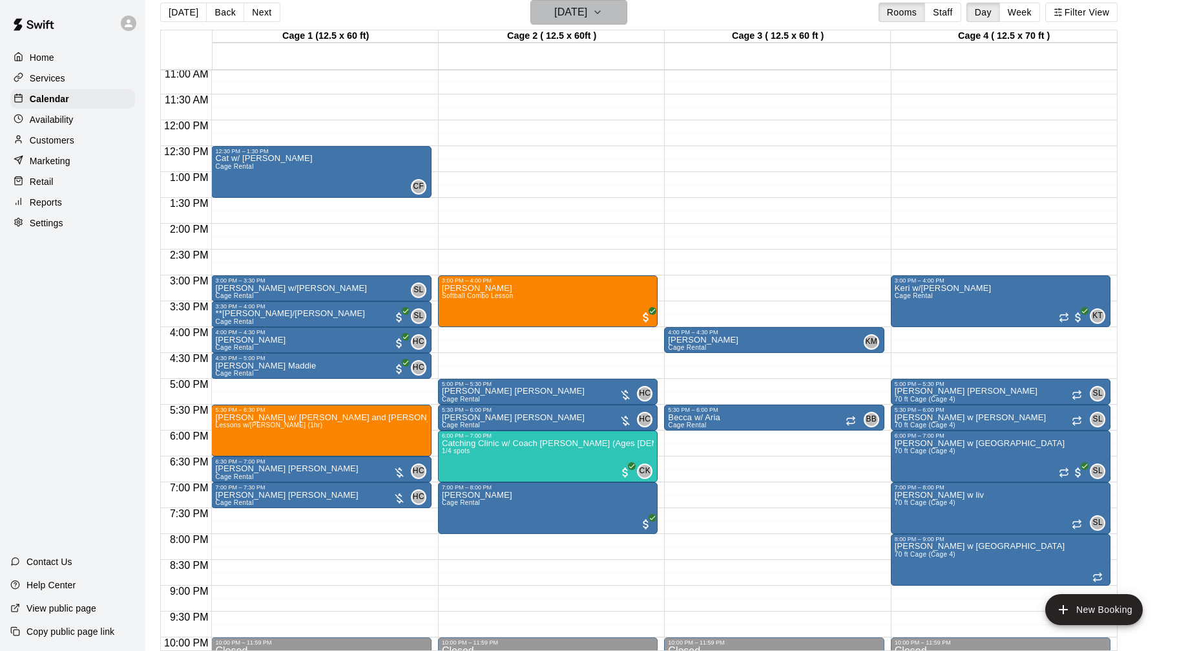
click at [557, 14] on h6 "[DATE]" at bounding box center [570, 12] width 33 height 18
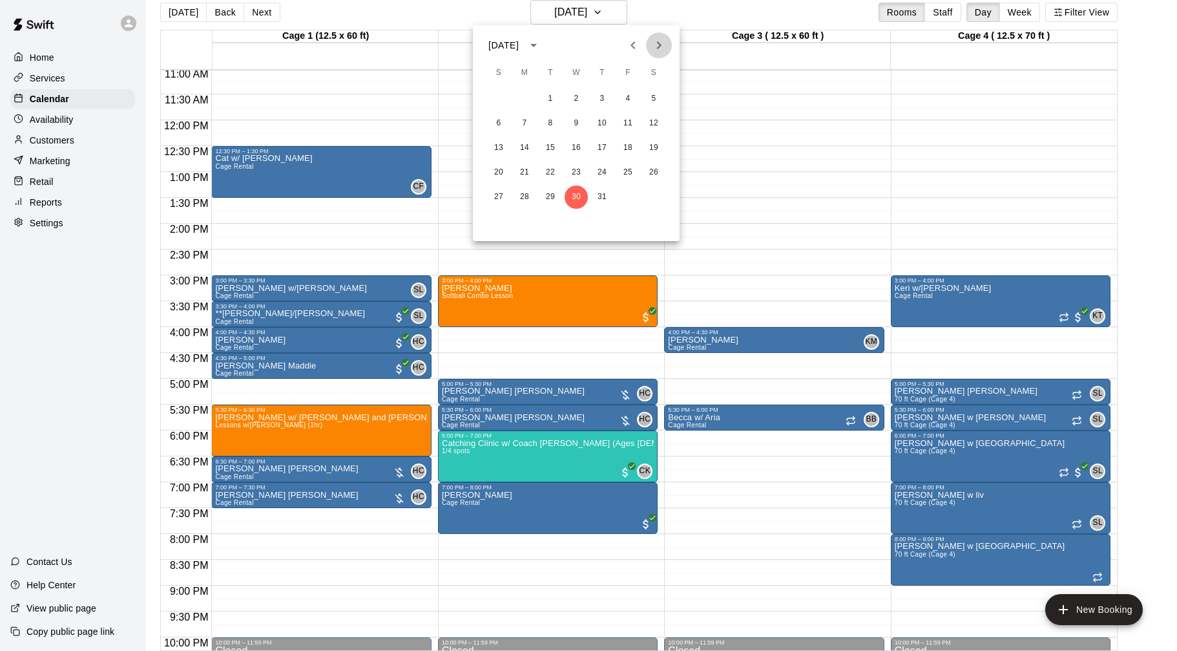
click at [662, 44] on icon "Next month" at bounding box center [659, 45] width 16 height 16
click at [552, 125] on button "5" at bounding box center [550, 123] width 23 height 23
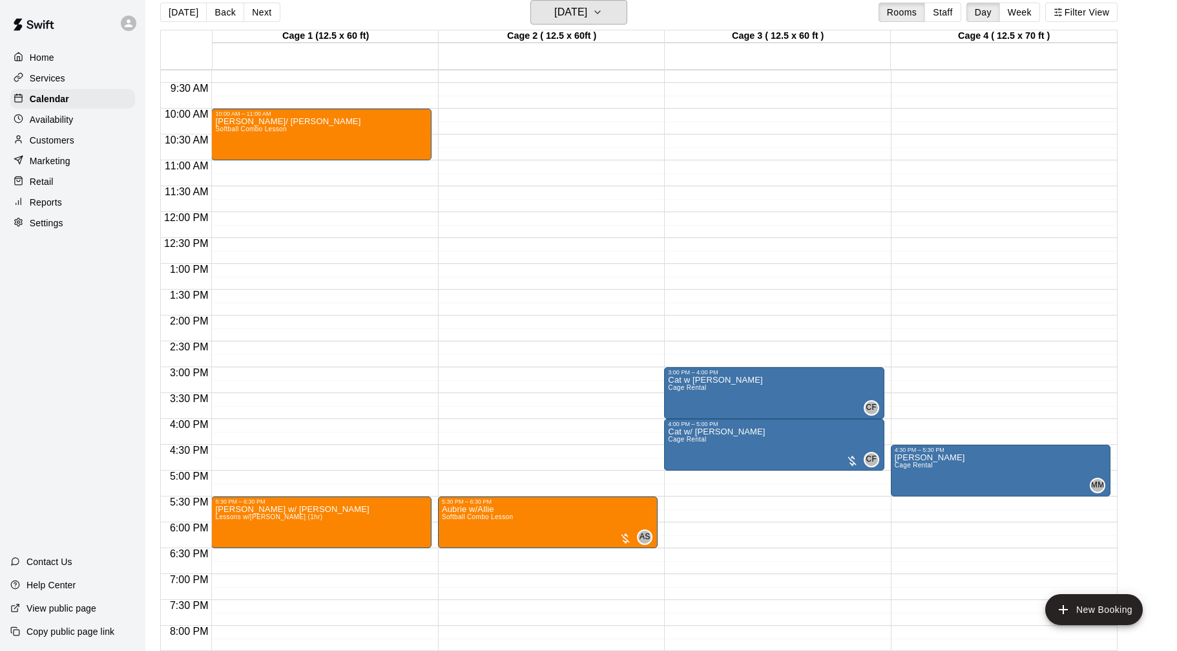
scroll to position [444, 0]
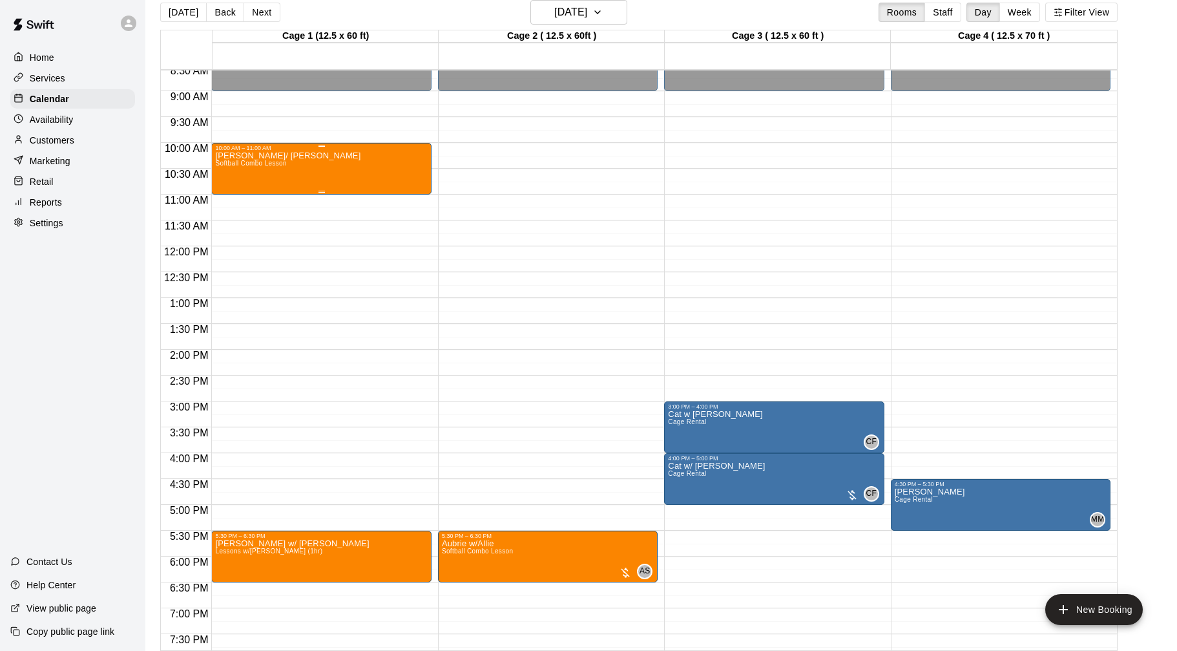
click at [287, 160] on div "[PERSON_NAME]/ [PERSON_NAME] Softball Combo Lesson" at bounding box center [321, 476] width 212 height 651
click at [235, 199] on img "edit" at bounding box center [229, 196] width 15 height 15
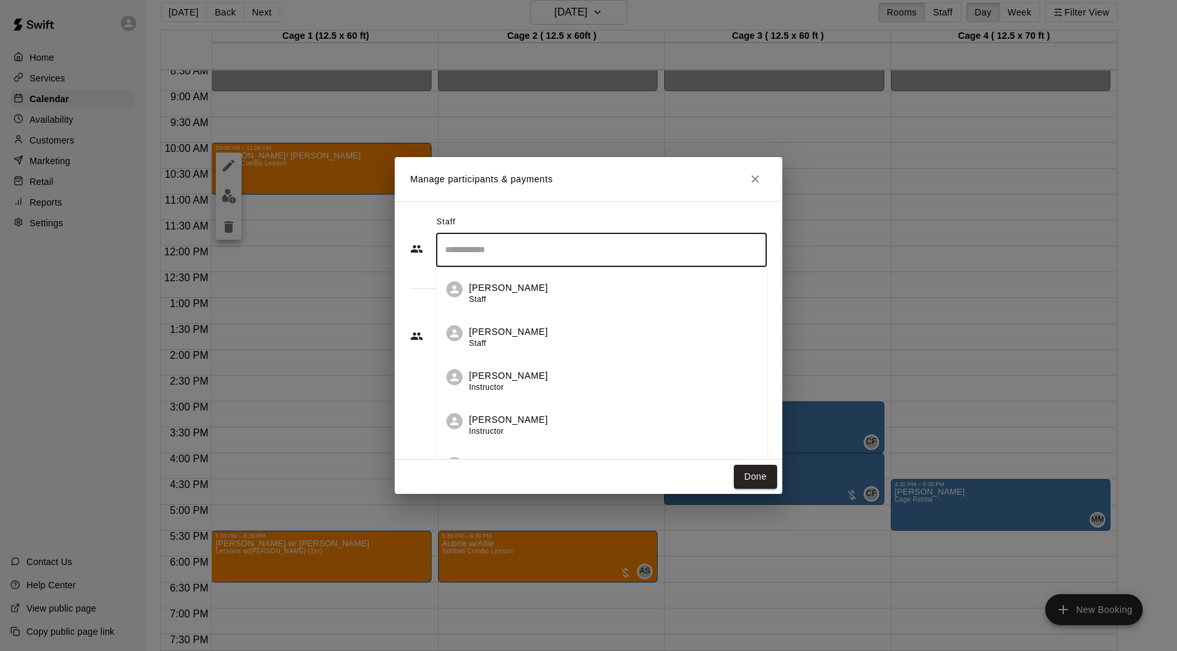
click at [613, 254] on input "Search staff" at bounding box center [601, 249] width 319 height 23
click at [589, 291] on div "[PERSON_NAME]" at bounding box center [612, 293] width 287 height 25
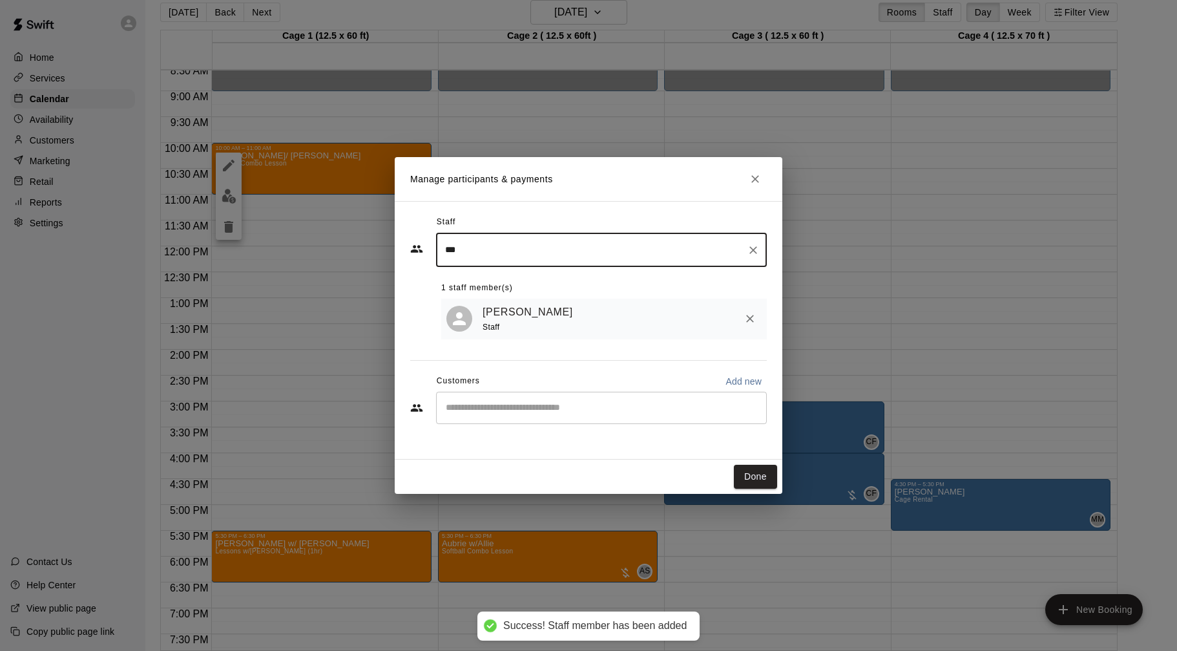
type input "***"
click at [594, 406] on input "Start typing to search customers..." at bounding box center [601, 407] width 319 height 13
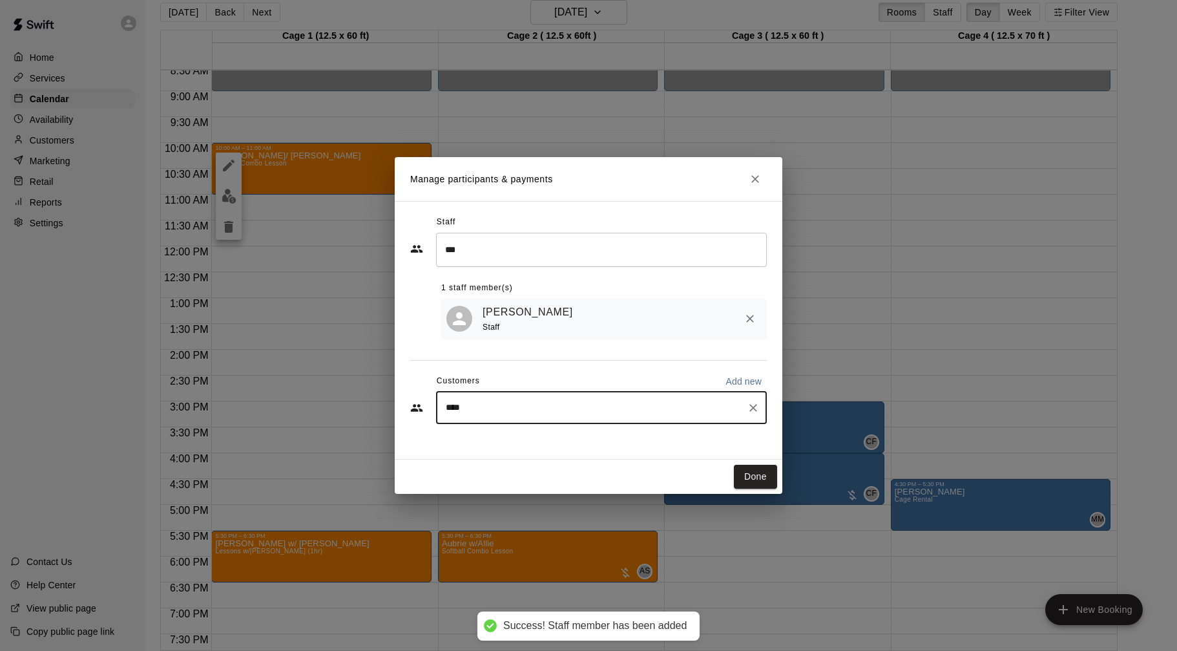
type input "*****"
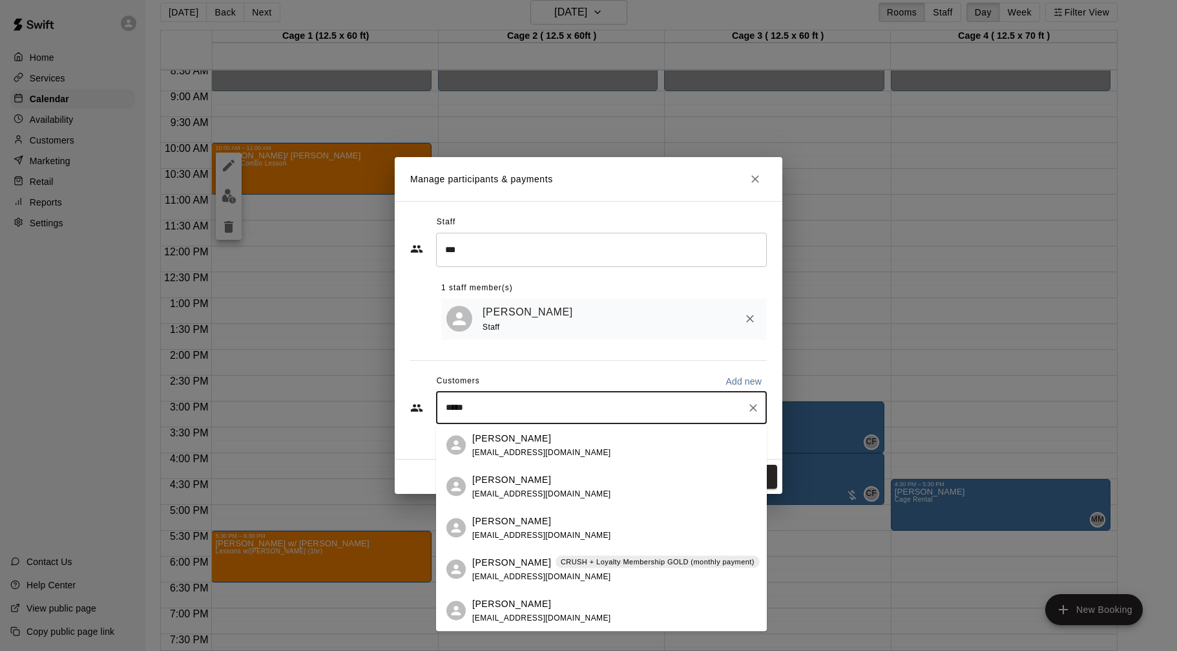
click at [569, 444] on div "[PERSON_NAME] [EMAIL_ADDRESS][DOMAIN_NAME]" at bounding box center [614, 445] width 284 height 28
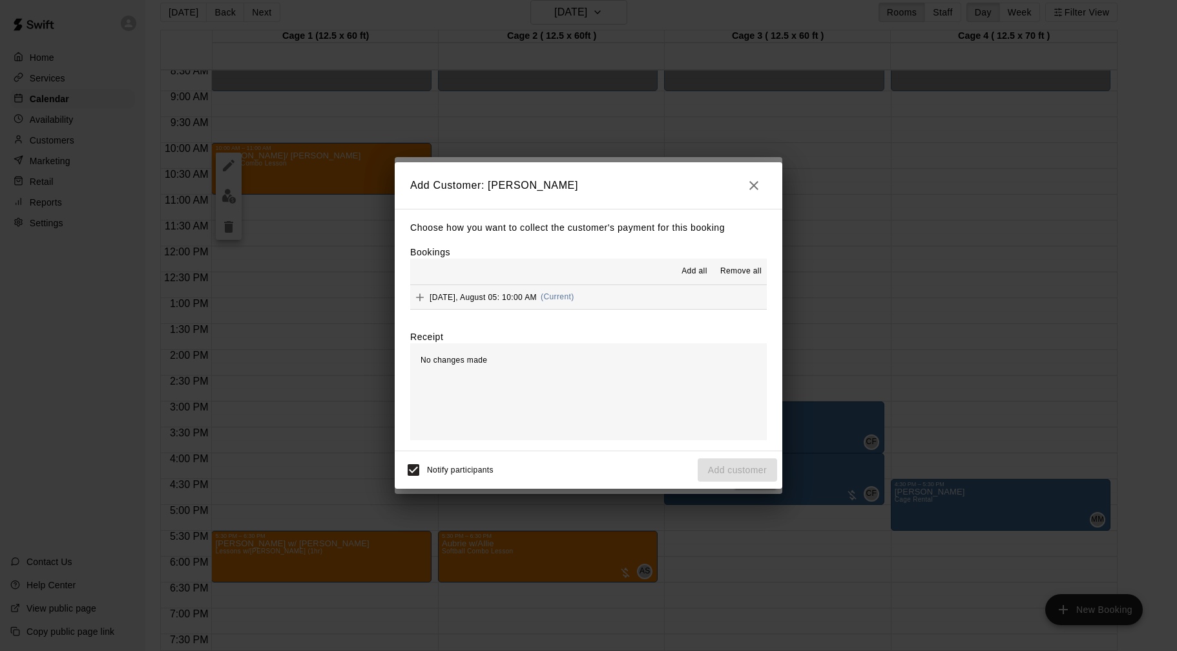
click at [633, 290] on button "[DATE], August 05: 10:00 AM (Current)" at bounding box center [588, 297] width 357 height 24
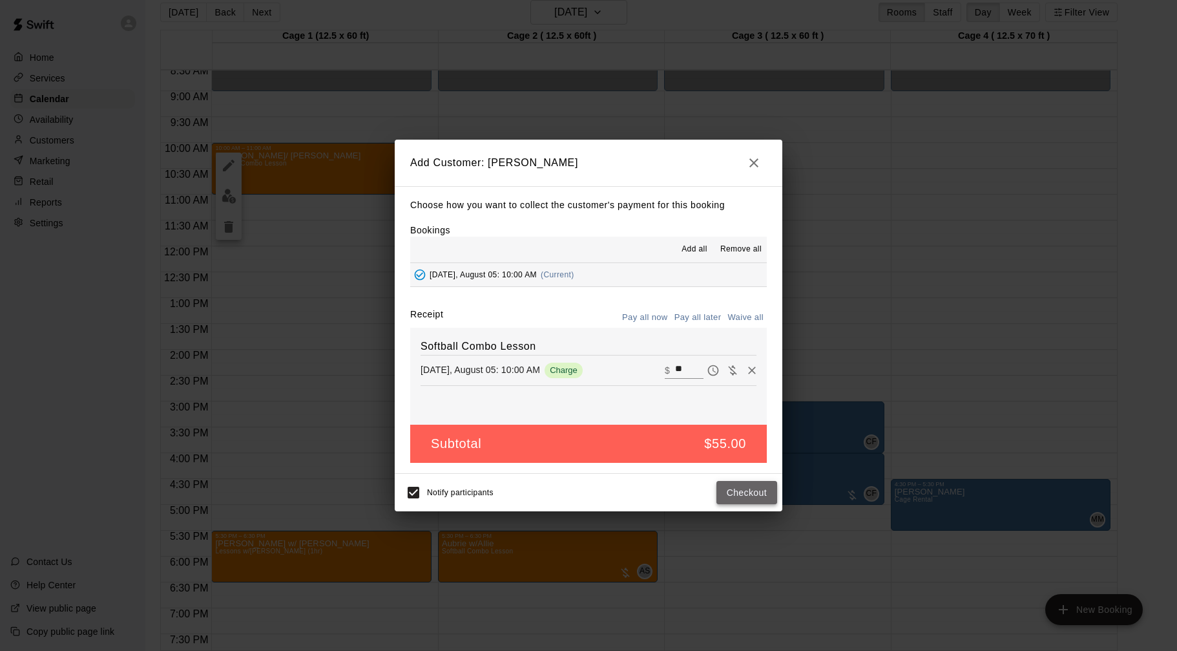
click at [743, 491] on button "Checkout" at bounding box center [746, 493] width 61 height 24
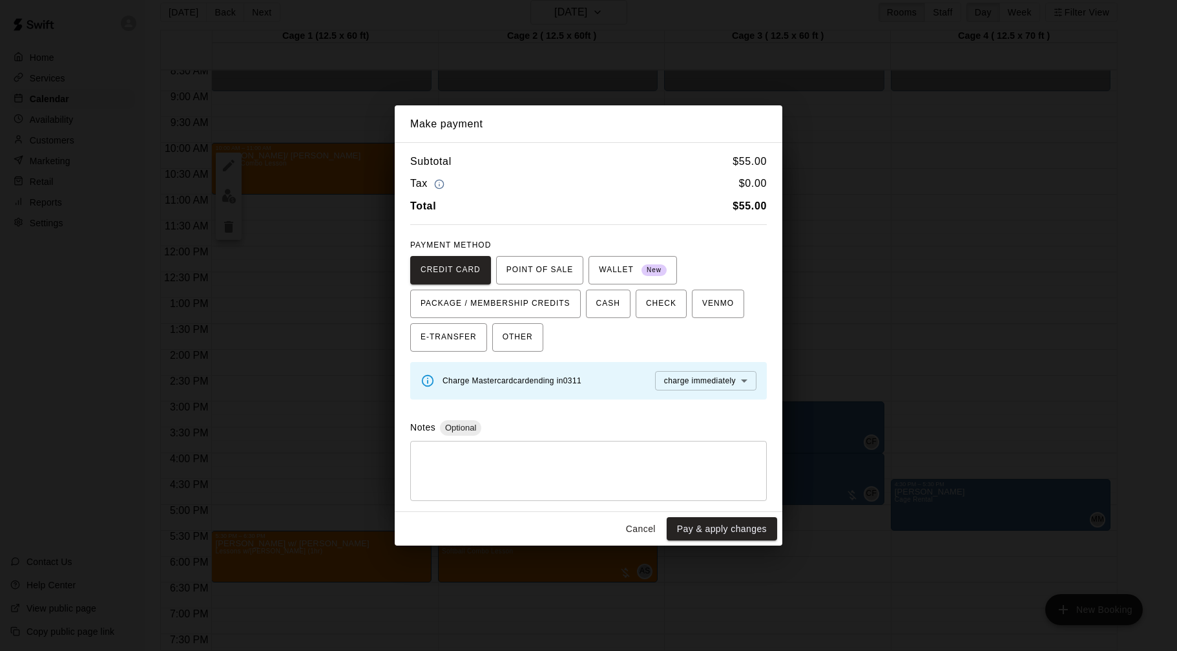
click at [702, 466] on textarea at bounding box center [588, 470] width 339 height 39
type textarea "*"
click at [738, 533] on button "Pay & apply changes" at bounding box center [722, 529] width 110 height 24
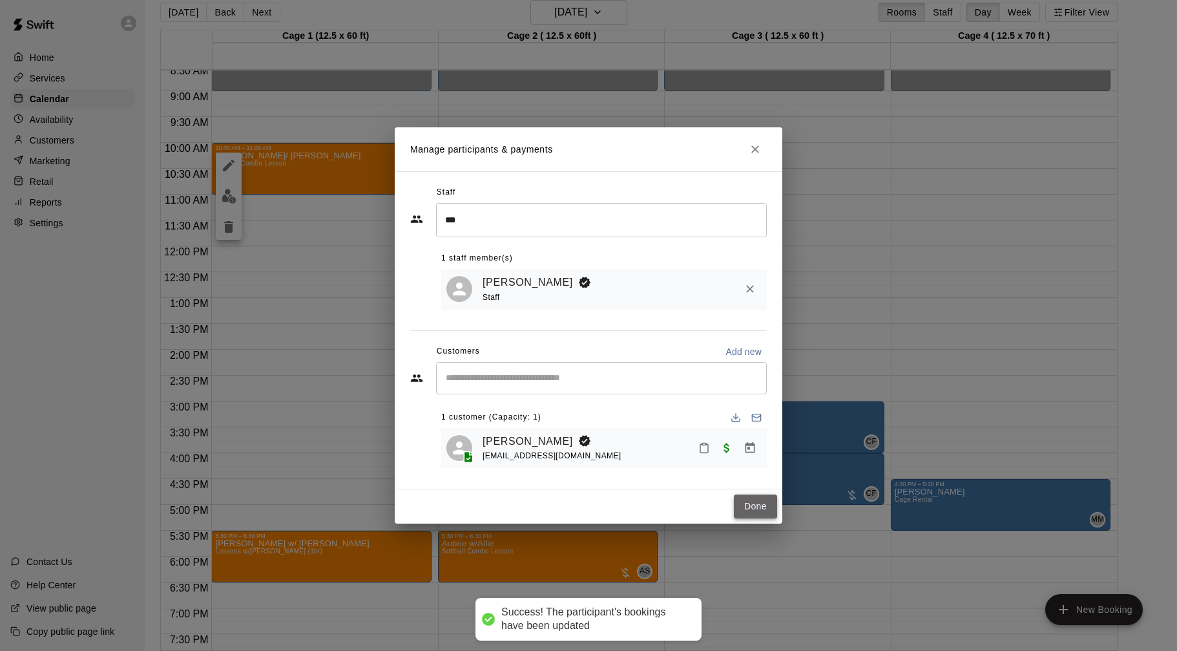
click at [747, 507] on button "Done" at bounding box center [755, 506] width 43 height 24
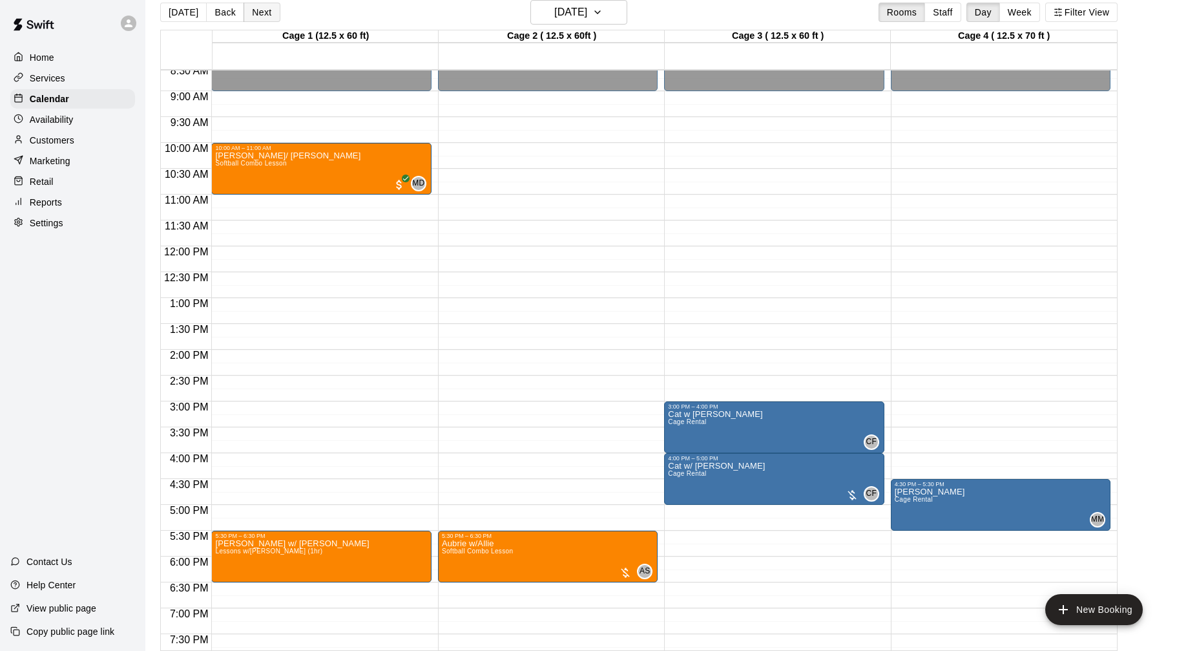
click at [255, 10] on button "Next" at bounding box center [262, 12] width 36 height 19
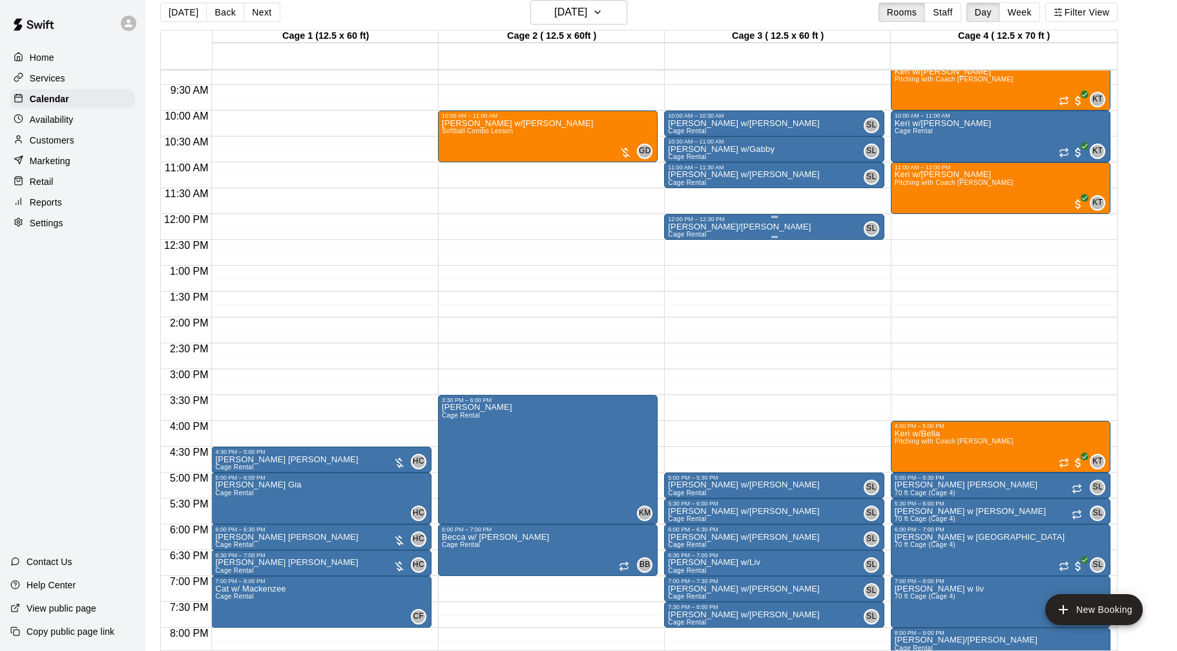
scroll to position [437, 0]
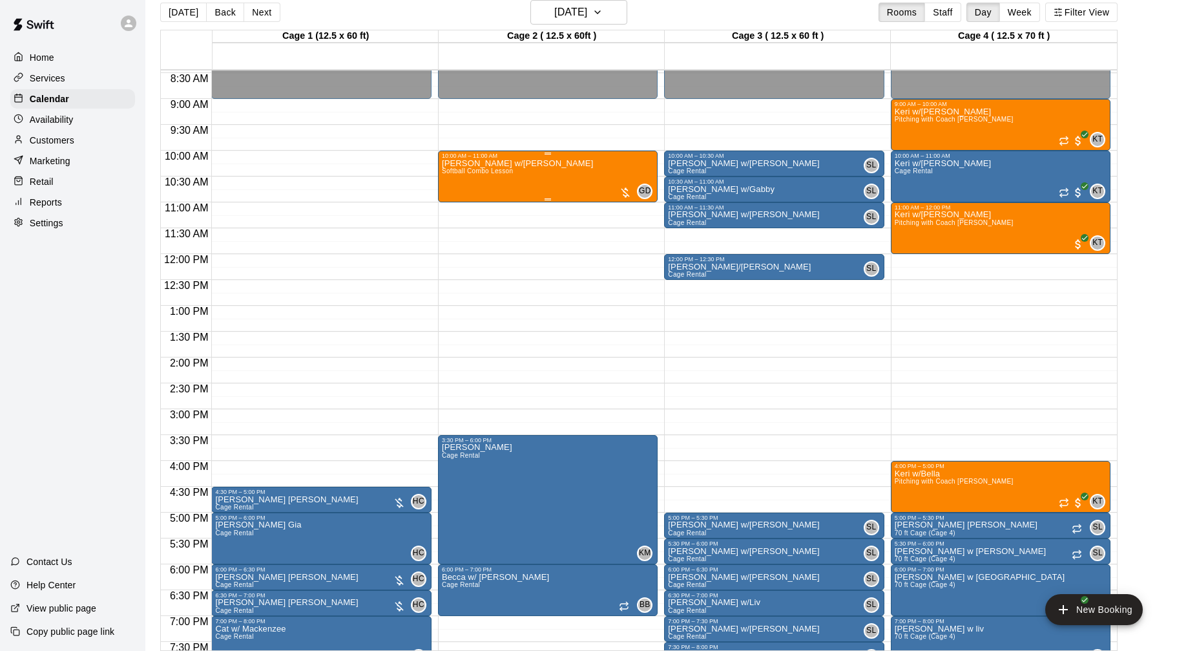
click at [568, 176] on div "[PERSON_NAME] w/[PERSON_NAME] Softball Combo Lesson GD 0" at bounding box center [548, 484] width 212 height 651
click at [459, 202] on img "edit" at bounding box center [455, 203] width 15 height 15
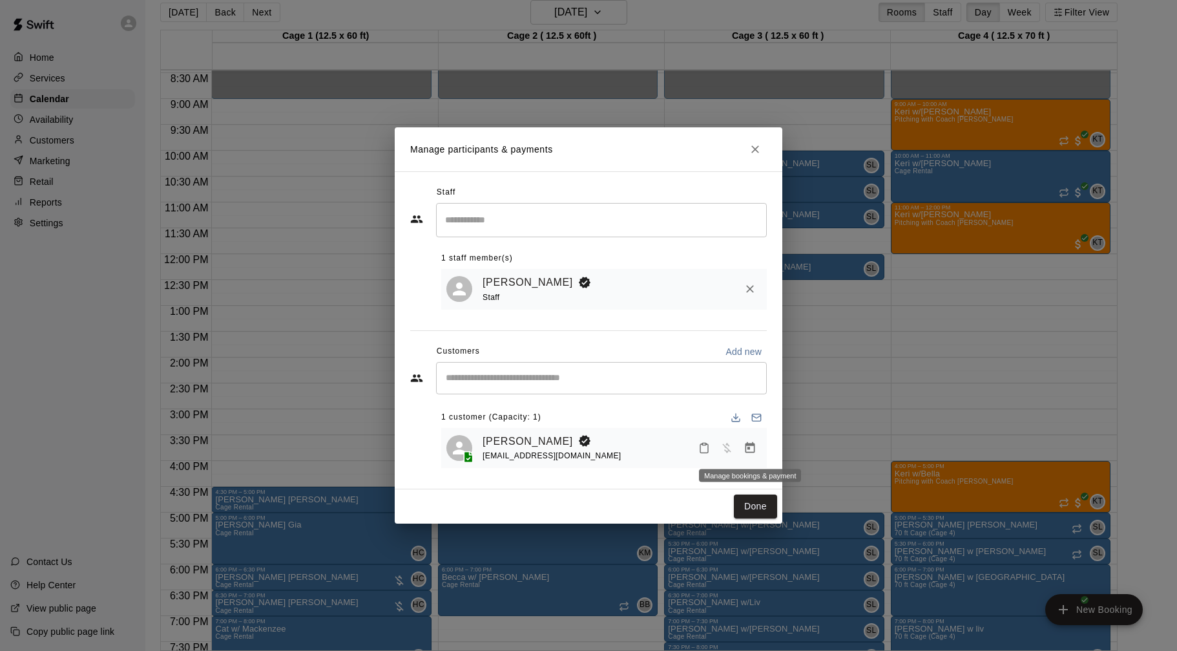
click at [753, 452] on icon "Manage bookings & payment" at bounding box center [750, 447] width 10 height 11
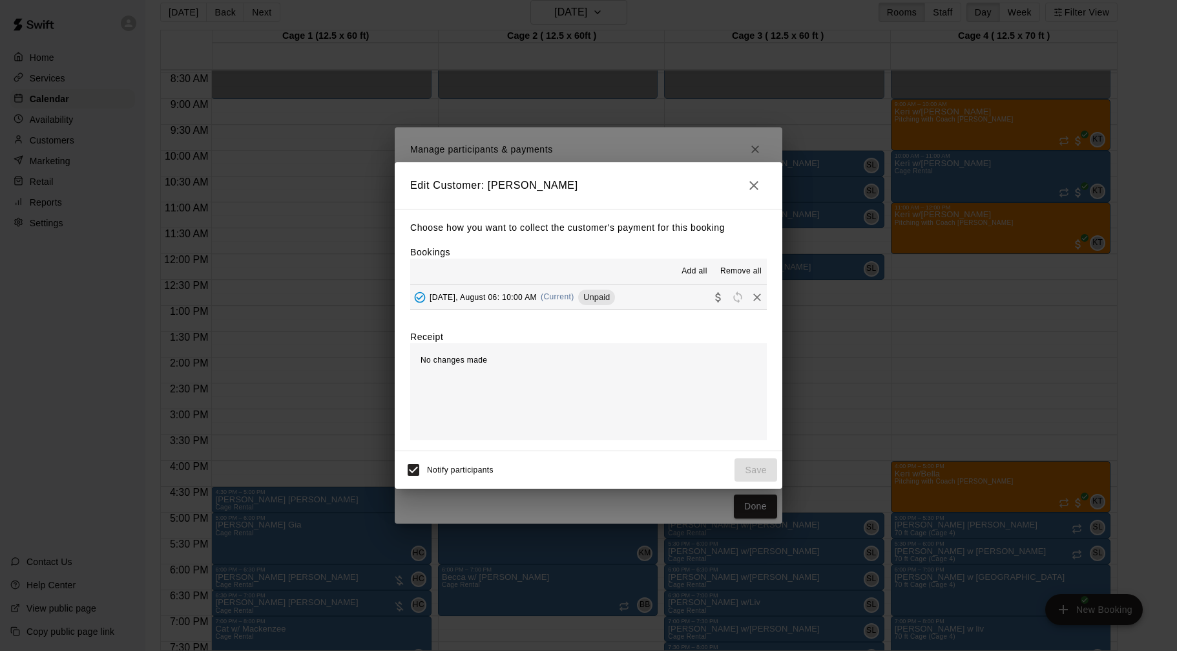
click at [671, 299] on button "[DATE], August 06: 10:00 AM (Current) Unpaid" at bounding box center [588, 297] width 357 height 24
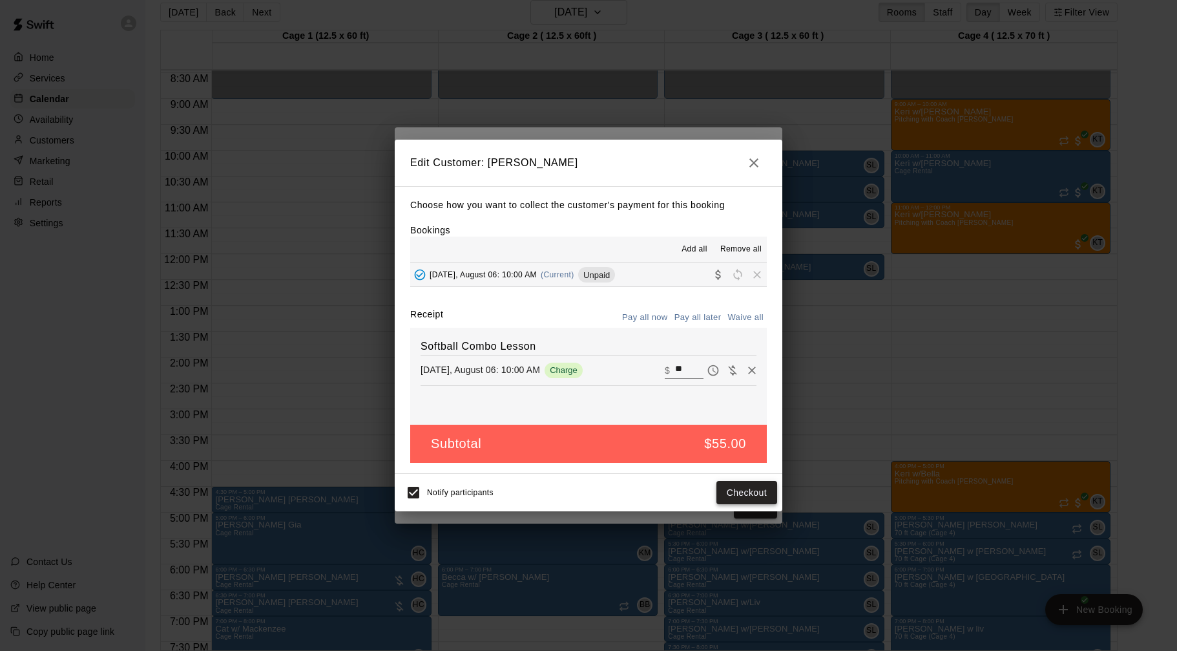
click at [735, 497] on button "Checkout" at bounding box center [746, 493] width 61 height 24
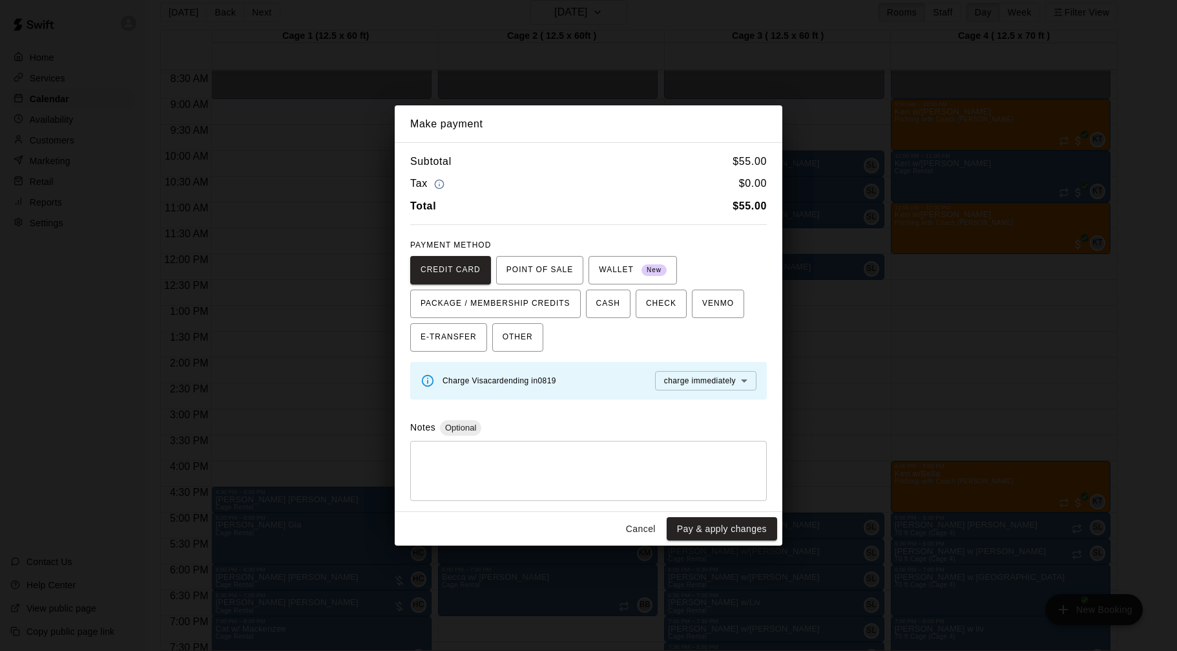
click at [545, 336] on div "CREDIT CARD POINT OF SALE WALLET New PACKAGE / MEMBERSHIP CREDITS CASH CHECK VE…" at bounding box center [588, 304] width 357 height 96
click at [527, 339] on span "OTHER" at bounding box center [518, 337] width 30 height 21
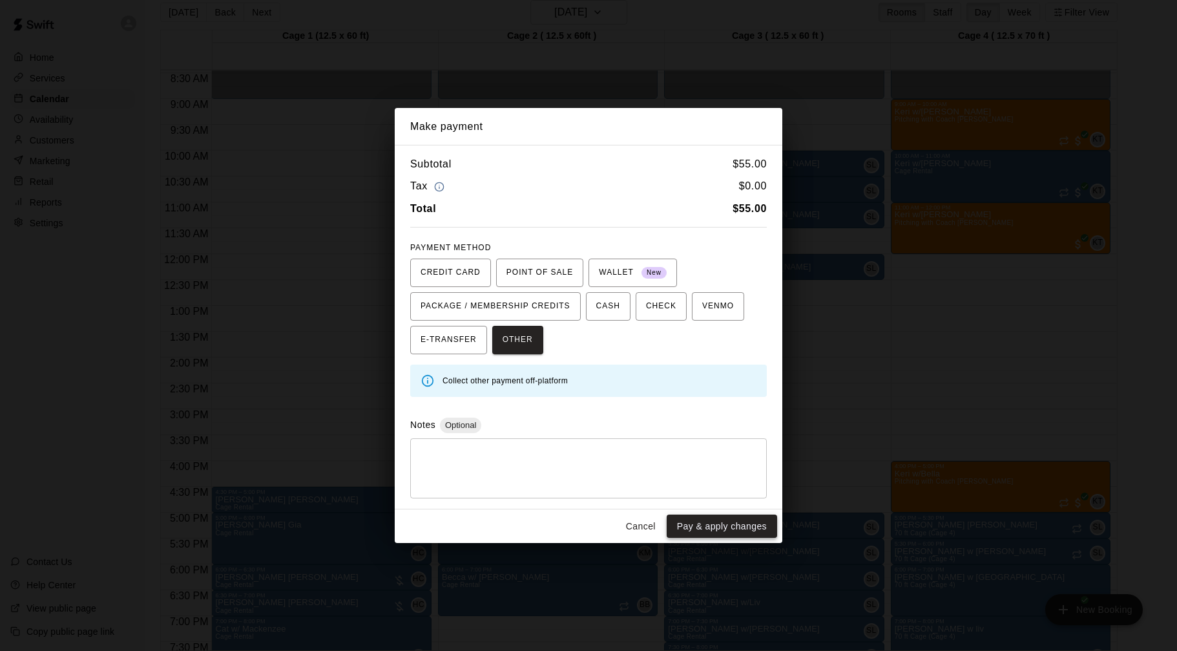
click at [701, 527] on button "Pay & apply changes" at bounding box center [722, 526] width 110 height 24
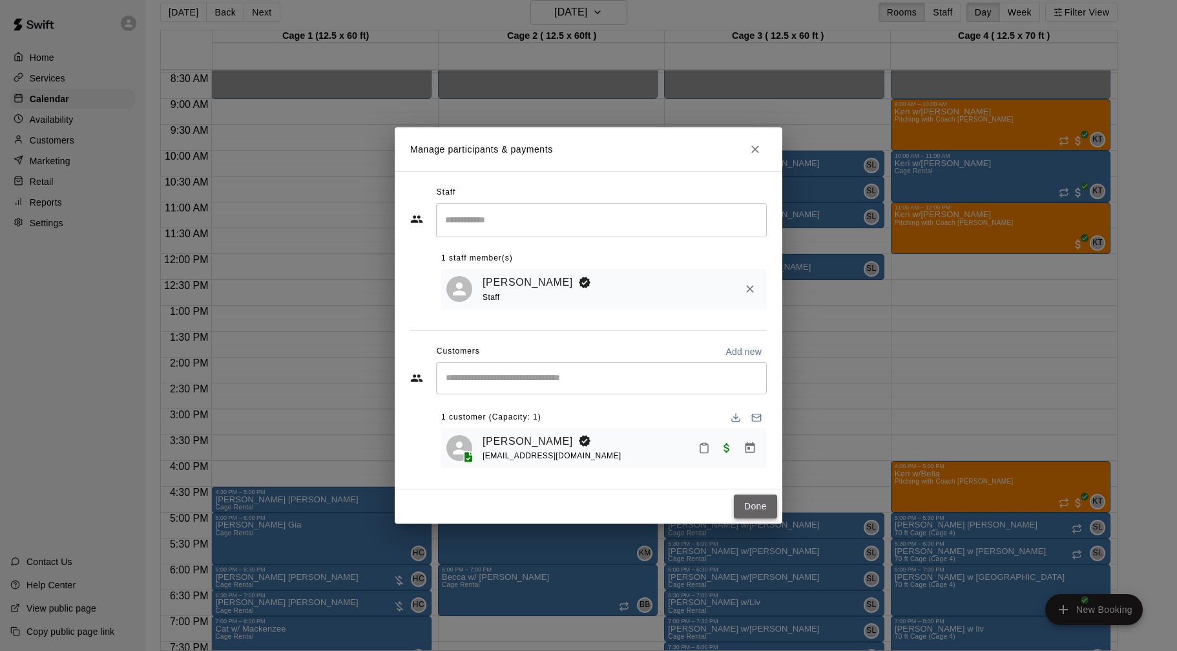
click at [755, 511] on button "Done" at bounding box center [755, 506] width 43 height 24
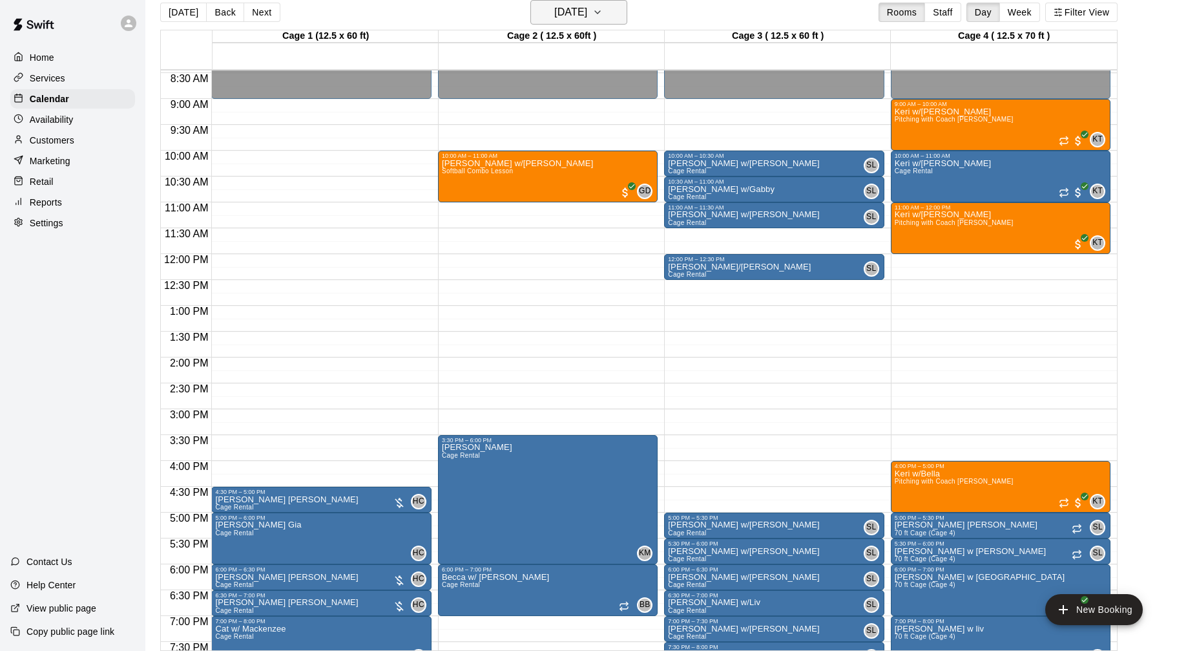
click at [616, 6] on button "[DATE]" at bounding box center [578, 12] width 97 height 25
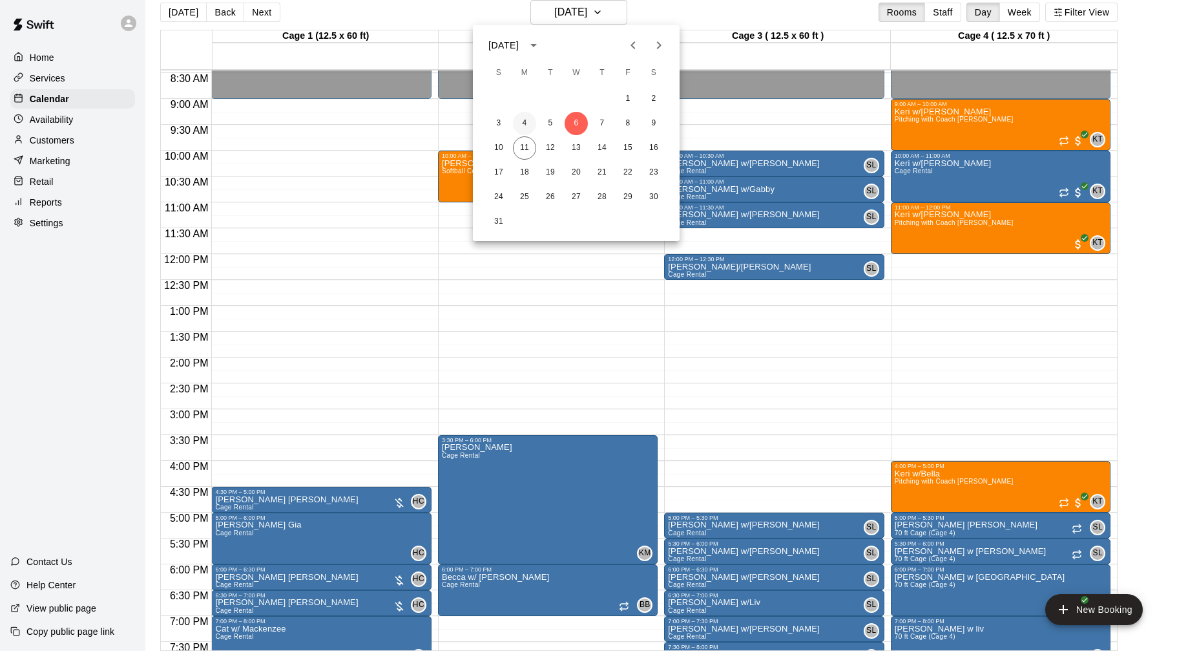
click at [523, 125] on button "4" at bounding box center [524, 123] width 23 height 23
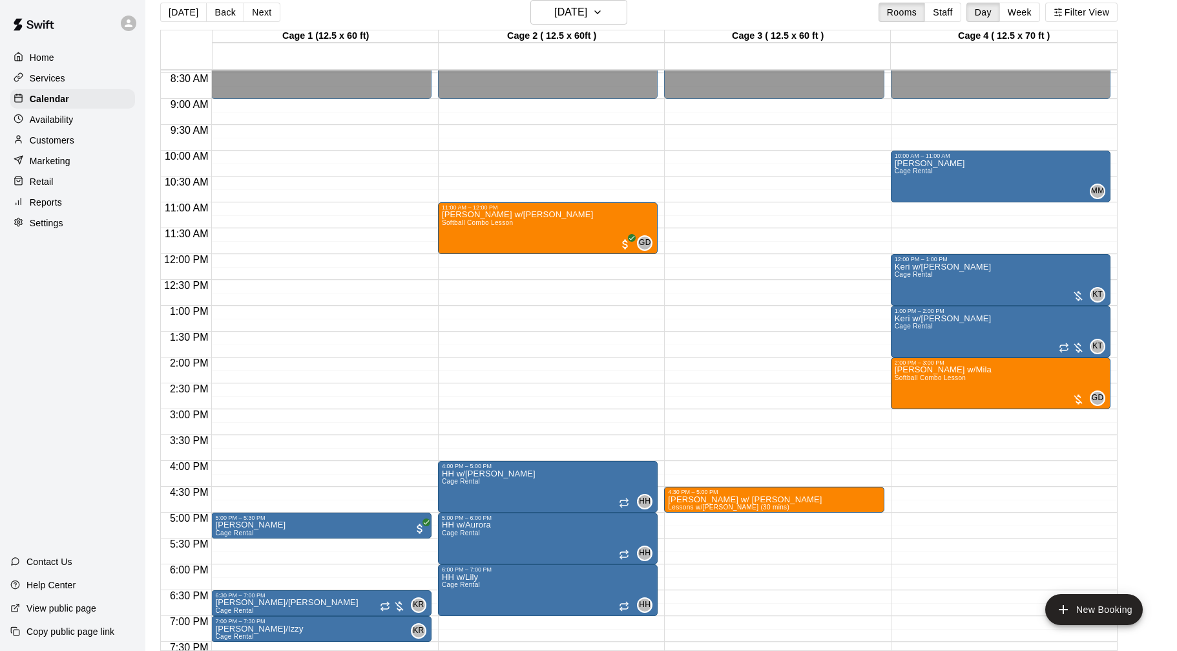
click at [270, 16] on button "Next" at bounding box center [262, 12] width 36 height 19
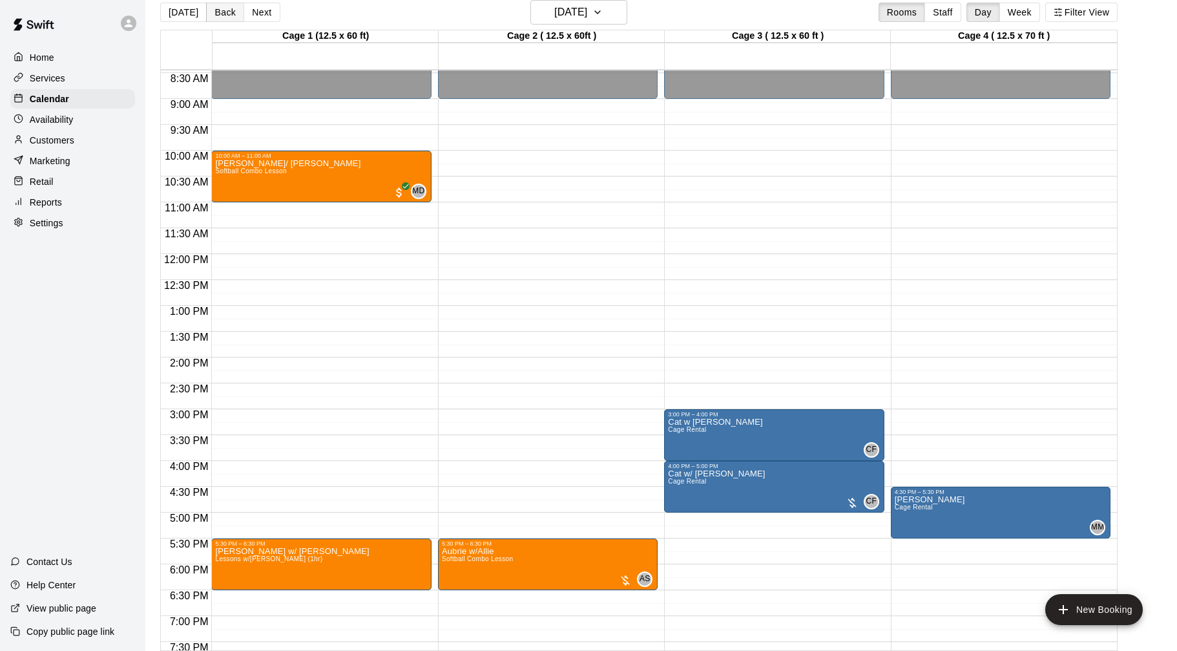
click at [231, 12] on button "Back" at bounding box center [225, 12] width 38 height 19
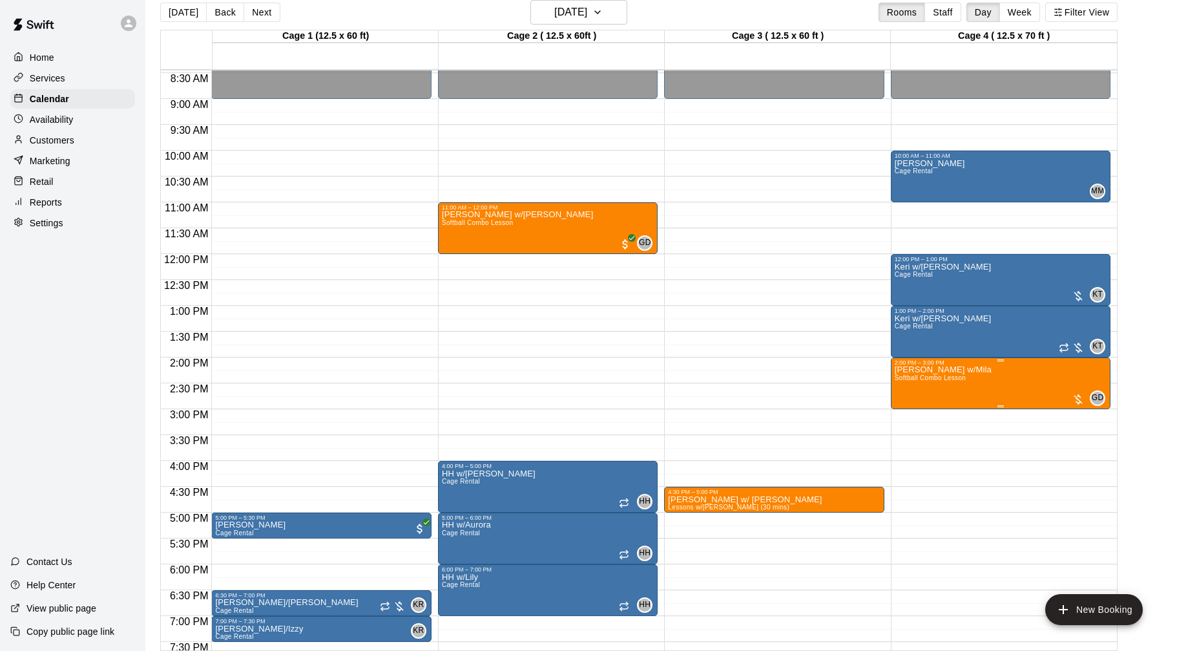
click at [1074, 400] on div at bounding box center [1078, 399] width 13 height 13
click at [1092, 447] on button "edit" at bounding box center [1085, 436] width 26 height 25
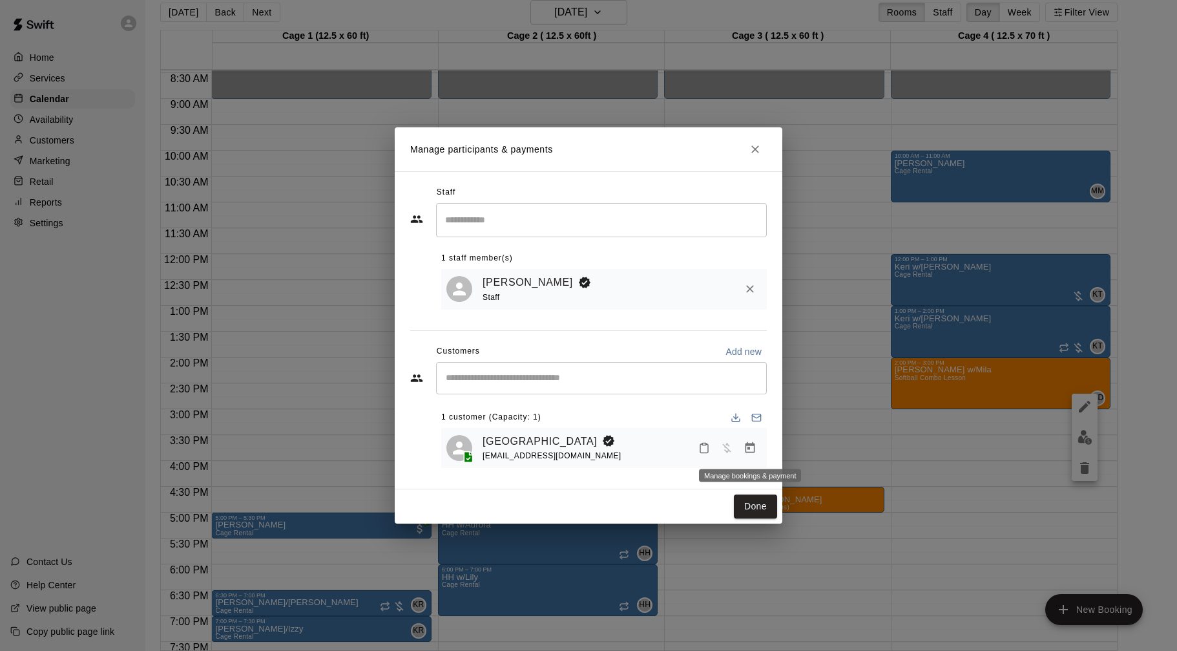
click at [744, 444] on icon "Manage bookings & payment" at bounding box center [750, 447] width 13 height 13
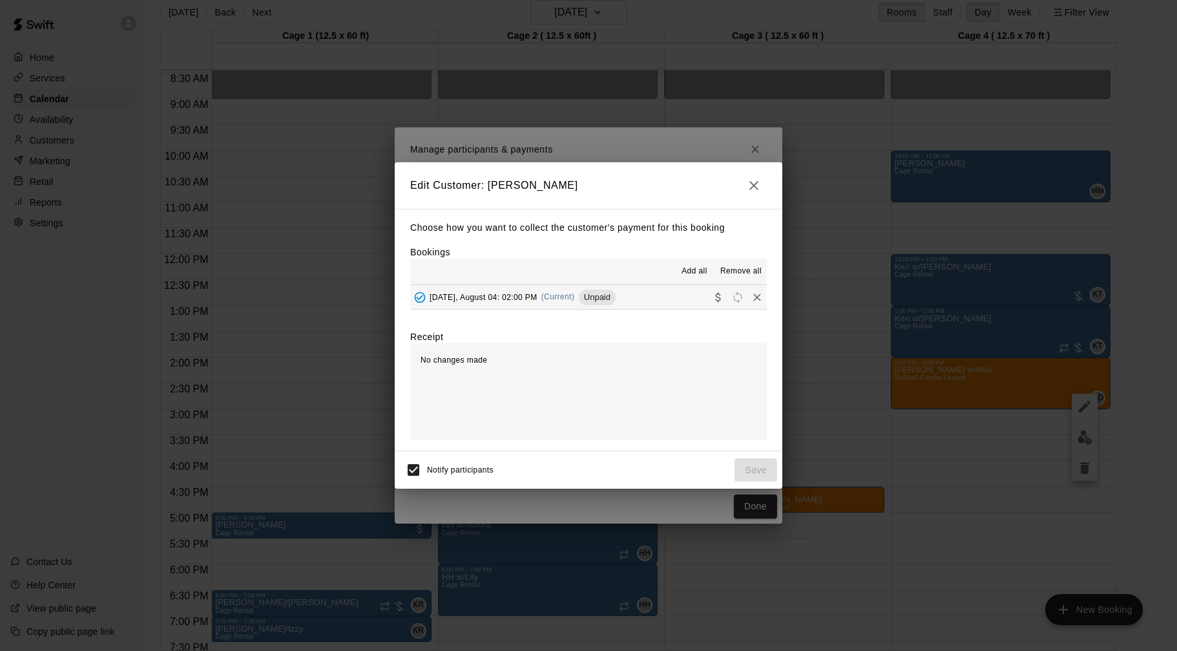
click at [638, 301] on button "[DATE], August 04: 02:00 PM (Current) Unpaid" at bounding box center [588, 297] width 357 height 24
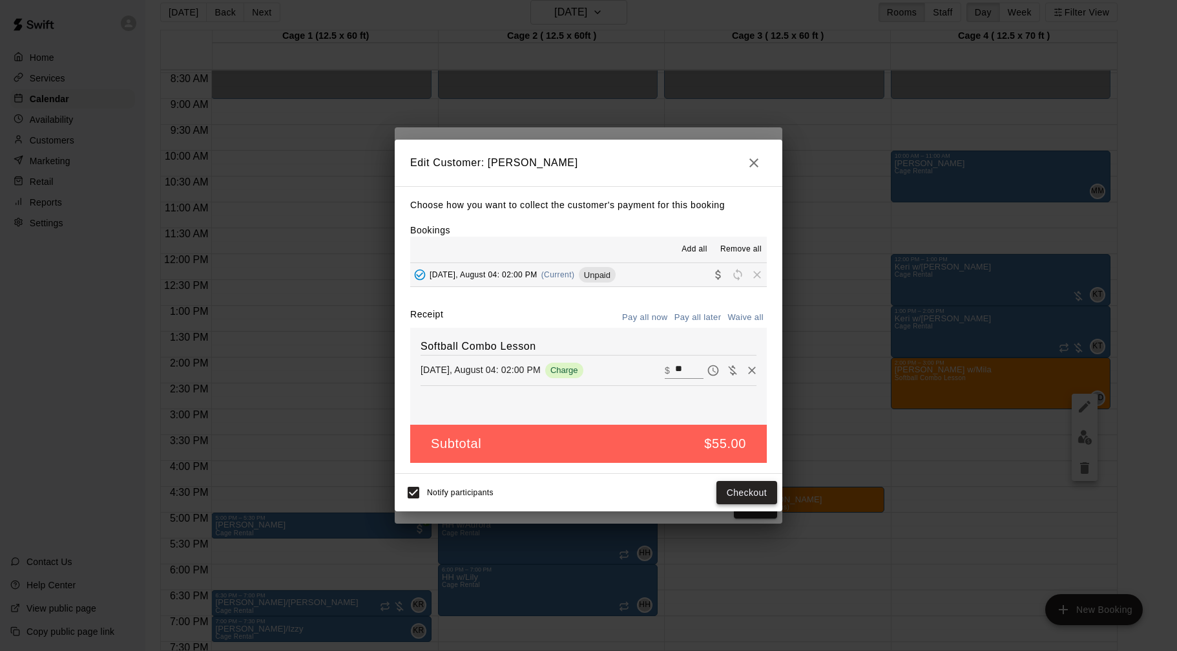
click at [742, 490] on button "Checkout" at bounding box center [746, 493] width 61 height 24
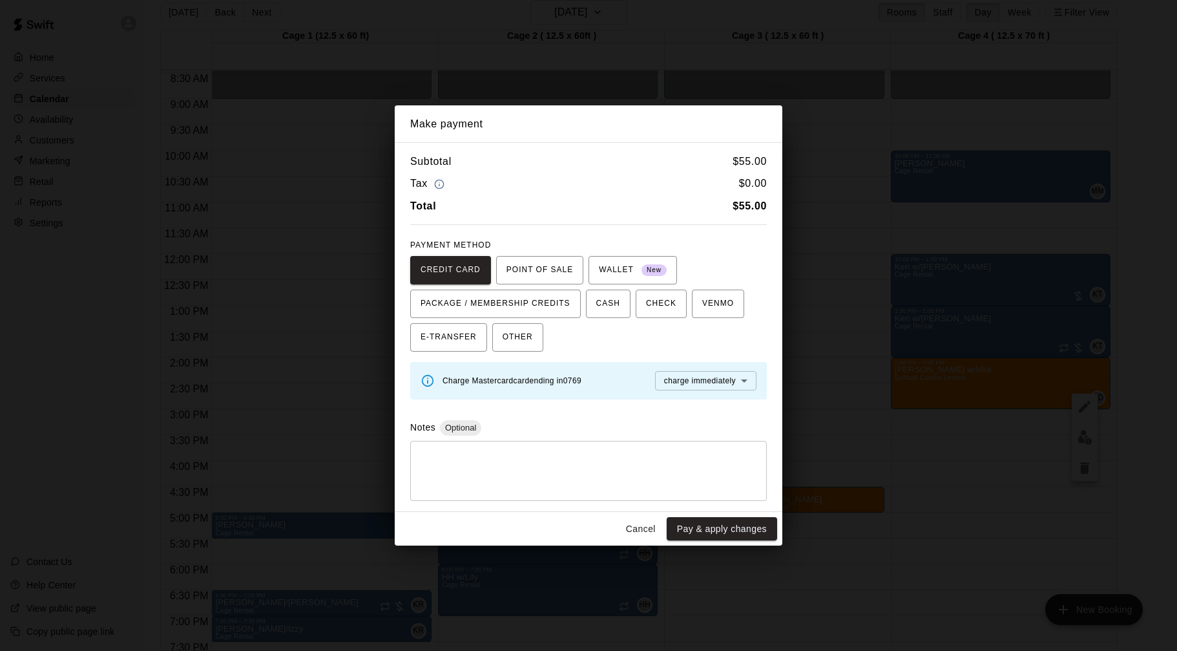
click at [731, 535] on button "Pay & apply changes" at bounding box center [722, 529] width 110 height 24
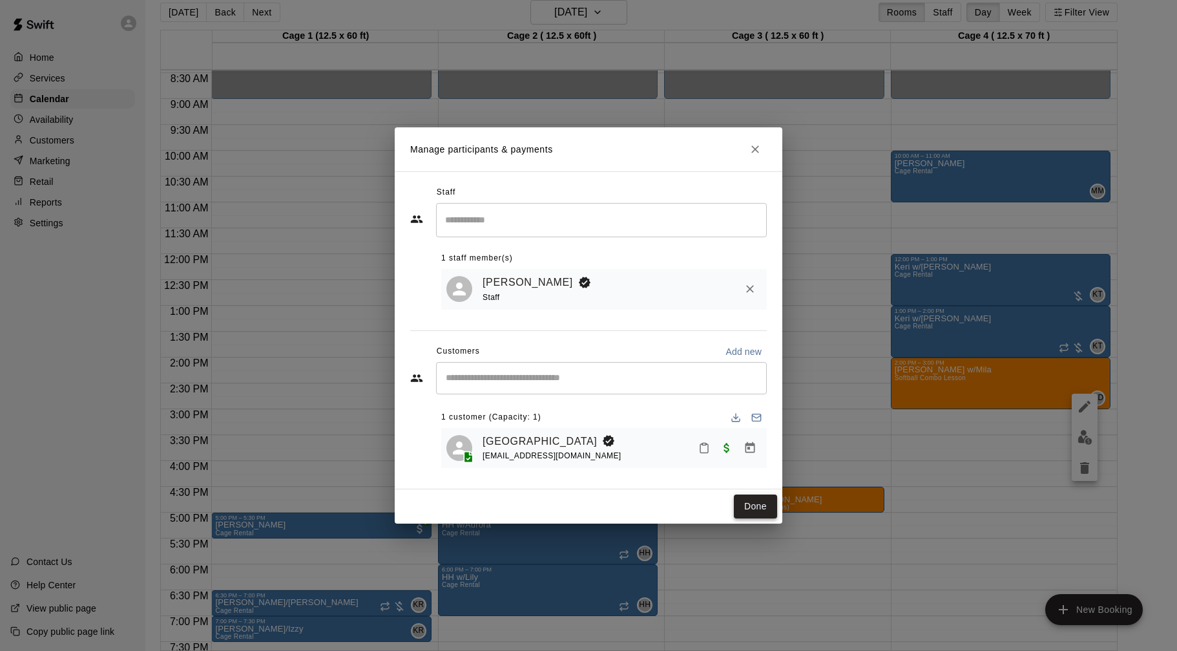
click at [760, 501] on button "Done" at bounding box center [755, 506] width 43 height 24
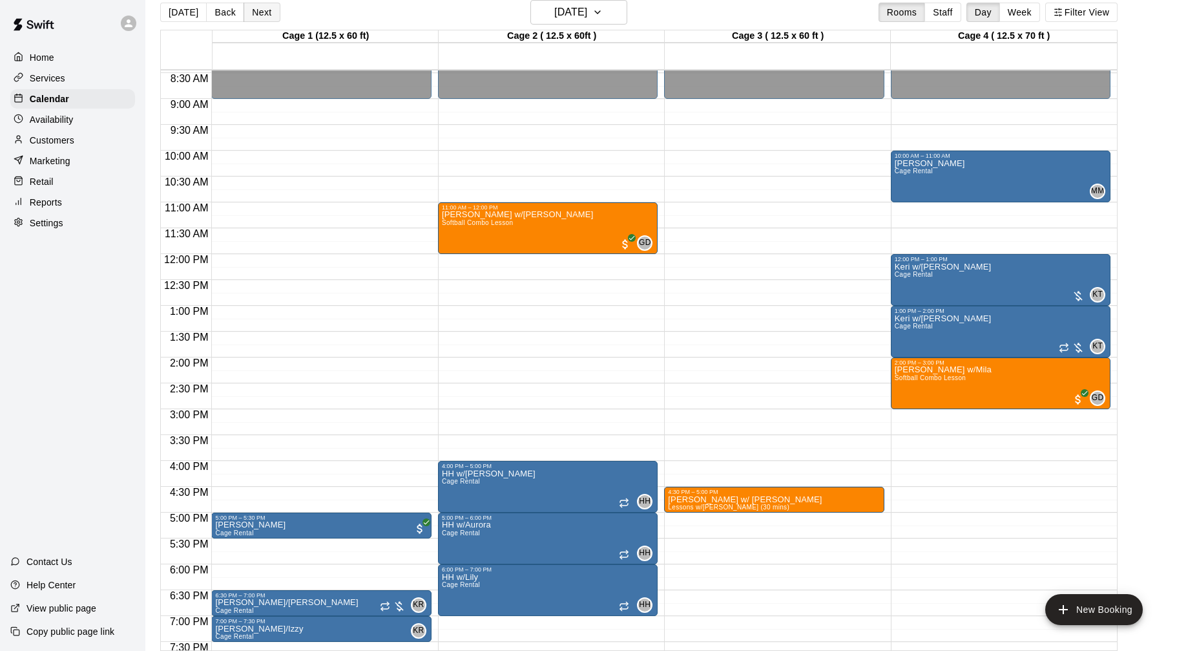
click at [261, 12] on button "Next" at bounding box center [262, 12] width 36 height 19
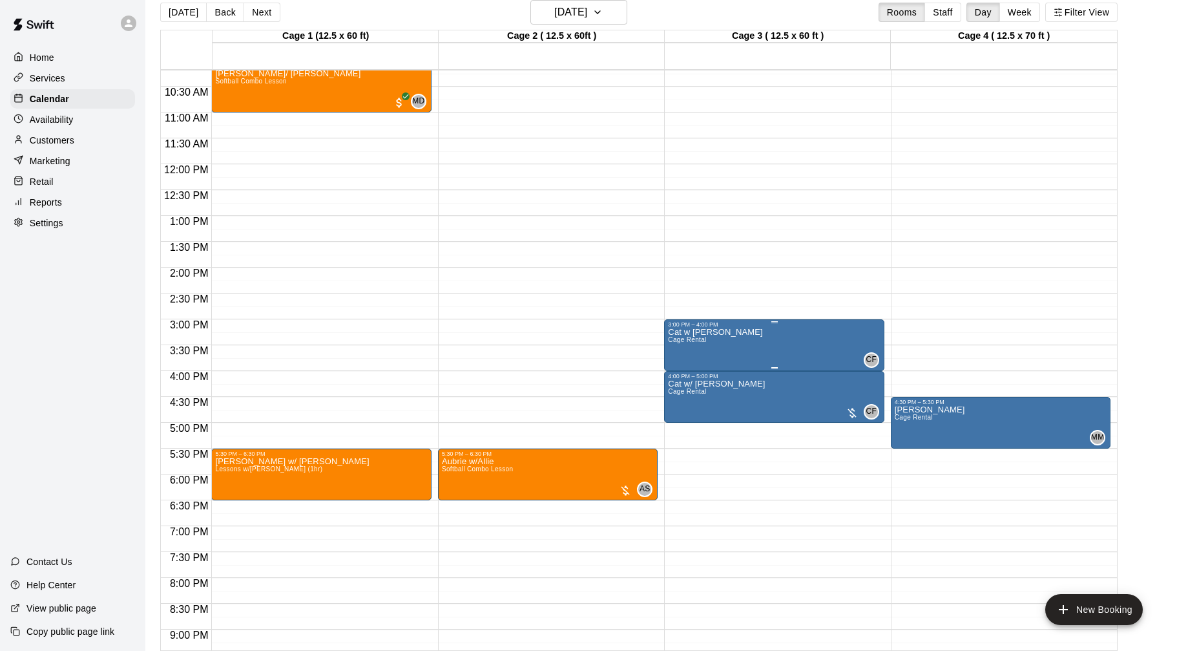
scroll to position [528, 0]
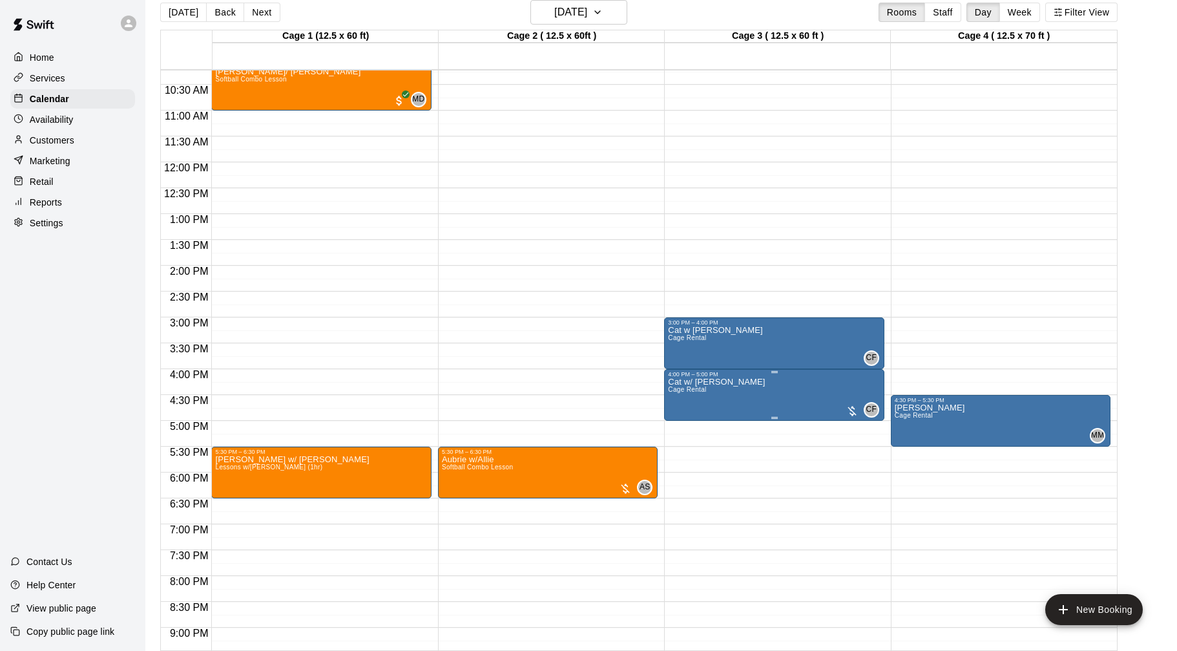
click at [685, 422] on img "edit" at bounding box center [681, 421] width 15 height 15
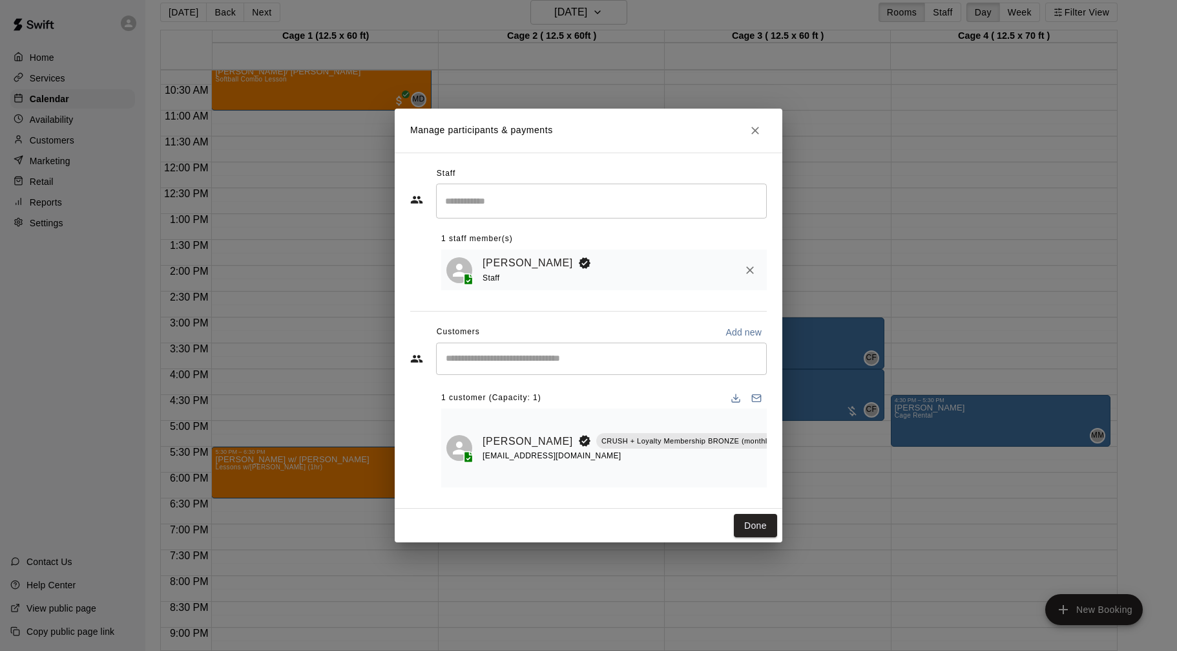
scroll to position [0, 24]
click at [793, 467] on icon "Manage bookings & payment" at bounding box center [798, 469] width 10 height 11
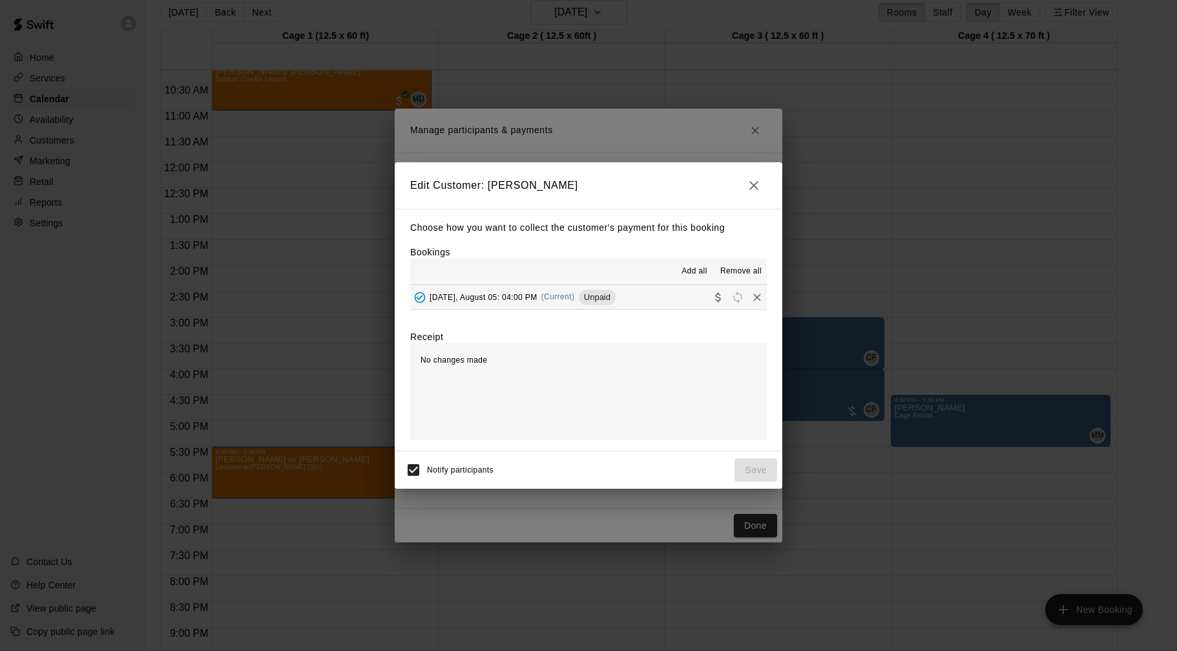
click at [685, 302] on button "[DATE], August 05: 04:00 PM (Current) Unpaid" at bounding box center [588, 297] width 357 height 24
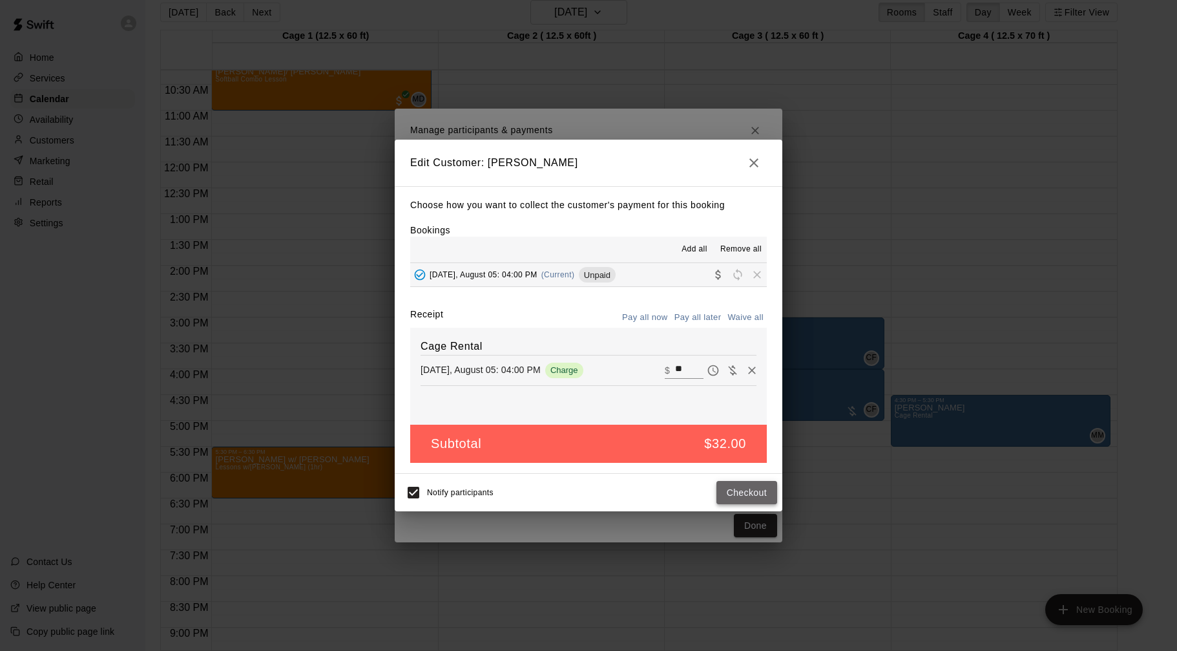
click at [748, 490] on button "Checkout" at bounding box center [746, 493] width 61 height 24
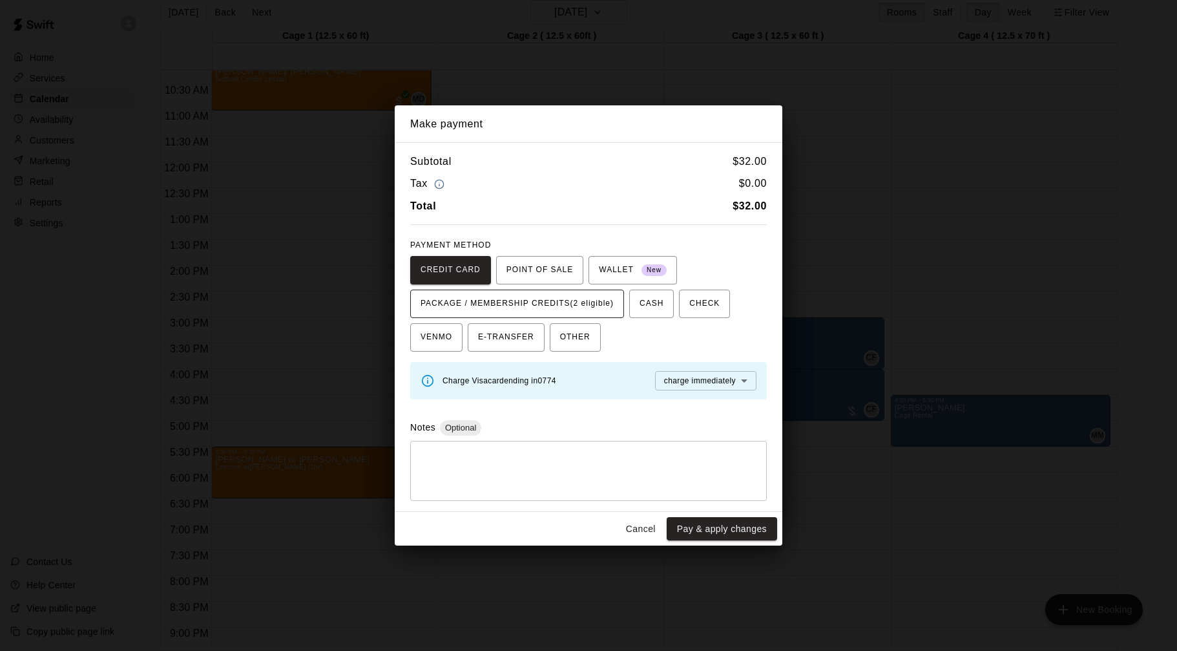
click at [594, 306] on span "PACKAGE / MEMBERSHIP CREDITS (2 eligible)" at bounding box center [517, 303] width 193 height 21
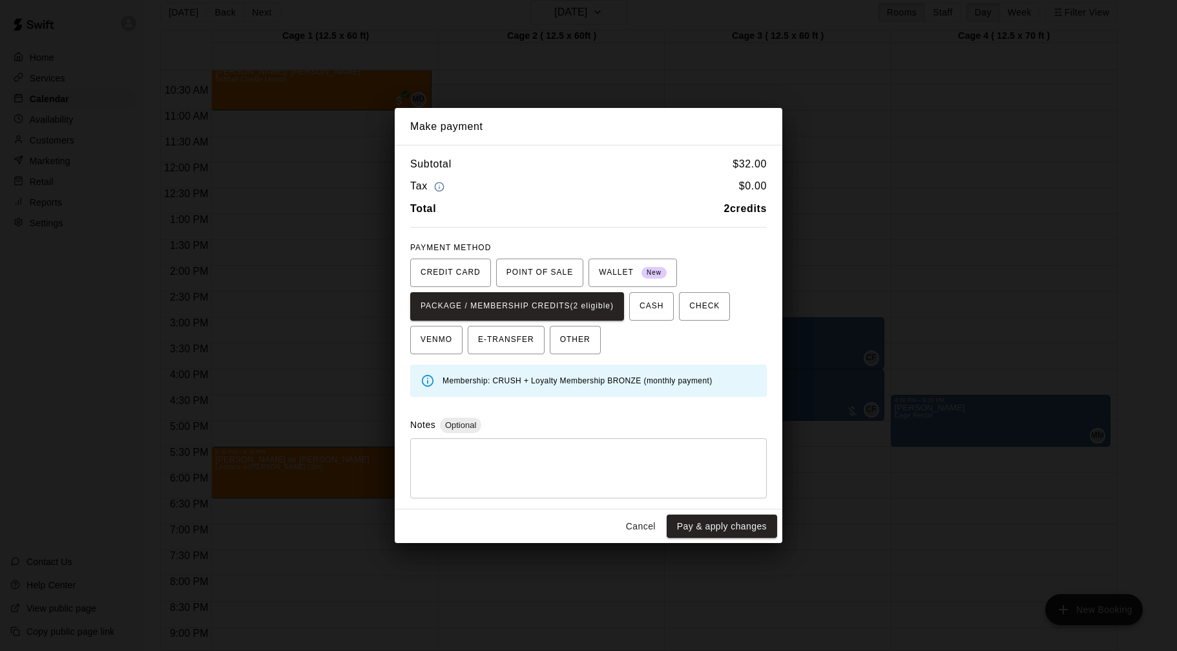
click at [708, 528] on button "Pay & apply changes" at bounding box center [722, 526] width 110 height 24
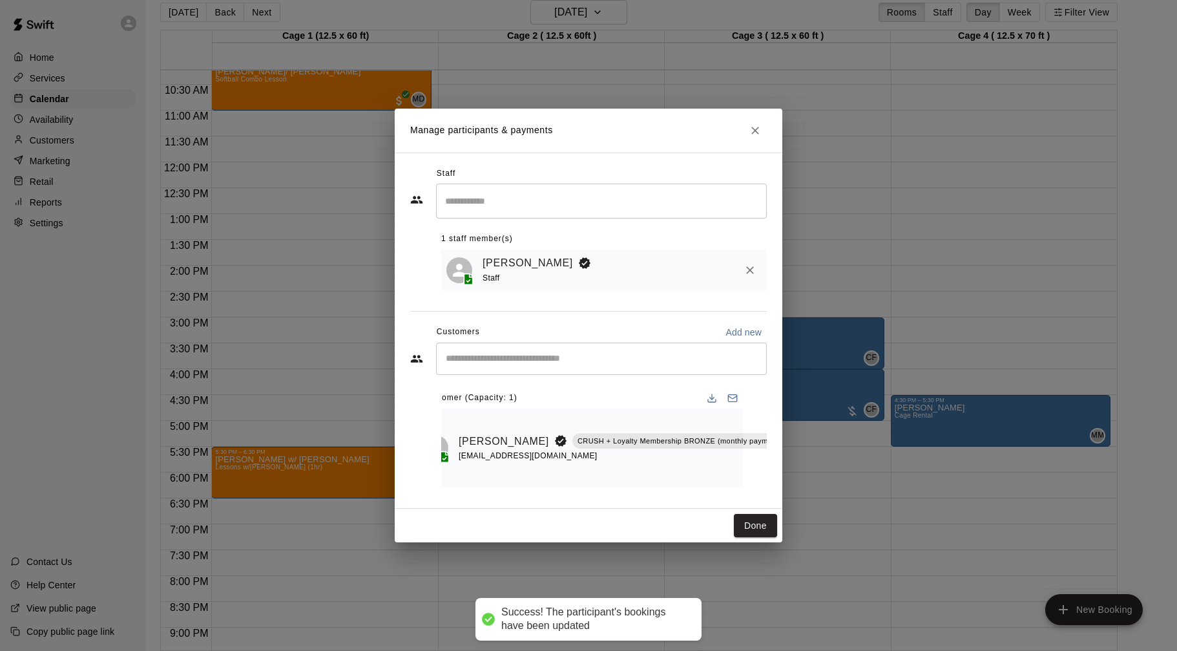
click at [647, 361] on input "Start typing to search customers..." at bounding box center [601, 358] width 319 height 13
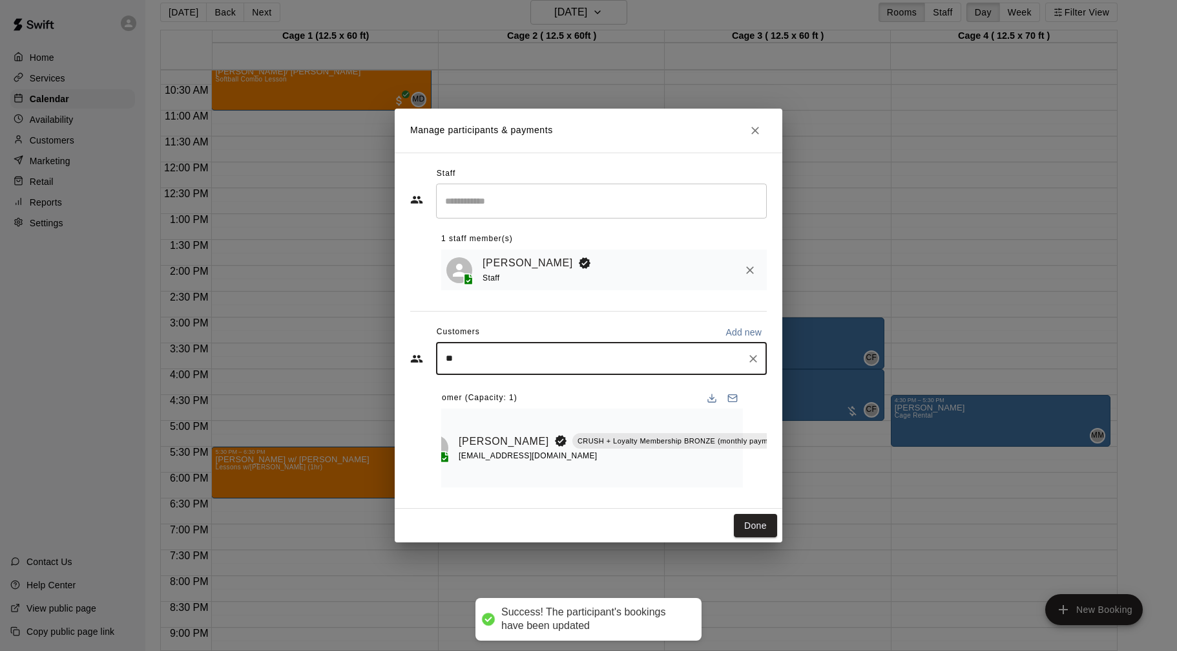
type input "***"
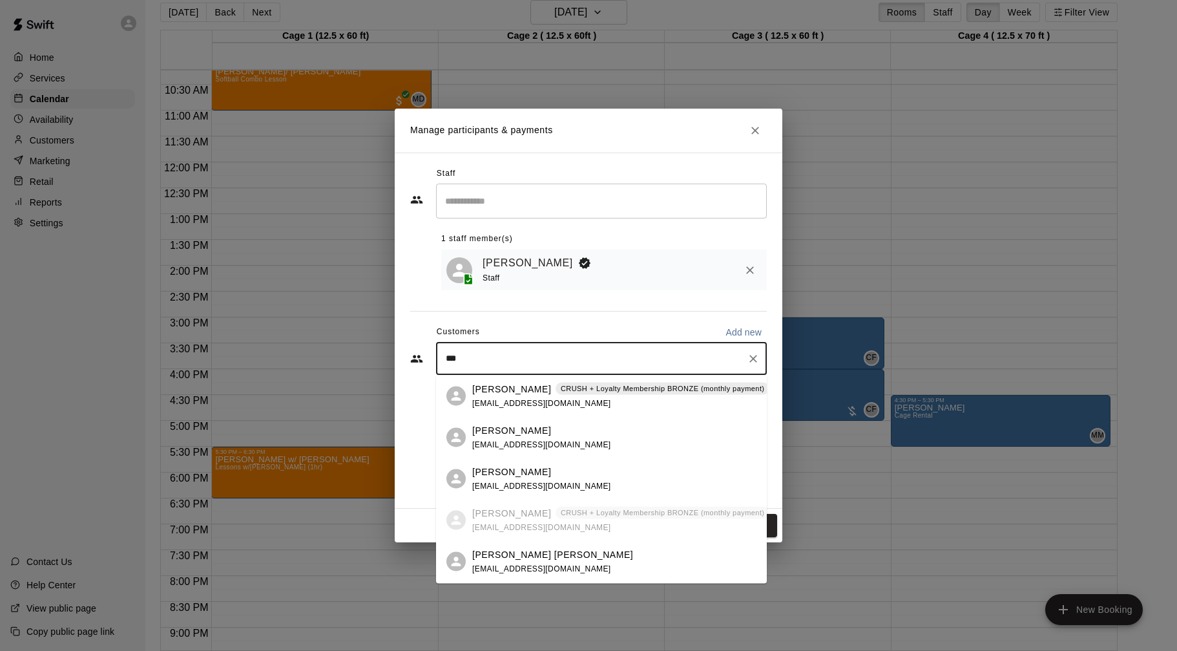
click at [554, 395] on div "[PERSON_NAME] CRUSH + Loyalty Membership BRONZE (monthly payment) [EMAIL_ADDRES…" at bounding box center [620, 396] width 297 height 28
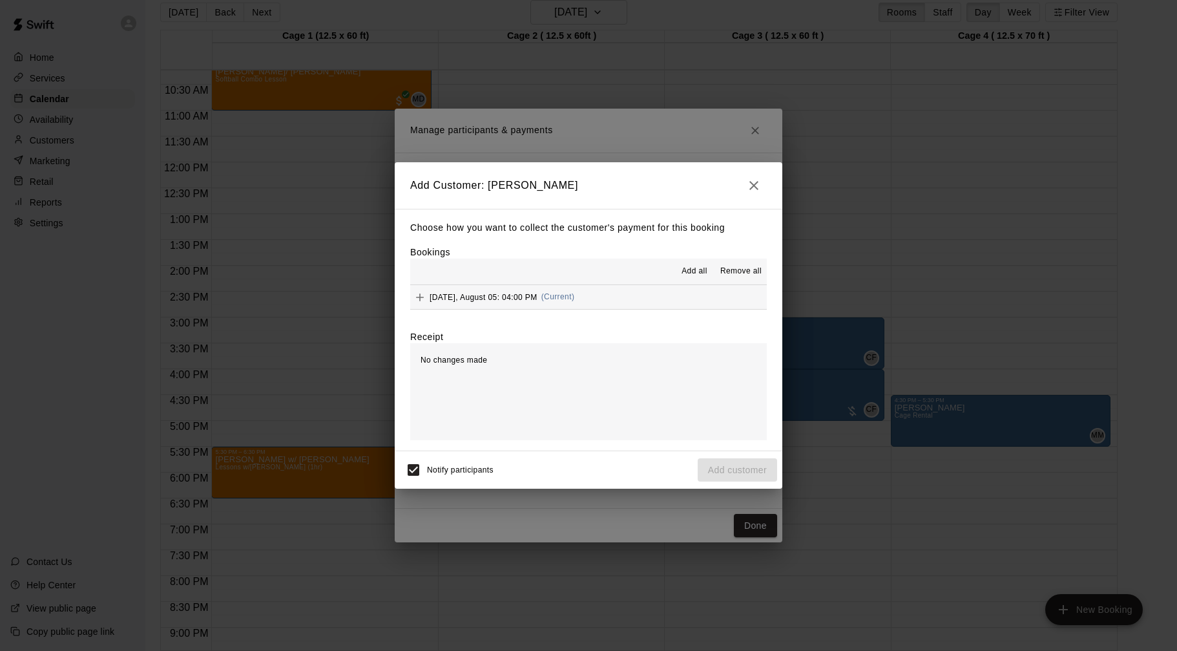
click at [649, 293] on button "[DATE], August 05: 04:00 PM (Current)" at bounding box center [588, 297] width 357 height 24
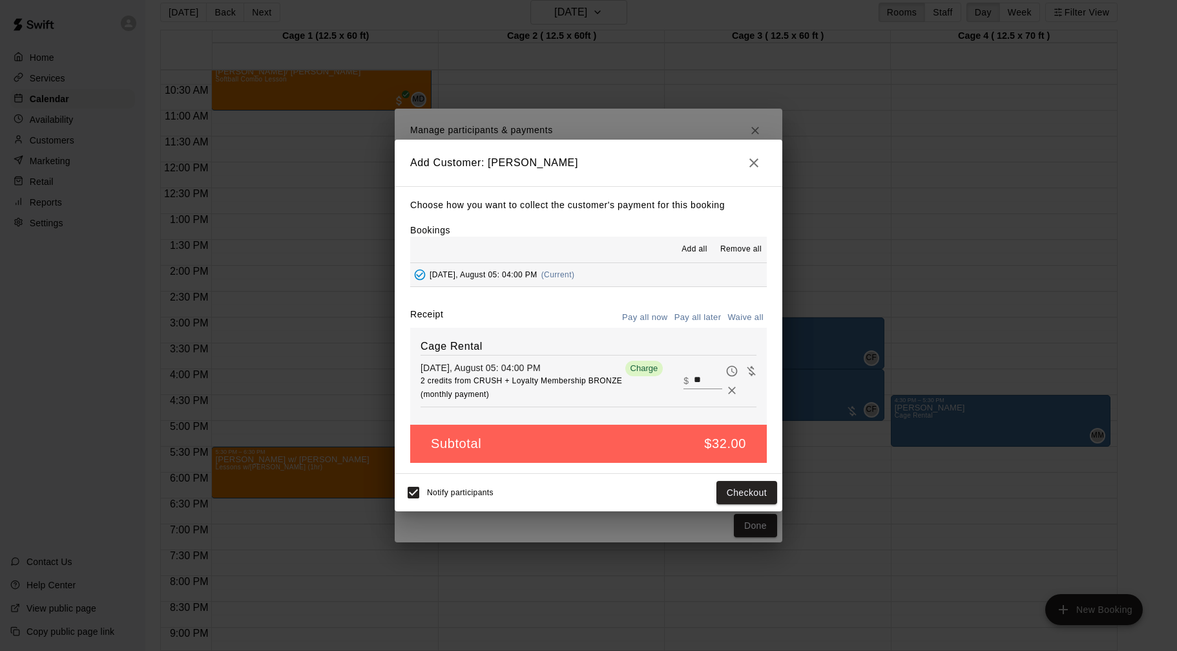
click at [702, 382] on input "**" at bounding box center [708, 380] width 28 height 17
type input "**"
click at [743, 490] on button "Checkout" at bounding box center [746, 493] width 61 height 24
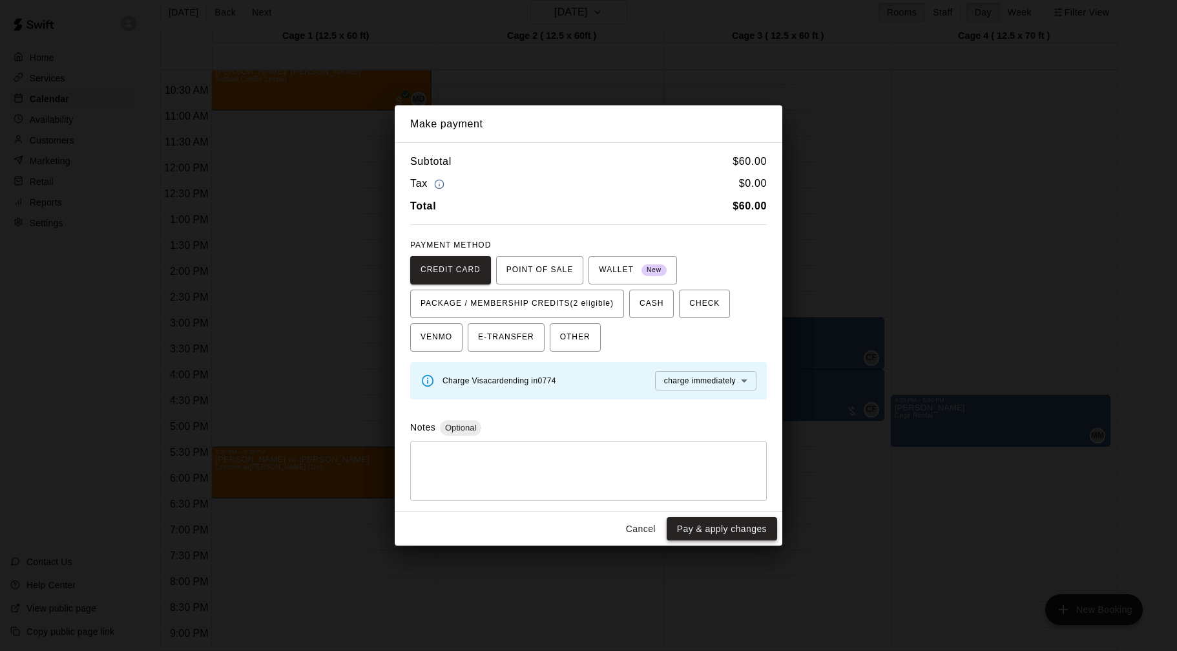
drag, startPoint x: 739, startPoint y: 542, endPoint x: 745, endPoint y: 528, distance: 15.0
click at [739, 542] on div "Cancel Pay & apply changes" at bounding box center [589, 529] width 388 height 34
click at [751, 522] on button "Pay & apply changes" at bounding box center [722, 529] width 110 height 24
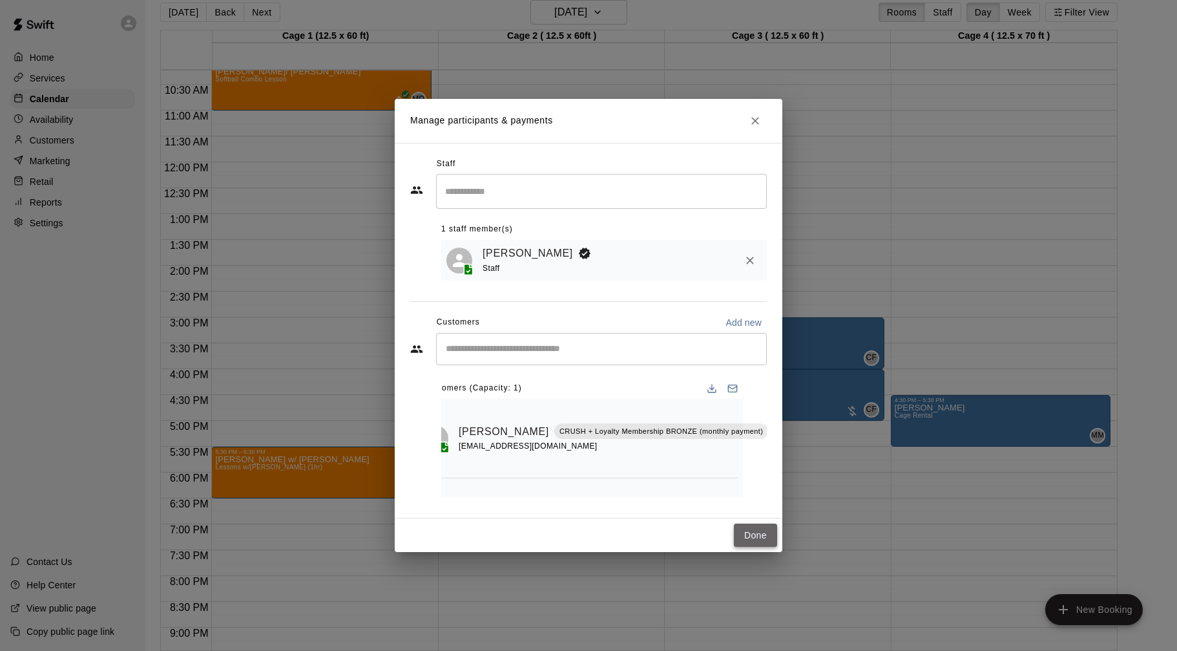
click at [769, 532] on button "Done" at bounding box center [755, 535] width 43 height 24
